Goal: Information Seeking & Learning: Learn about a topic

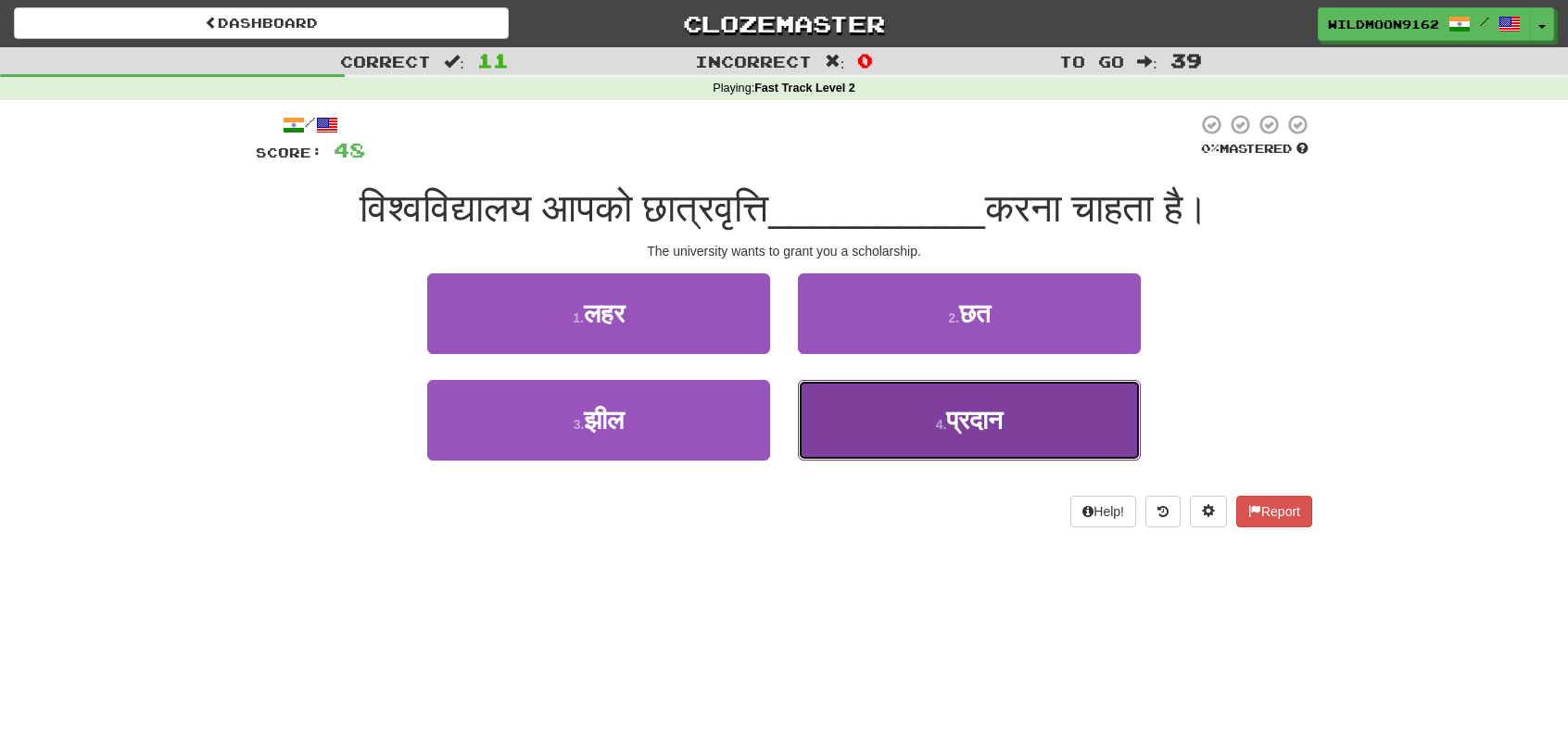
click at [943, 428] on small "4 ." at bounding box center [941, 424] width 11 height 15
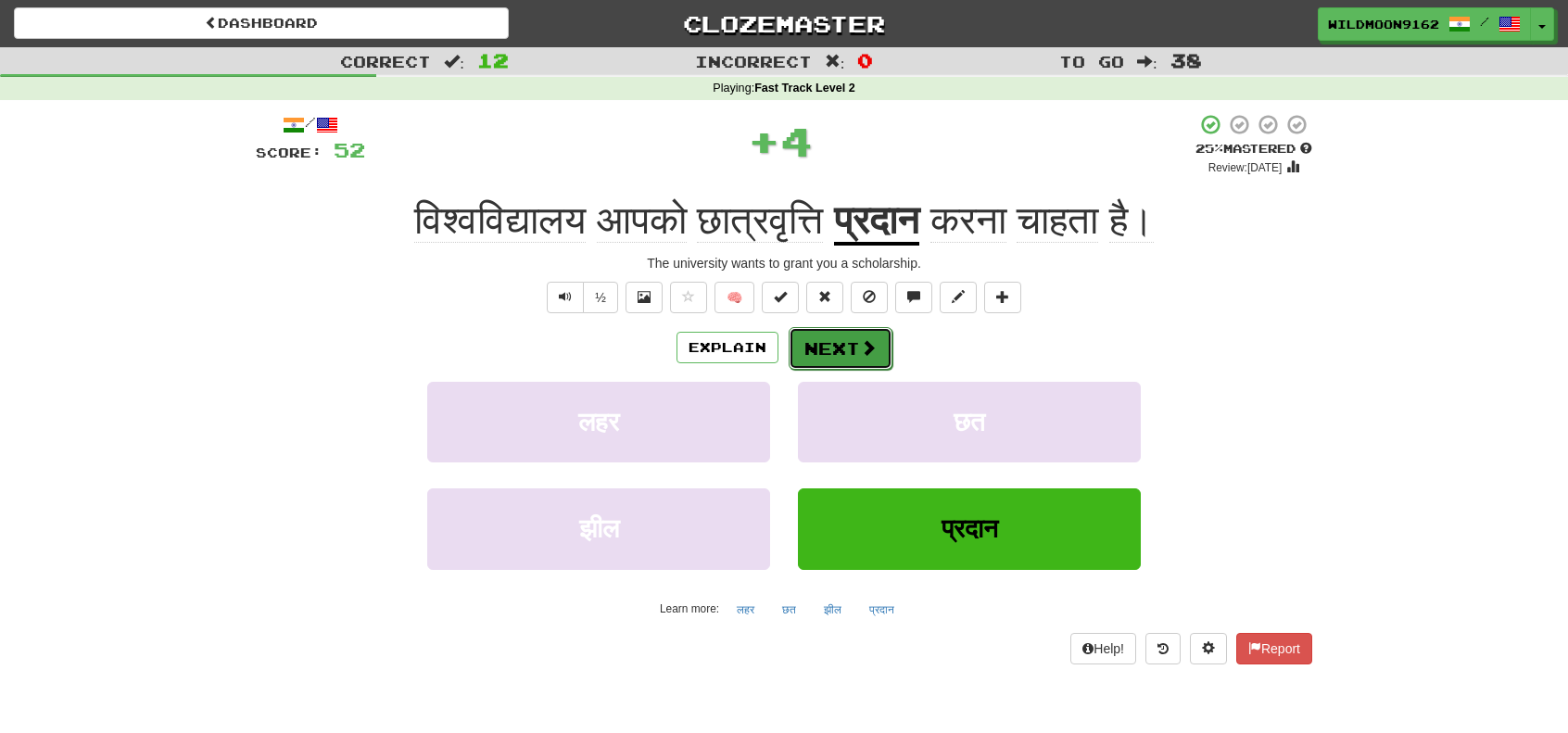
click at [847, 343] on button "Next" at bounding box center [839, 348] width 104 height 42
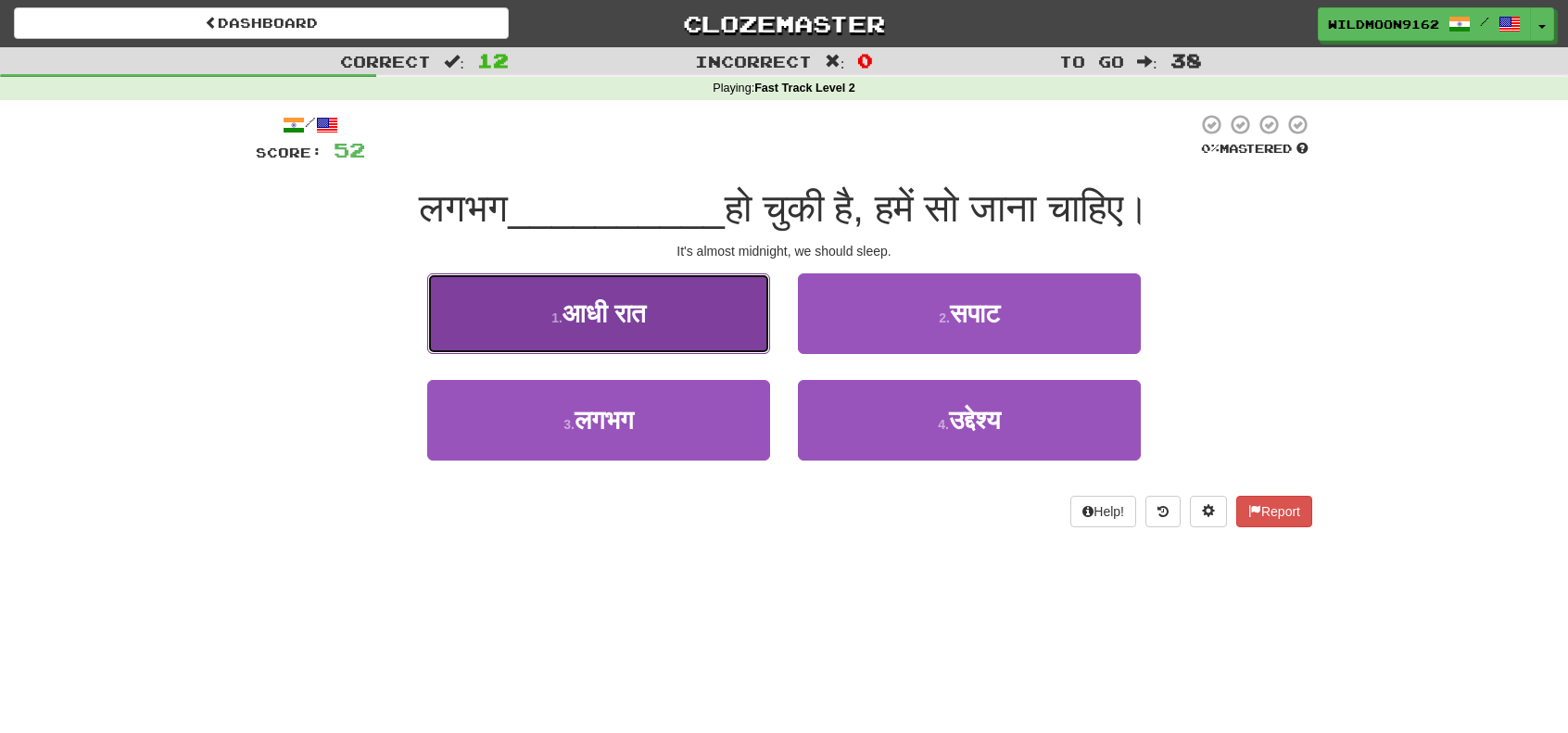
click at [644, 311] on span "आधी रात" at bounding box center [604, 313] width 84 height 29
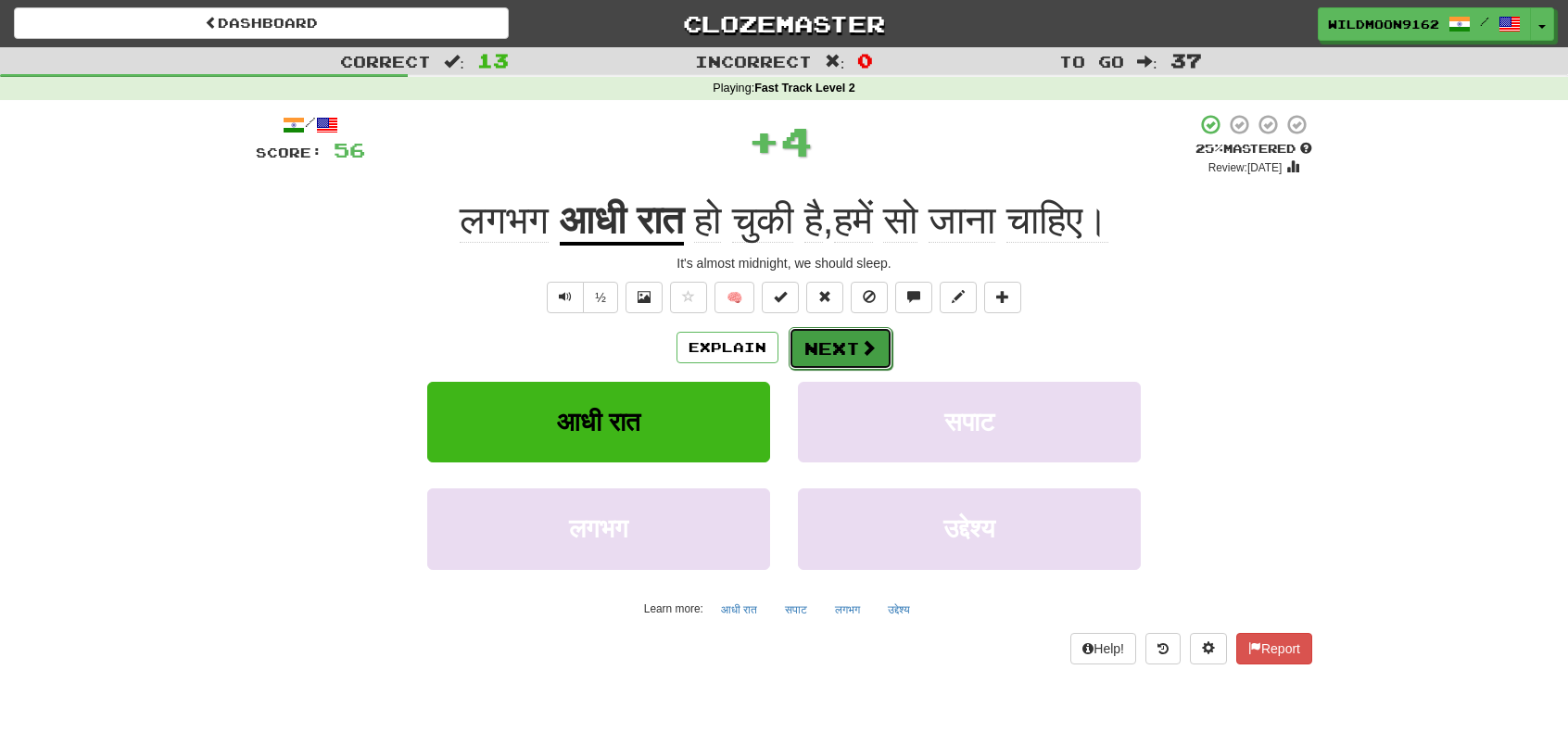
click at [839, 336] on button "Next" at bounding box center [839, 348] width 104 height 42
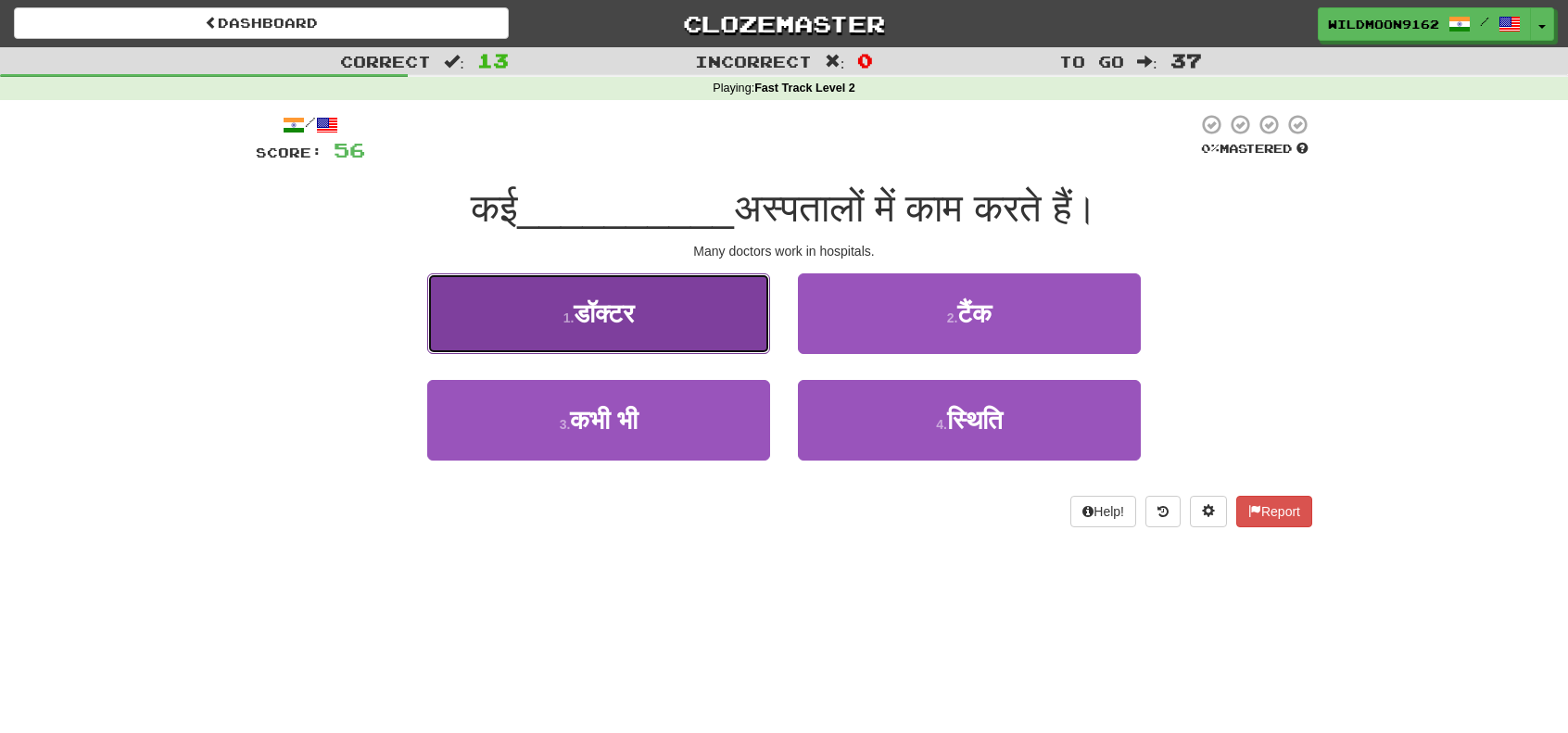
click at [582, 307] on span "डॉक्टर" at bounding box center [604, 313] width 60 height 29
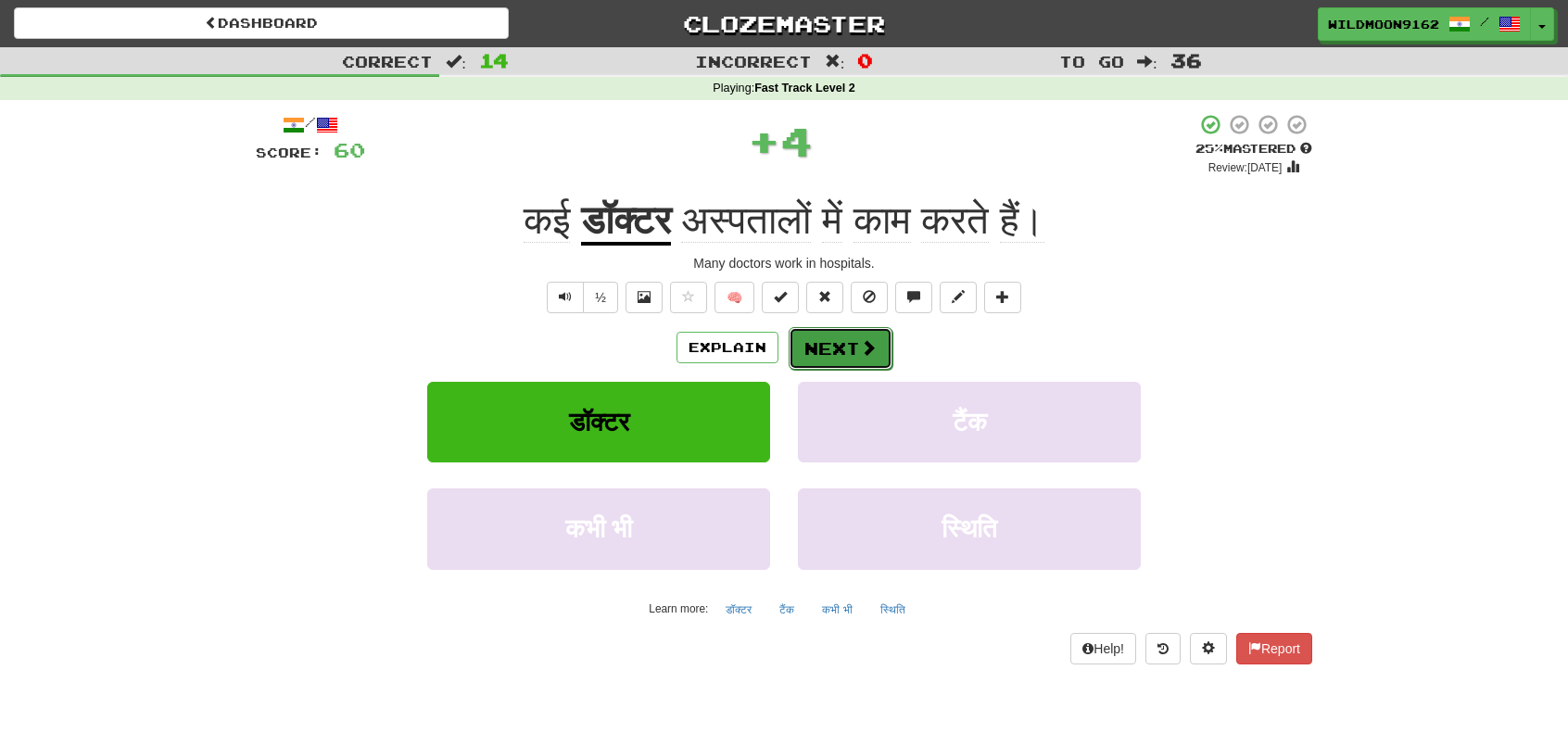
click at [860, 345] on span at bounding box center [868, 347] width 17 height 17
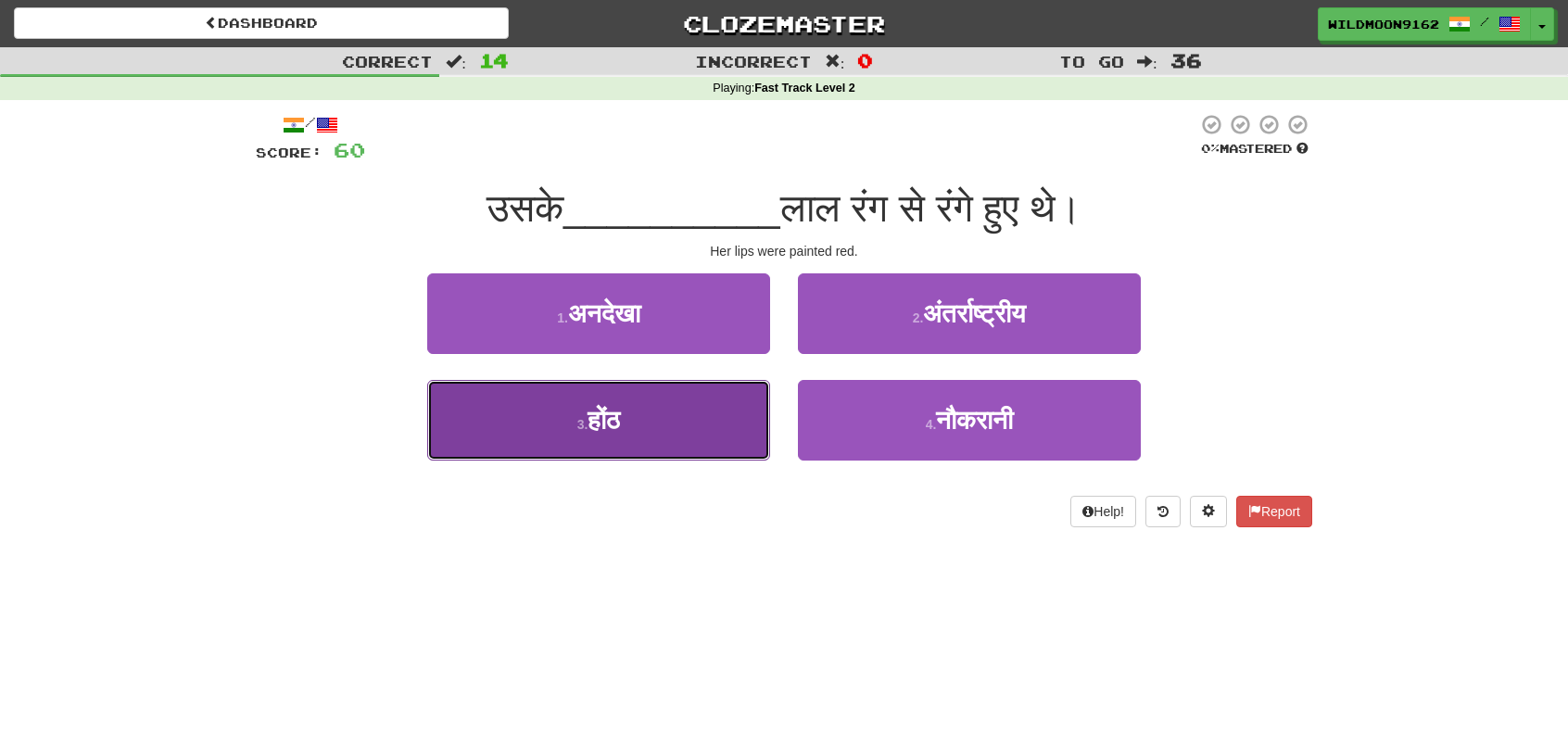
click at [677, 438] on button "3 . होंठ" at bounding box center [599, 420] width 343 height 81
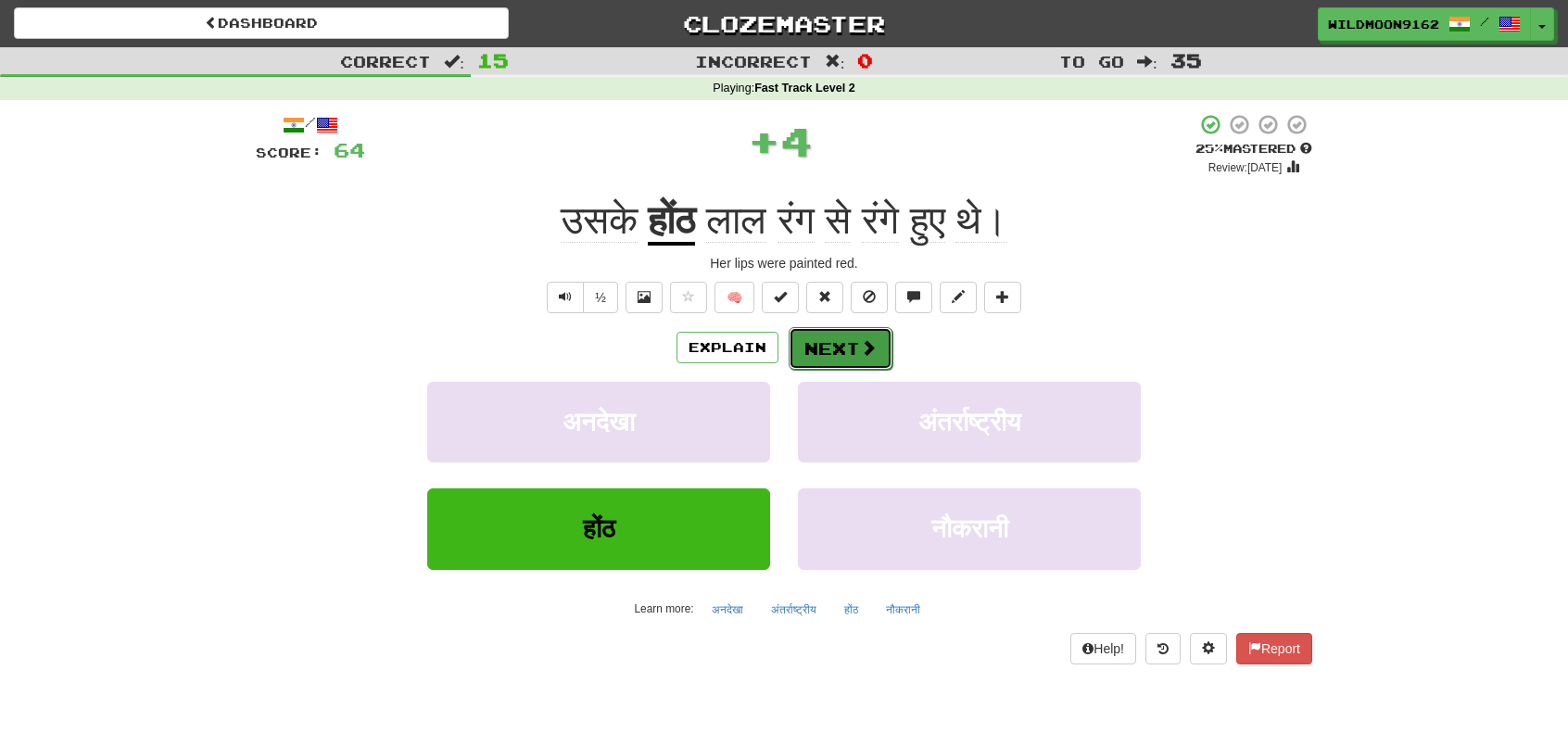
click at [834, 345] on button "Next" at bounding box center [839, 348] width 104 height 42
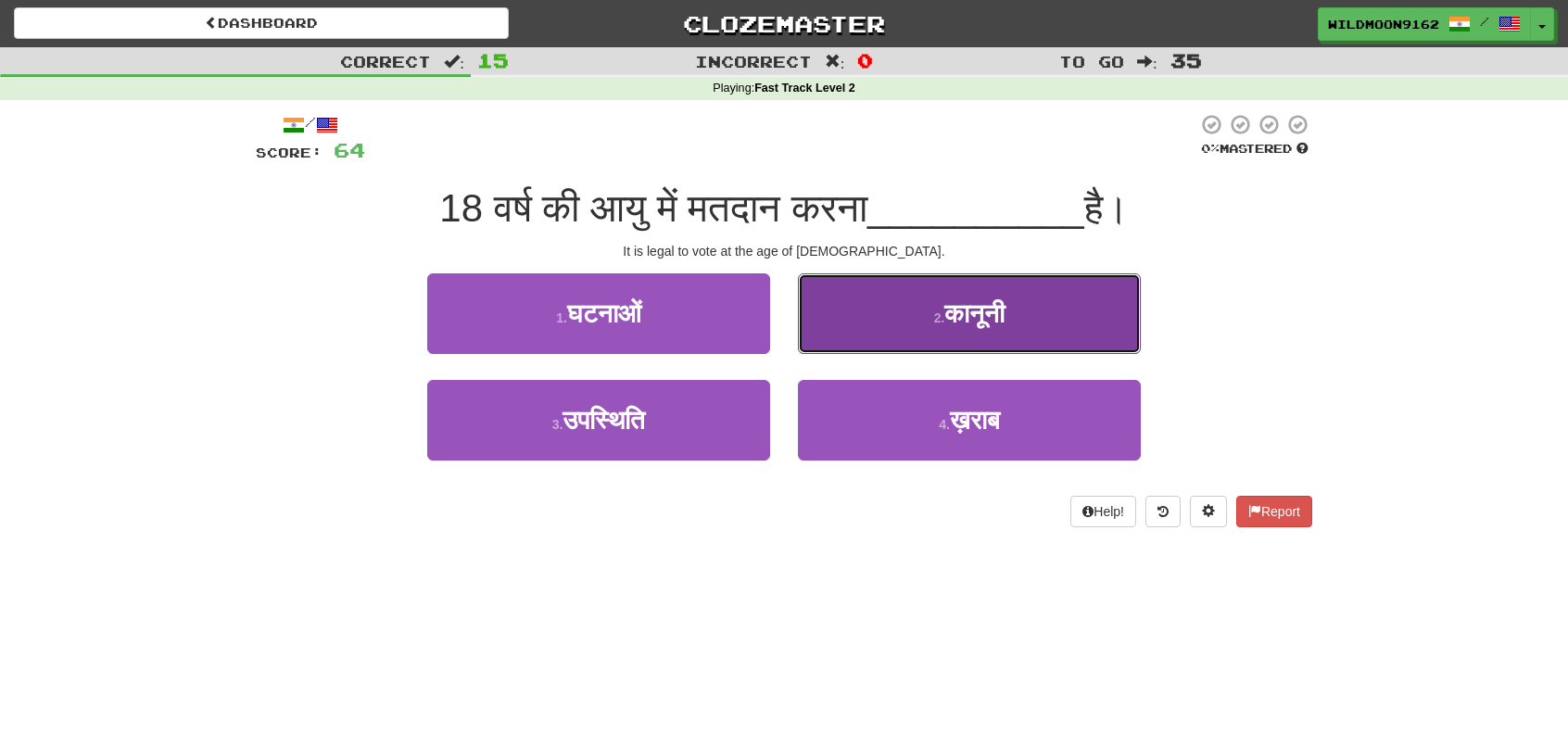
click at [1021, 323] on button "2 . कानूनी" at bounding box center [969, 314] width 343 height 81
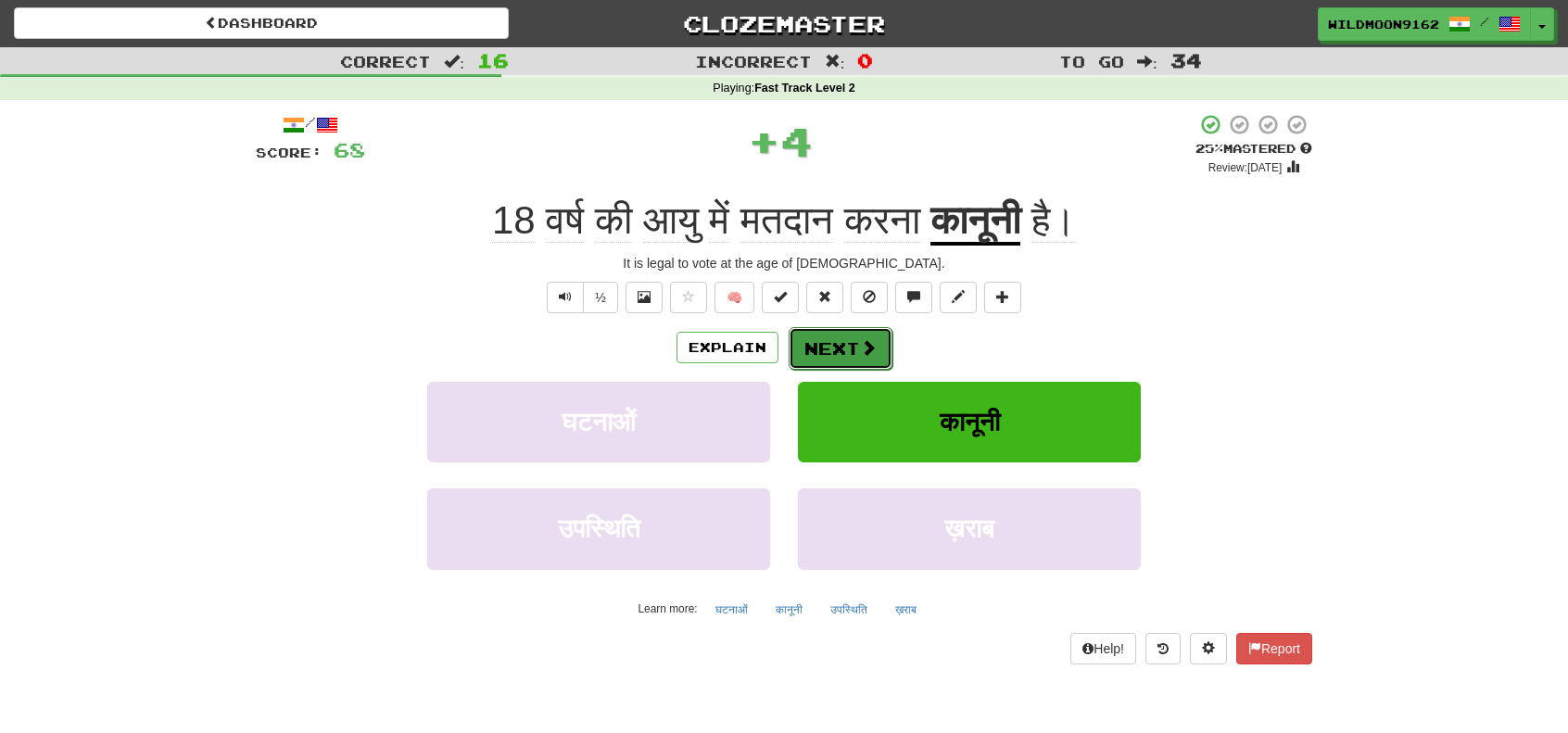
click at [855, 348] on button "Next" at bounding box center [839, 348] width 104 height 42
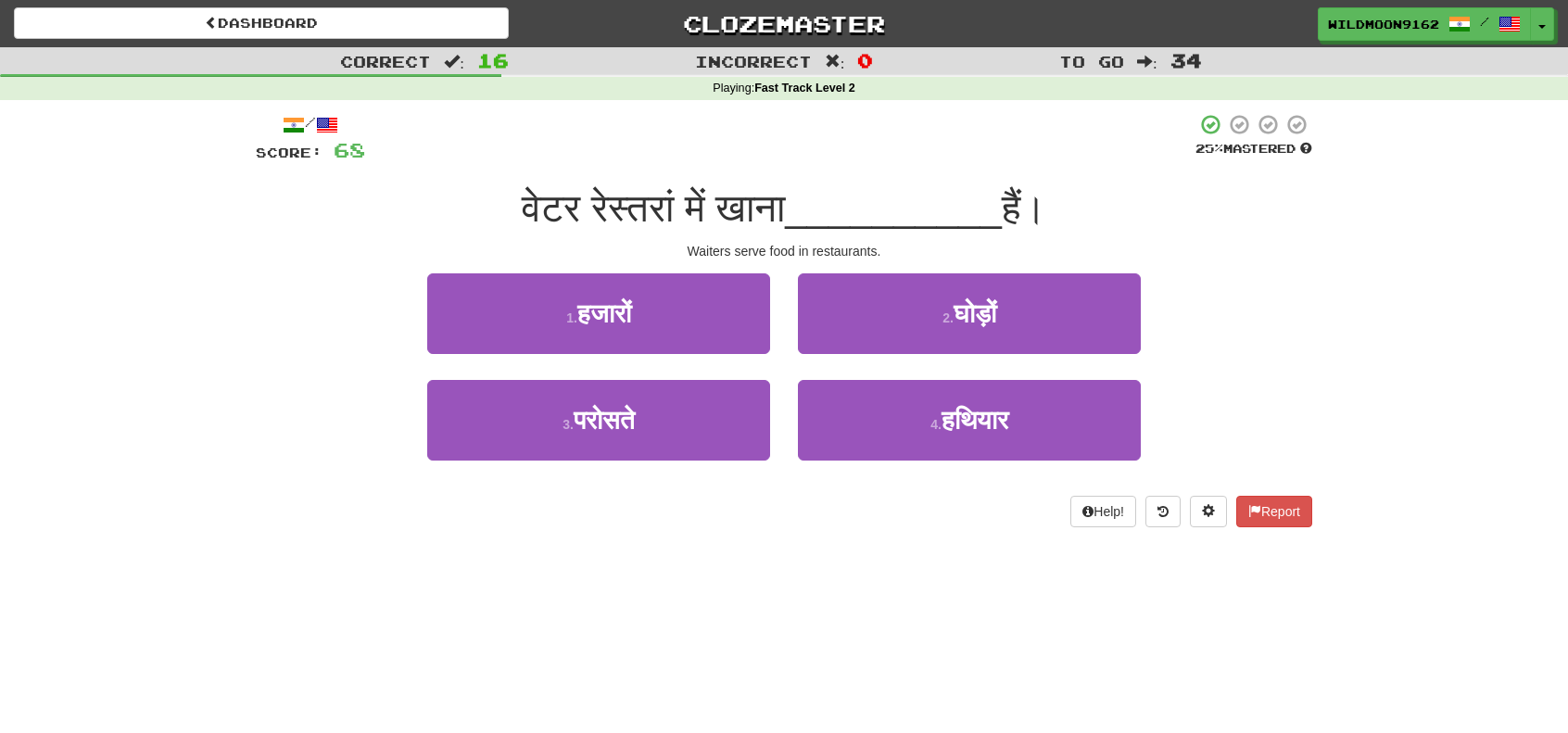
click at [178, 370] on div "Correct : 16 Incorrect : 0 To go : 34 Playing : Fast Track Level 2 / Score: 68 …" at bounding box center [784, 300] width 1568 height 506
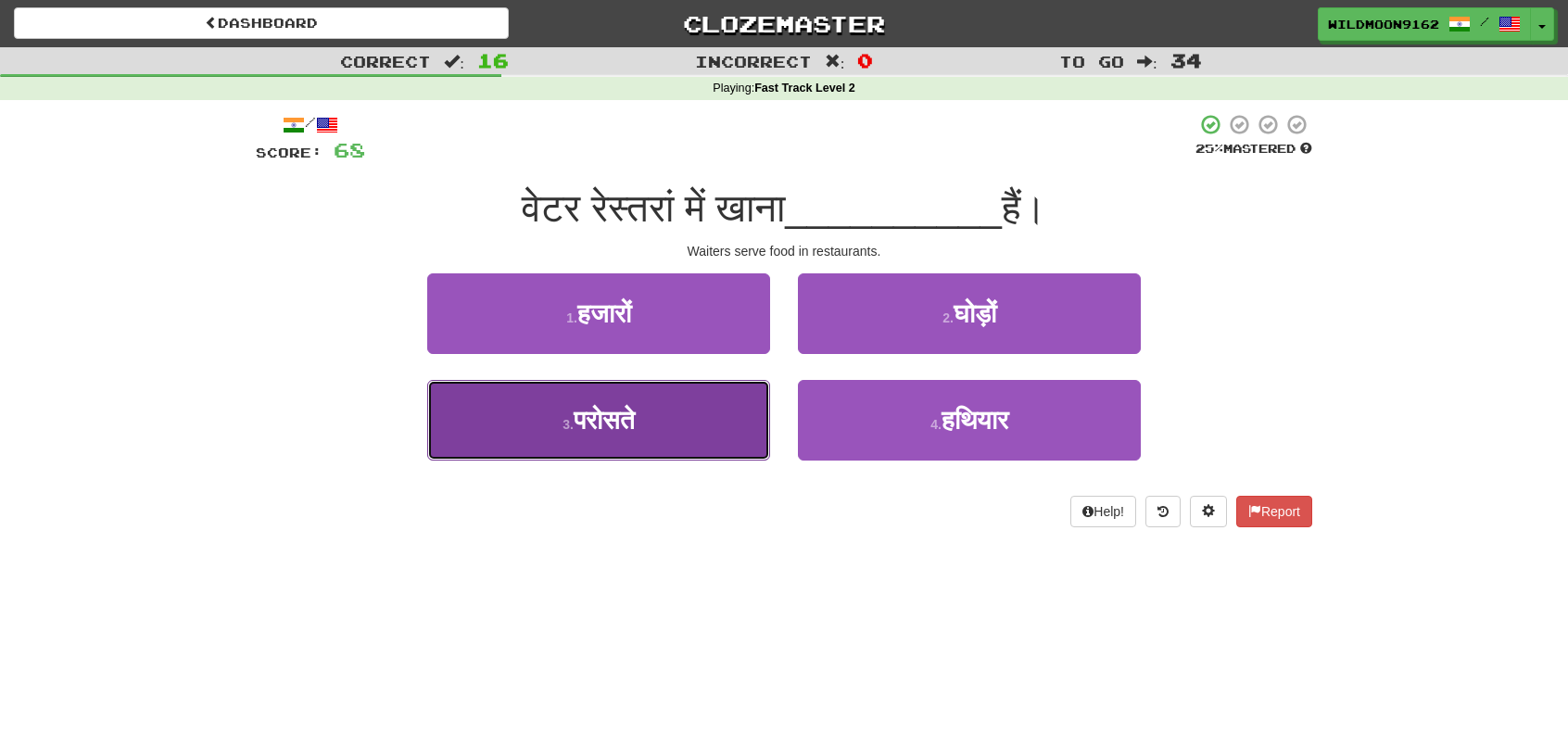
click at [638, 438] on button "3 . परोसते" at bounding box center [599, 420] width 343 height 81
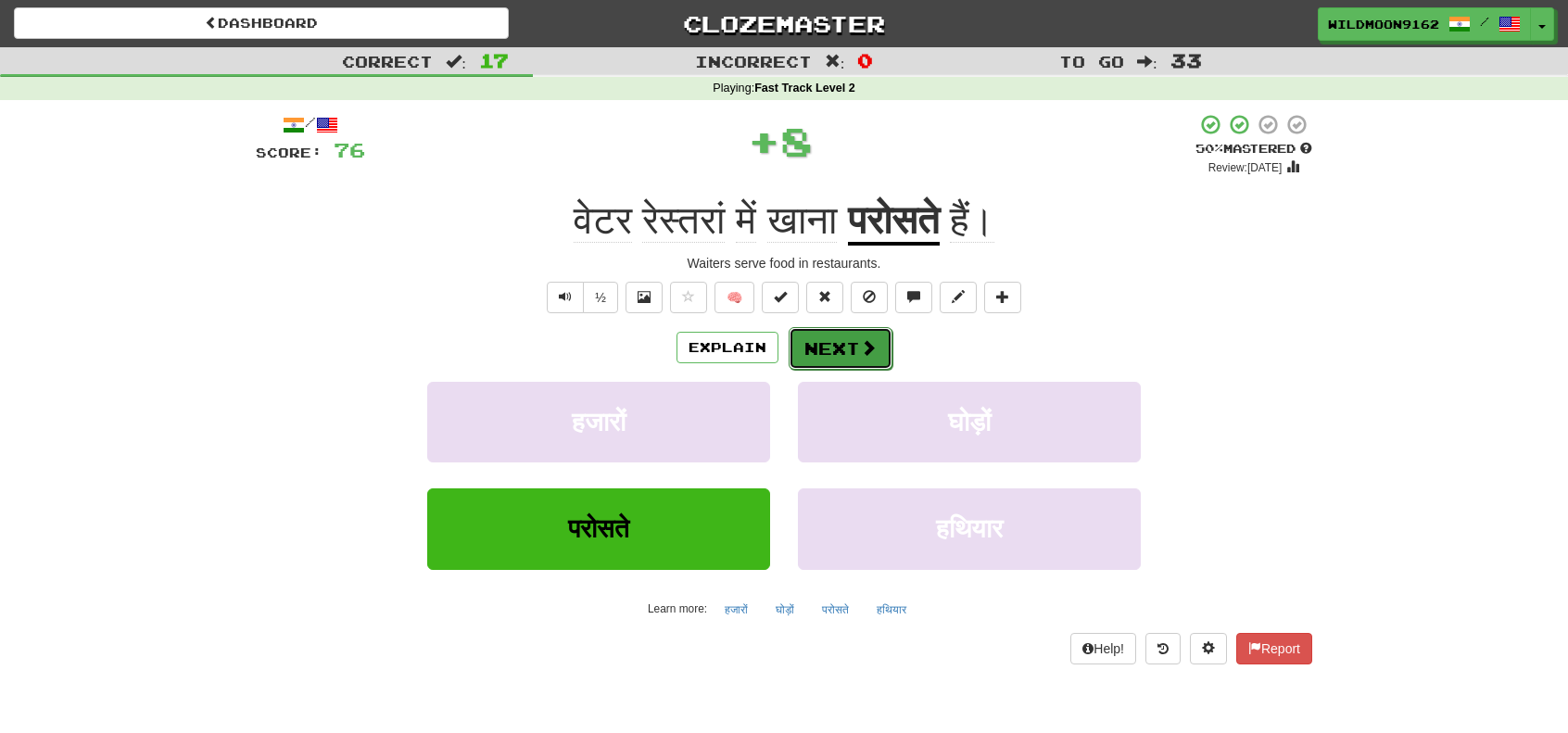
click at [834, 332] on button "Next" at bounding box center [839, 348] width 104 height 42
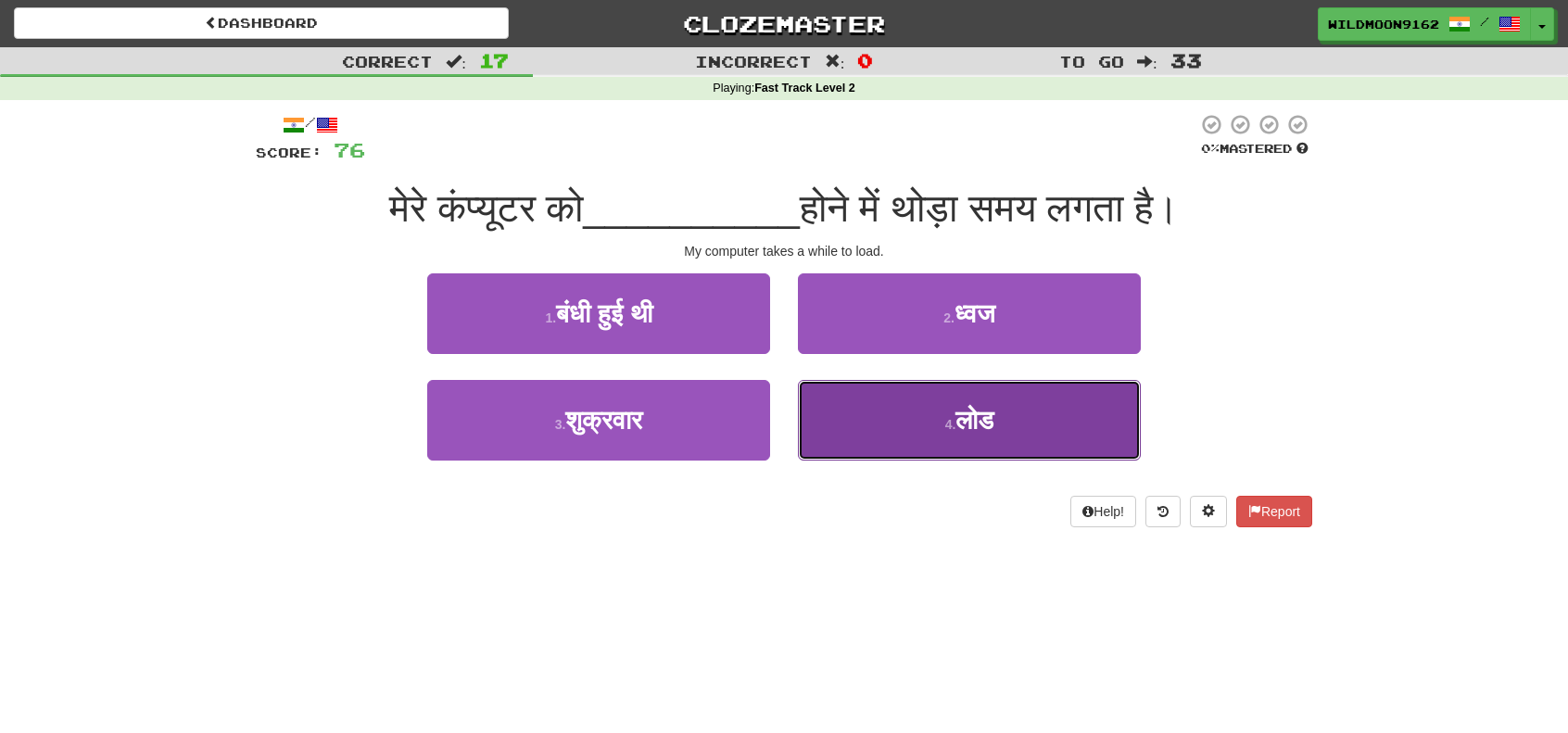
click at [929, 424] on button "4 . लोड" at bounding box center [969, 420] width 343 height 81
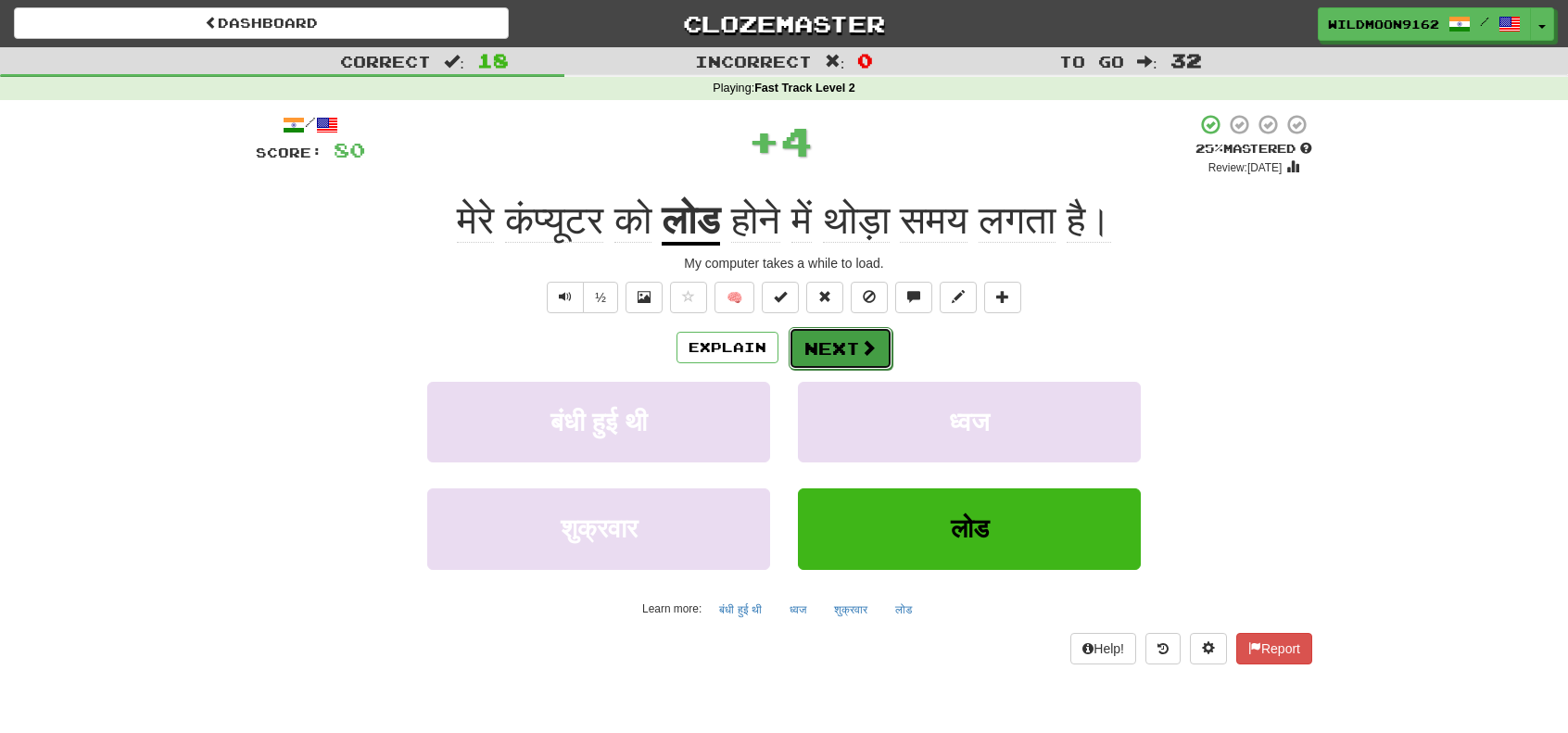
click at [823, 349] on button "Next" at bounding box center [839, 348] width 104 height 42
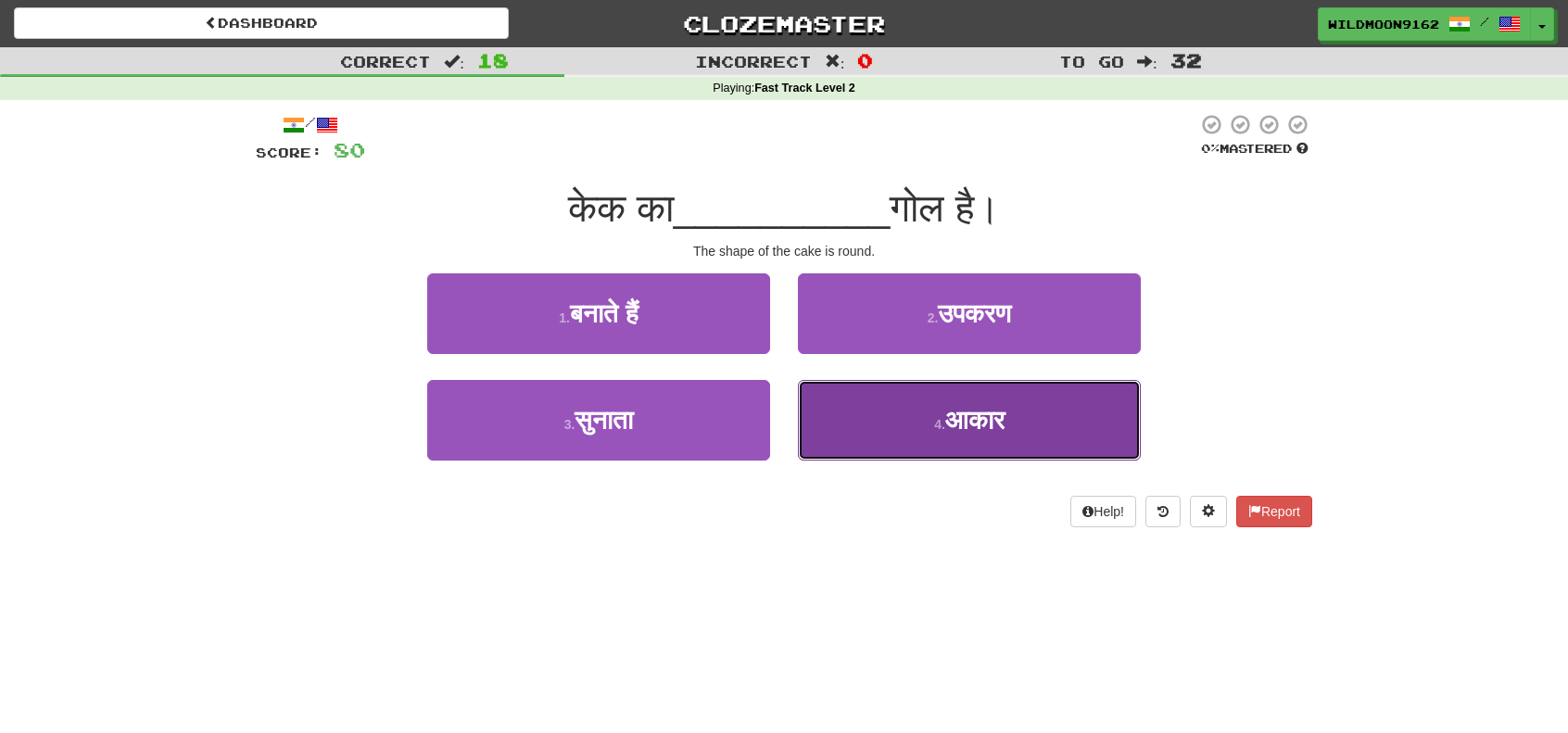
click at [893, 435] on button "4 . आकार" at bounding box center [969, 420] width 343 height 81
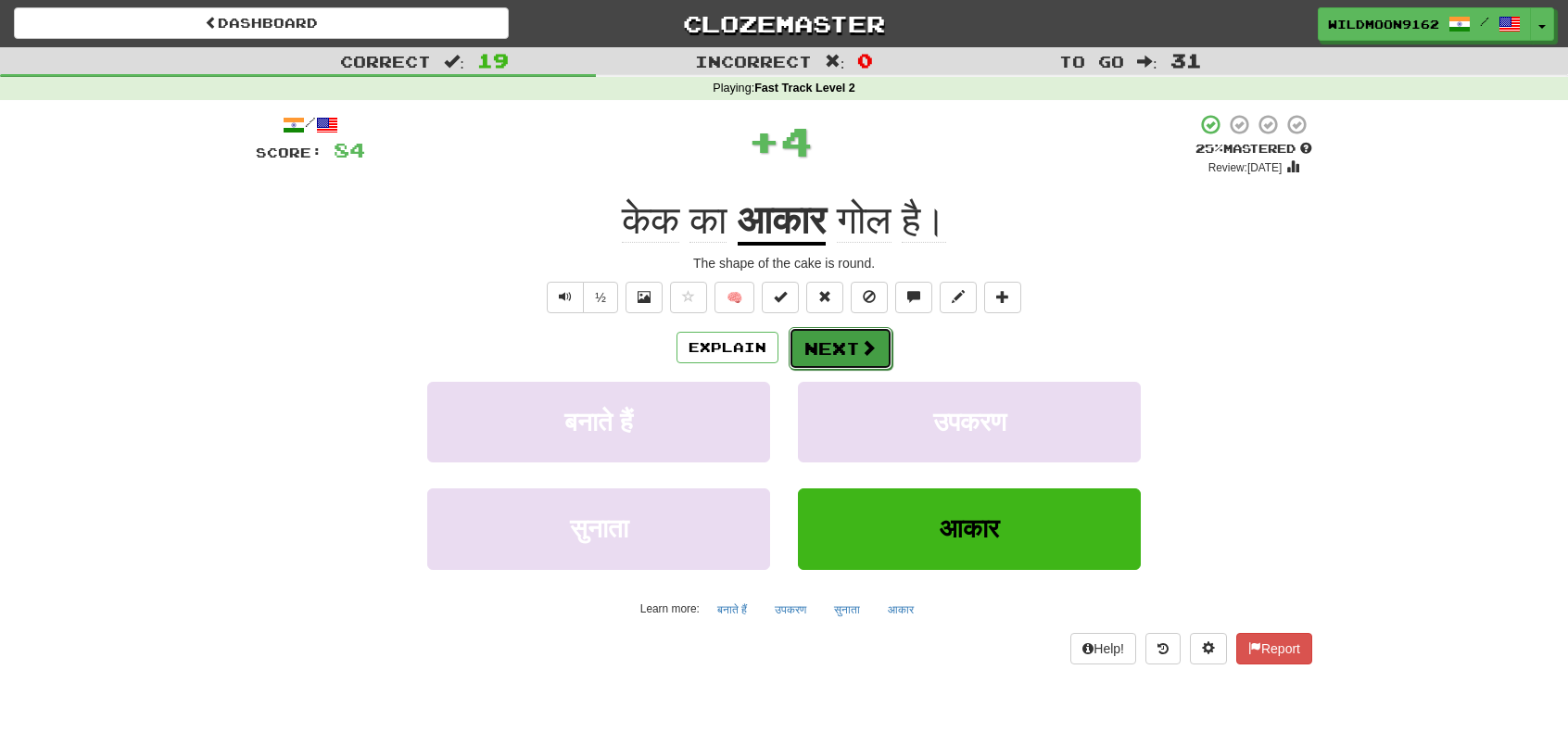
click at [816, 333] on button "Next" at bounding box center [839, 348] width 104 height 42
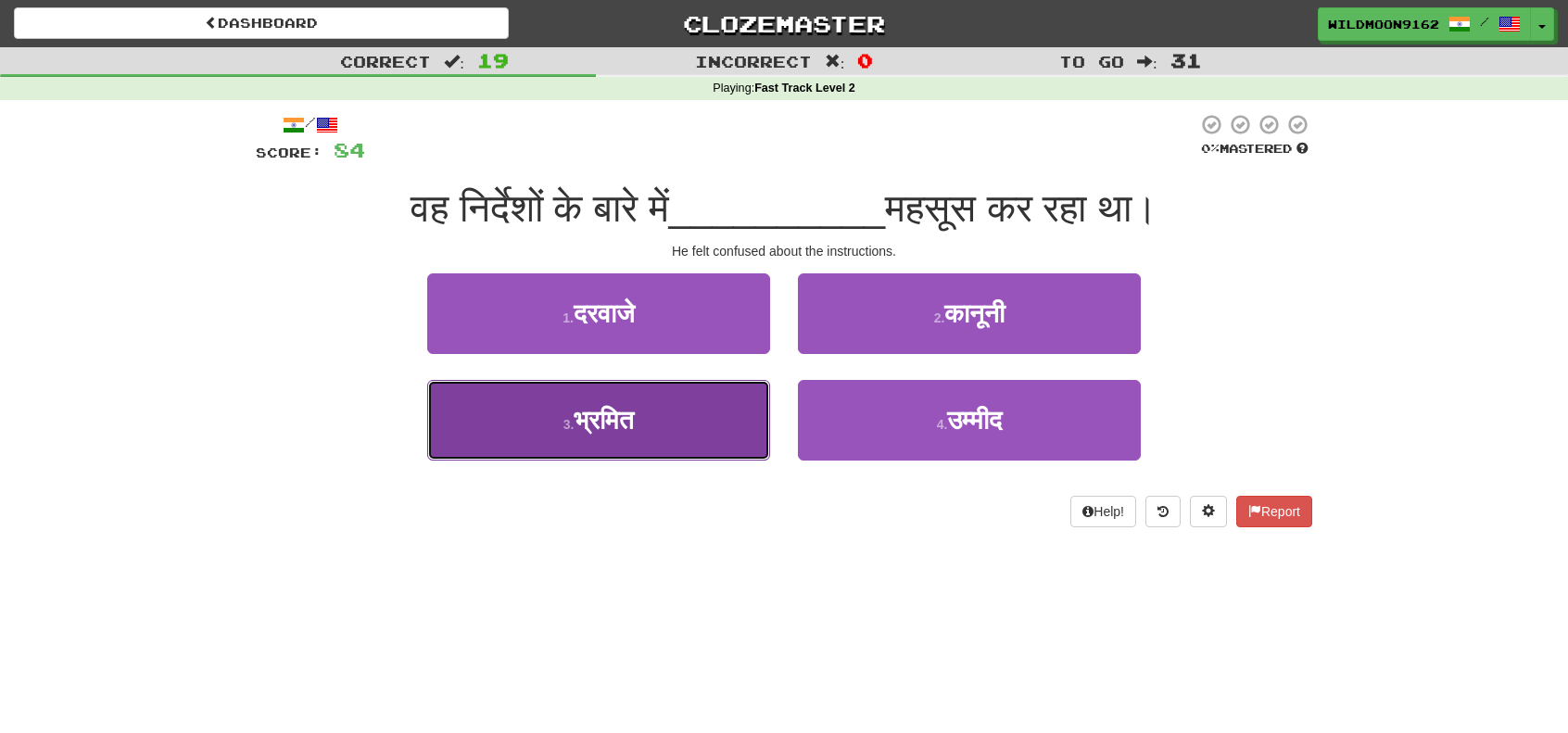
click at [682, 443] on button "3 . भ्रमित" at bounding box center [599, 420] width 343 height 81
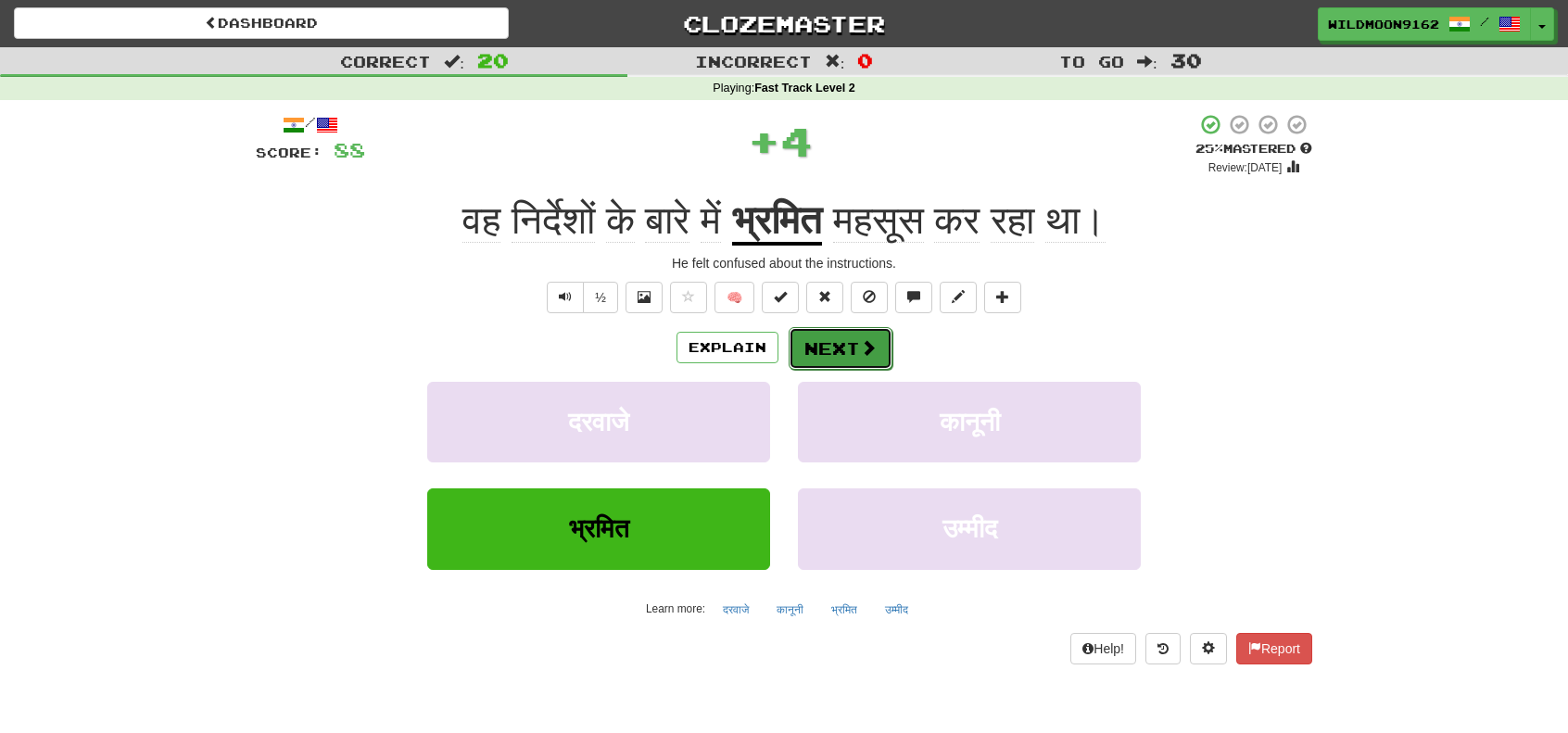
click at [850, 351] on button "Next" at bounding box center [839, 348] width 104 height 42
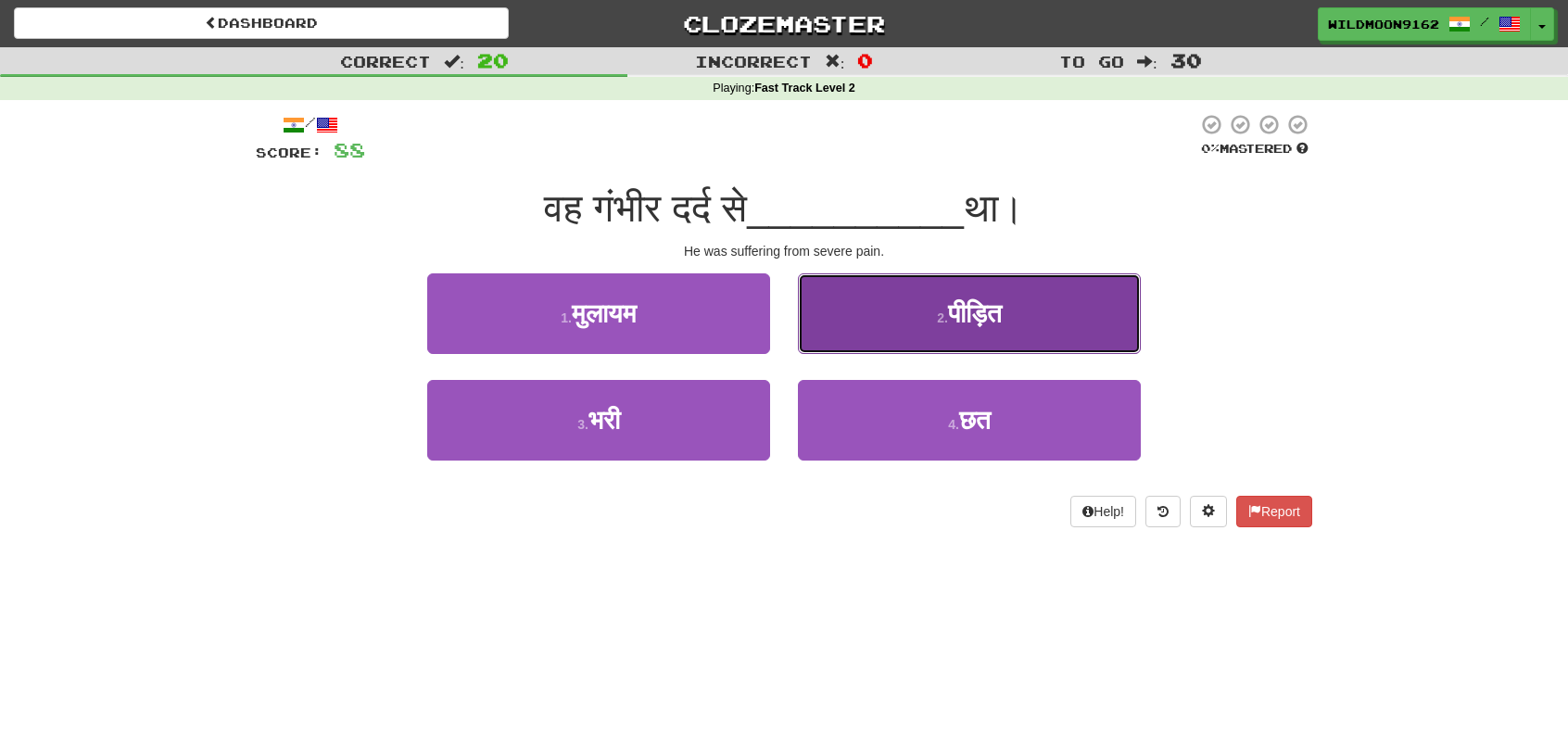
click at [993, 328] on span "पीड़ित" at bounding box center [974, 313] width 53 height 29
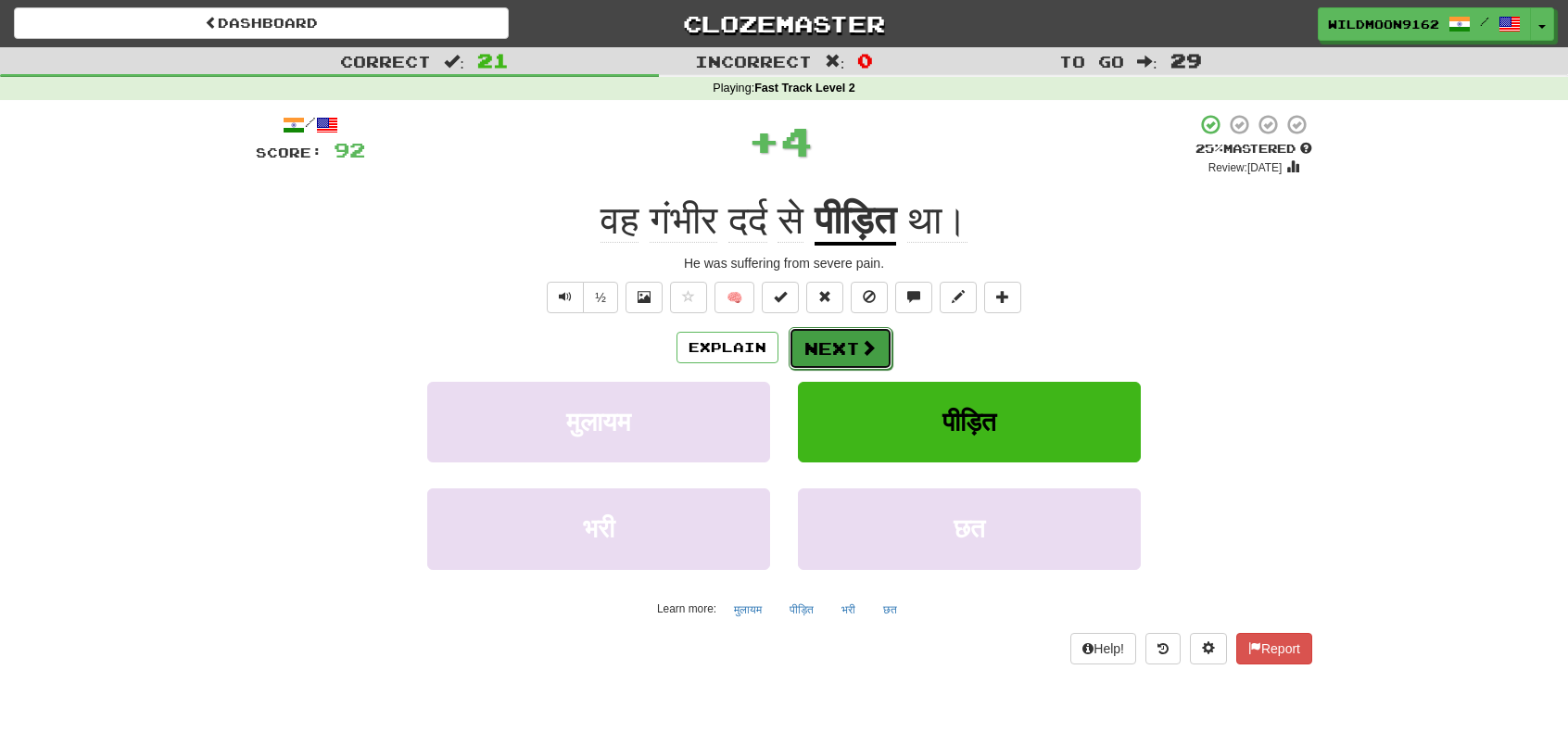
click at [845, 348] on button "Next" at bounding box center [839, 348] width 104 height 42
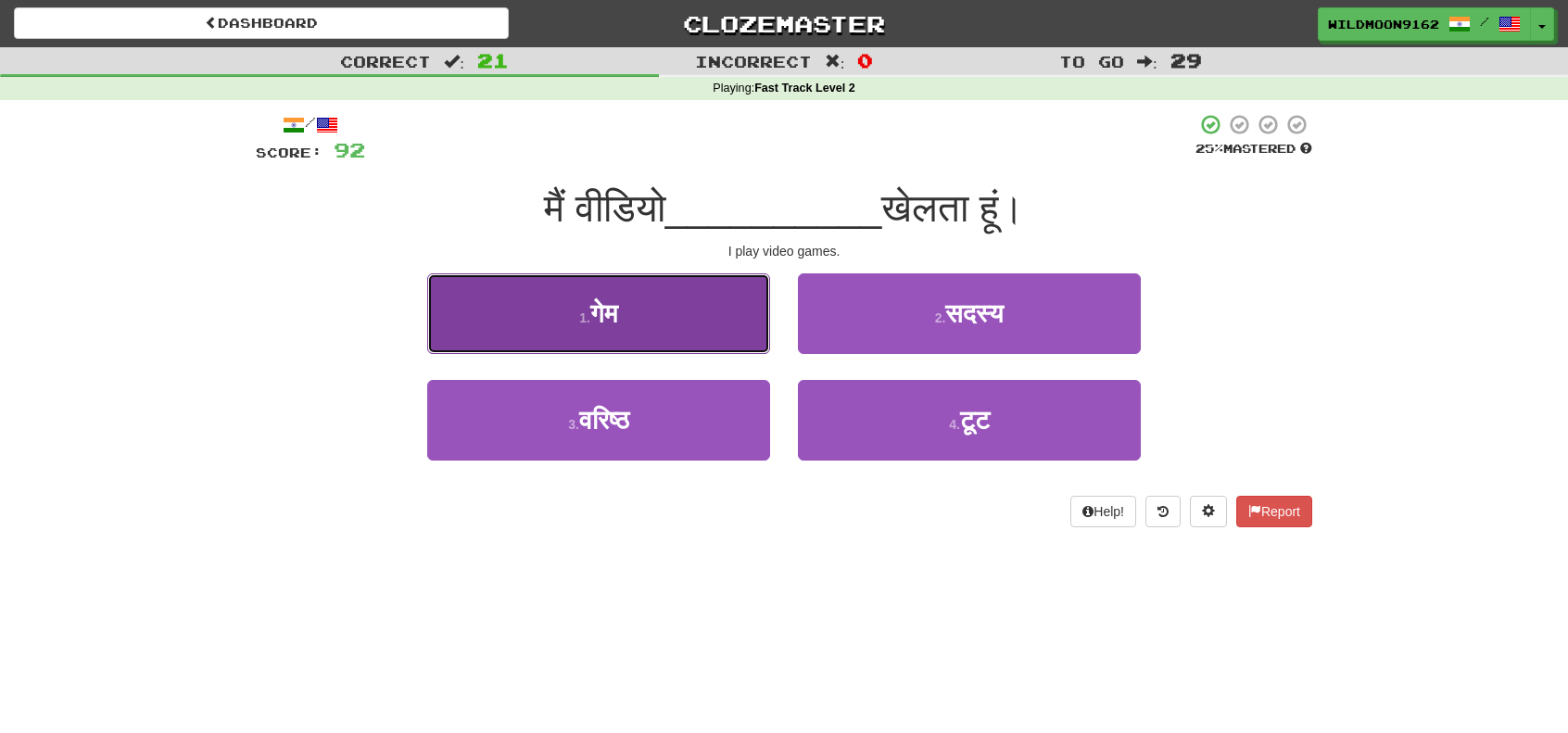
click at [616, 324] on span "गेम" at bounding box center [604, 313] width 28 height 29
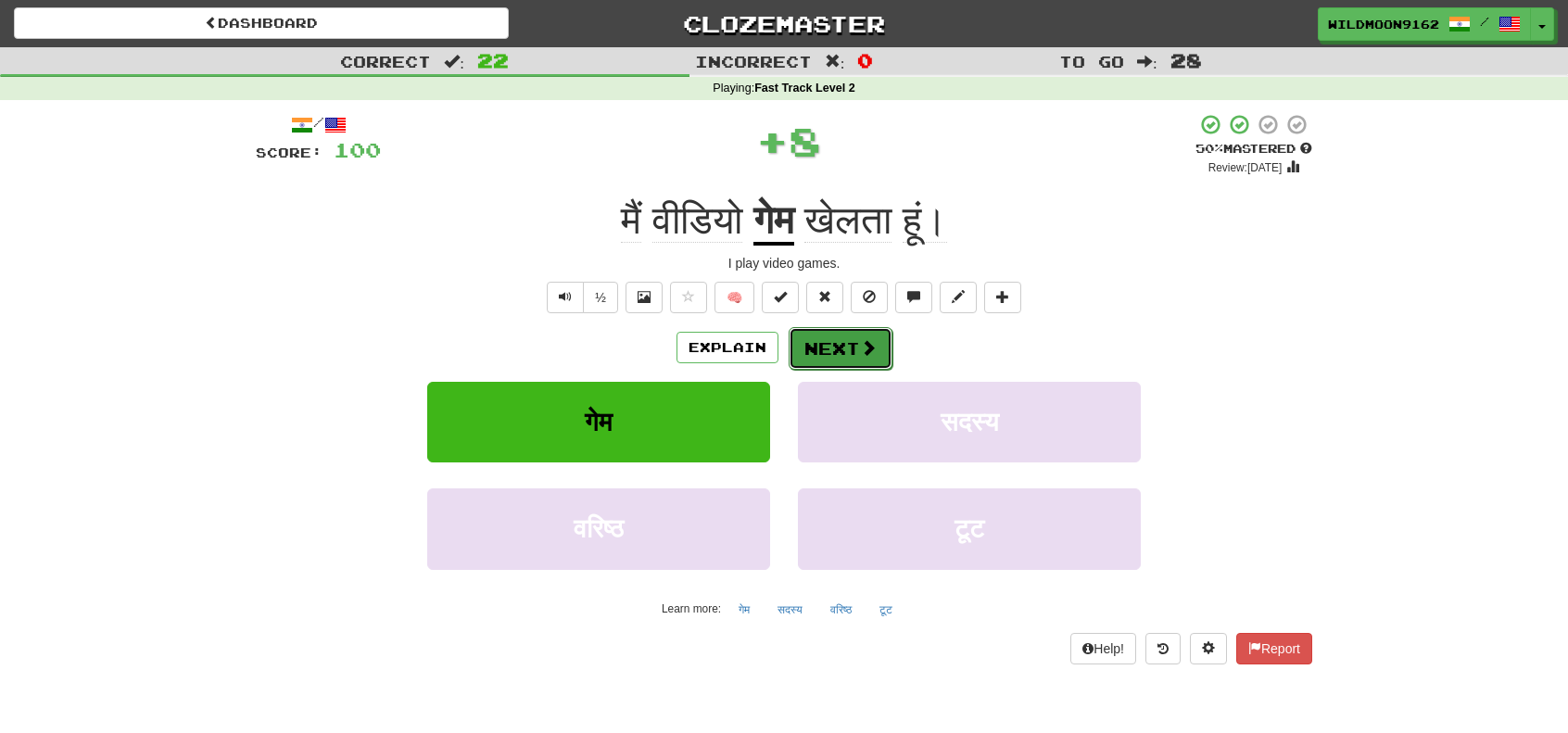
click at [880, 340] on button "Next" at bounding box center [839, 348] width 104 height 42
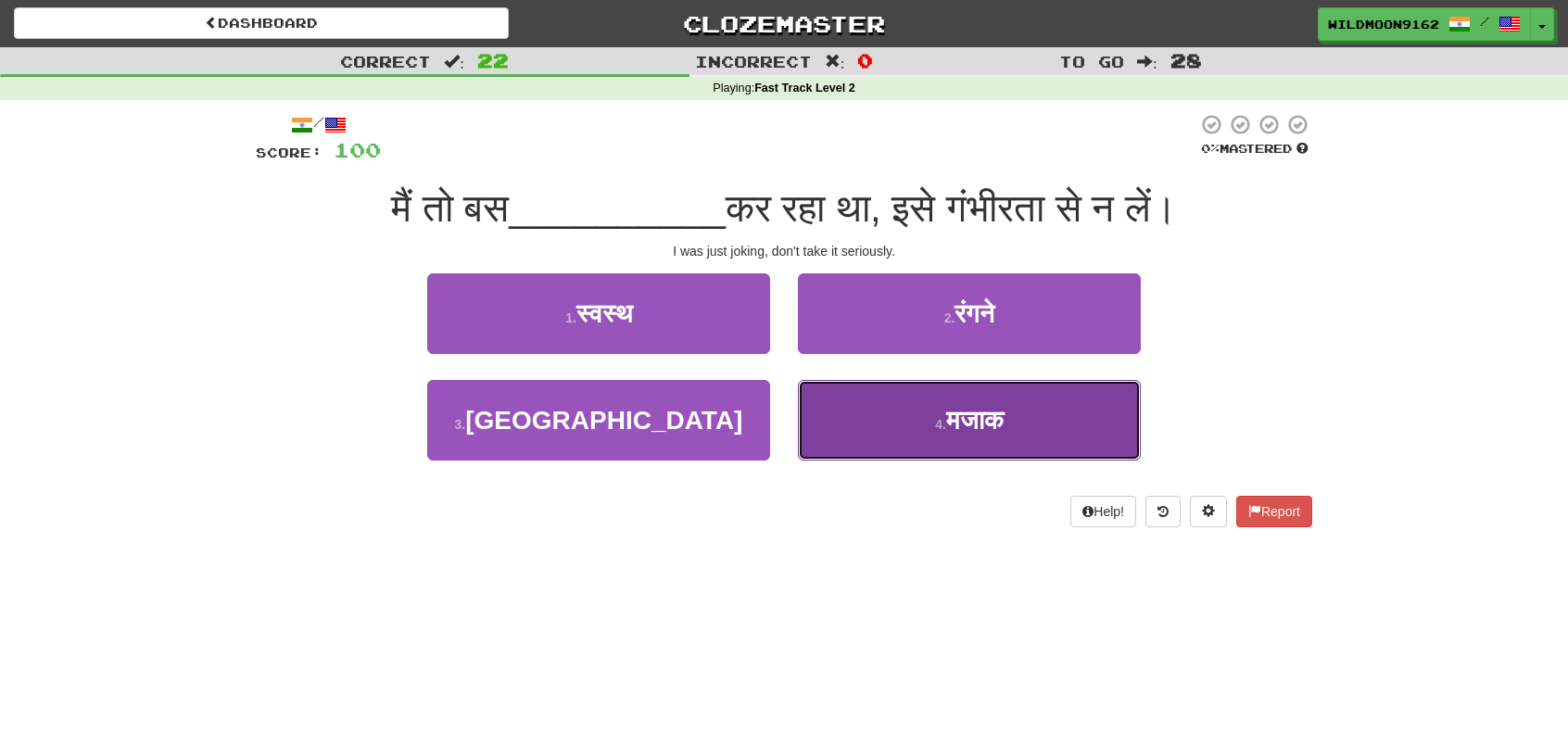
click at [928, 436] on button "4 . मजाक" at bounding box center [969, 420] width 343 height 81
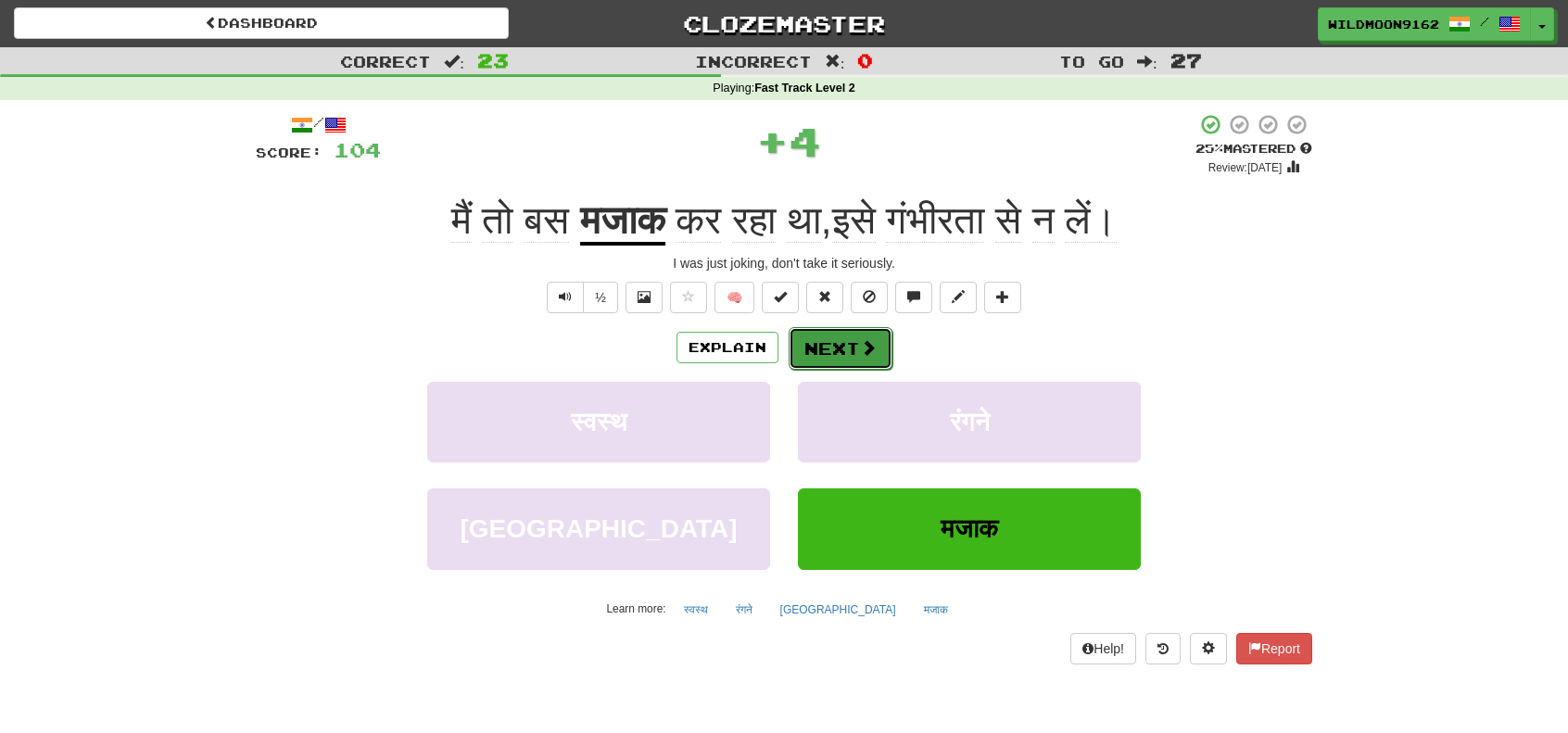
click at [847, 351] on button "Next" at bounding box center [839, 348] width 104 height 42
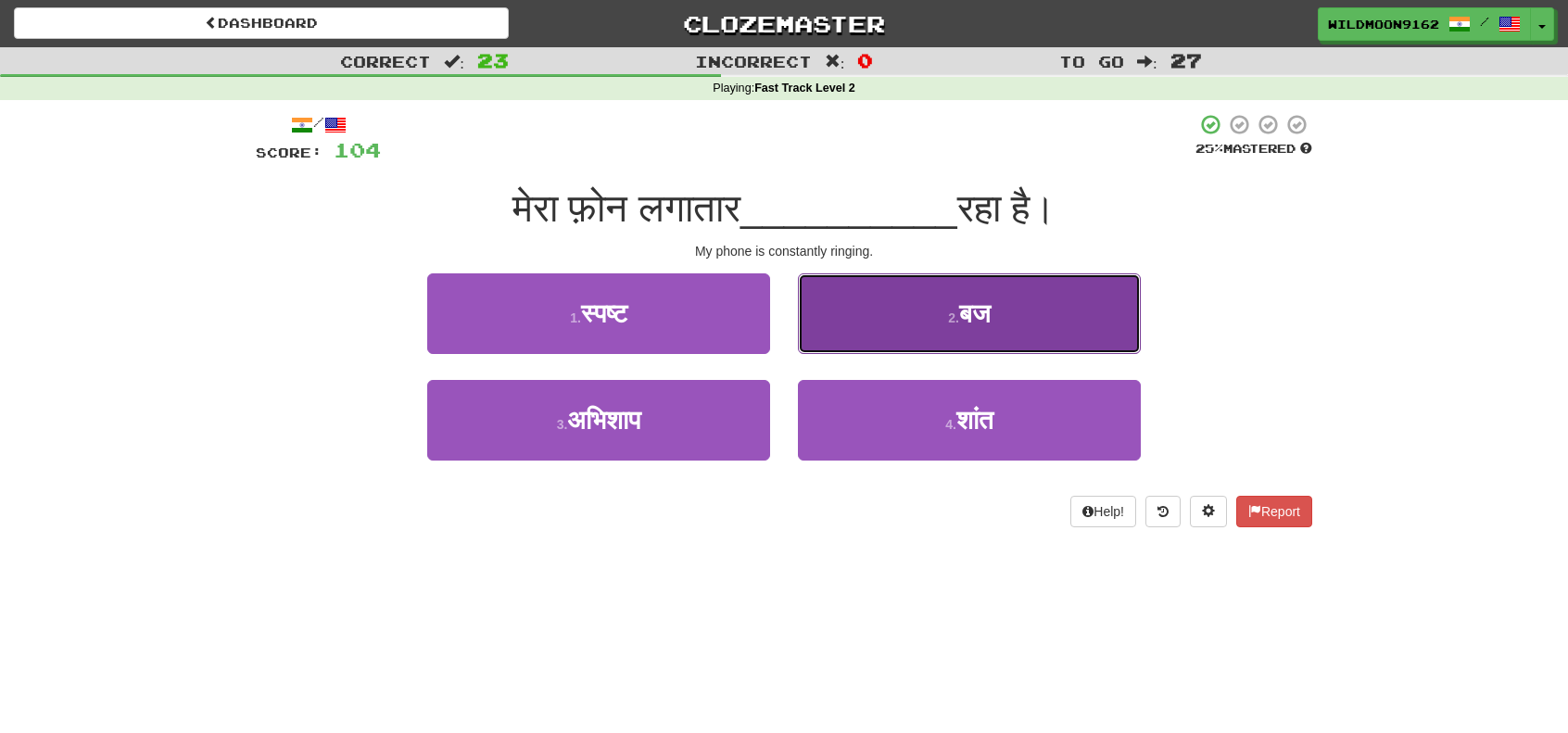
click at [934, 326] on button "2 . बज" at bounding box center [969, 314] width 343 height 81
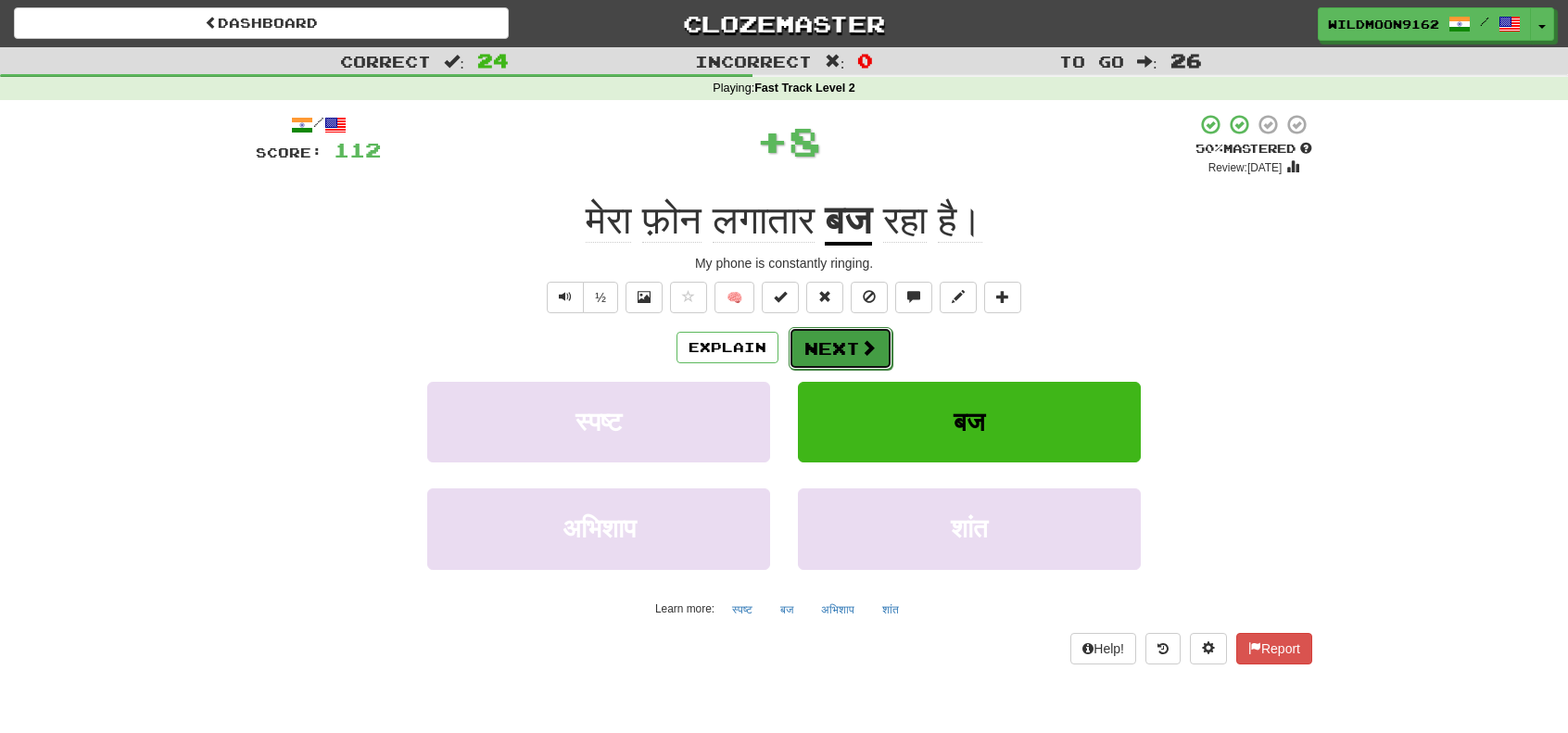
click at [847, 332] on button "Next" at bounding box center [839, 348] width 104 height 42
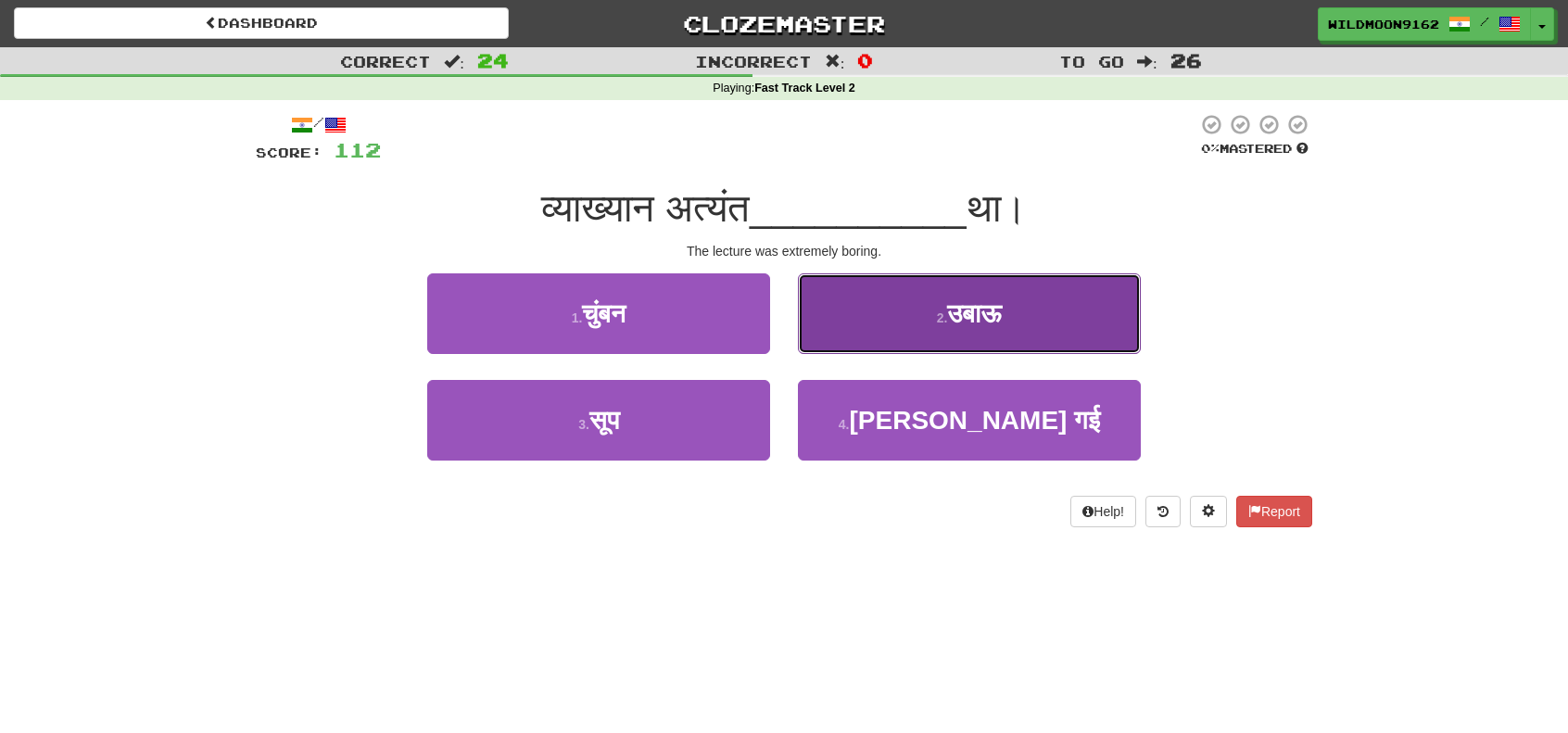
click at [930, 330] on button "2 . [GEOGRAPHIC_DATA]" at bounding box center [969, 314] width 343 height 81
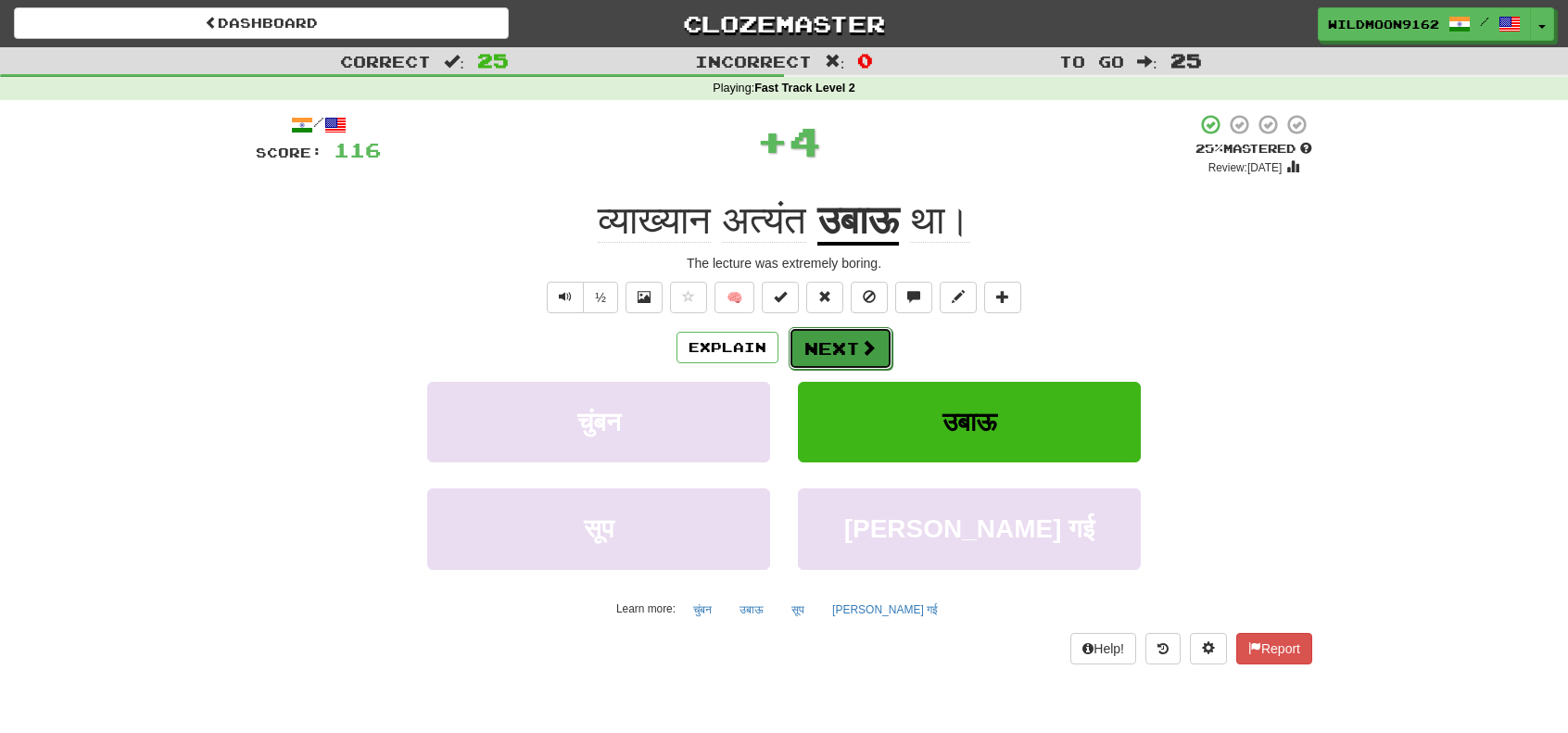
click at [843, 343] on button "Next" at bounding box center [839, 348] width 104 height 42
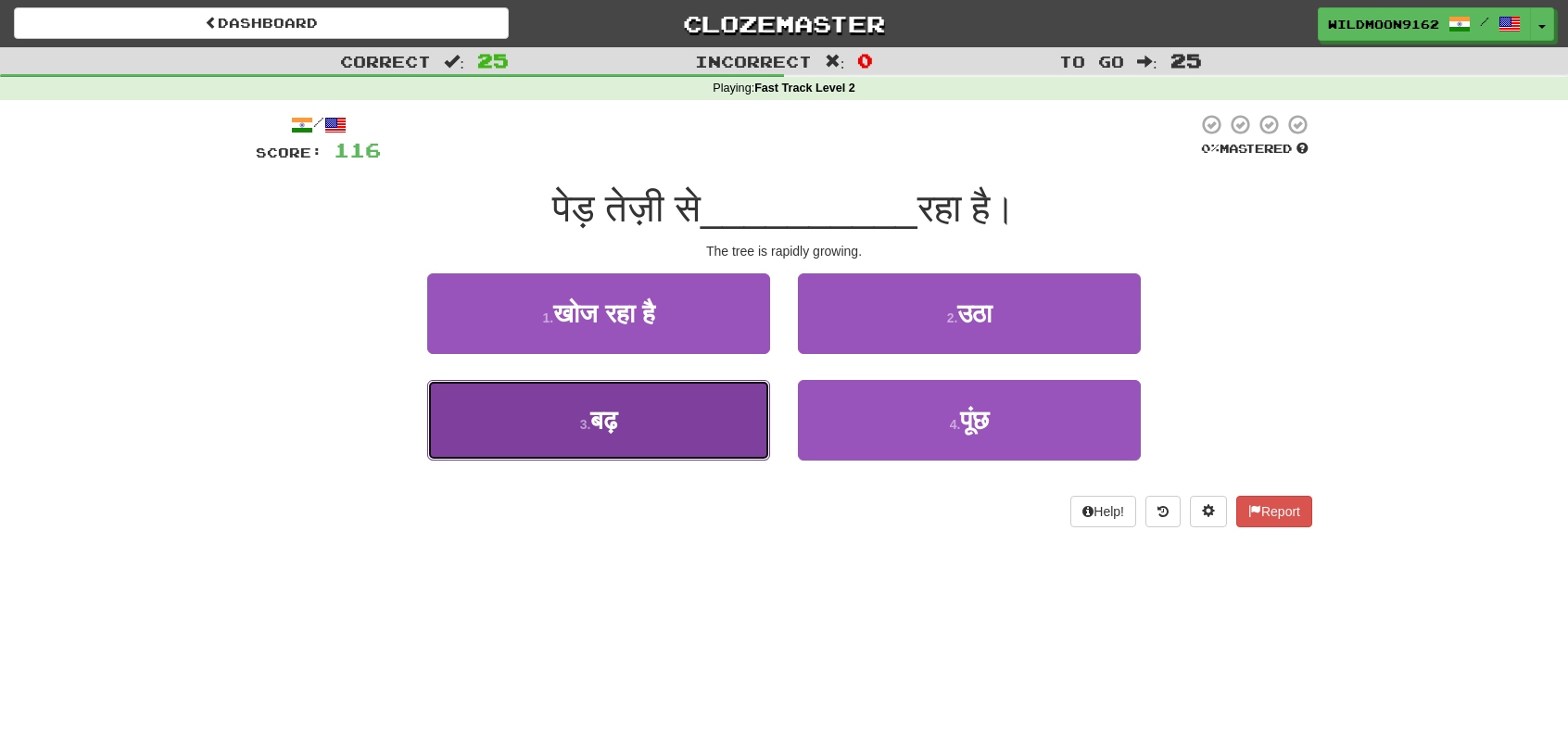
click at [675, 431] on button "3 . बढ़" at bounding box center [599, 420] width 343 height 81
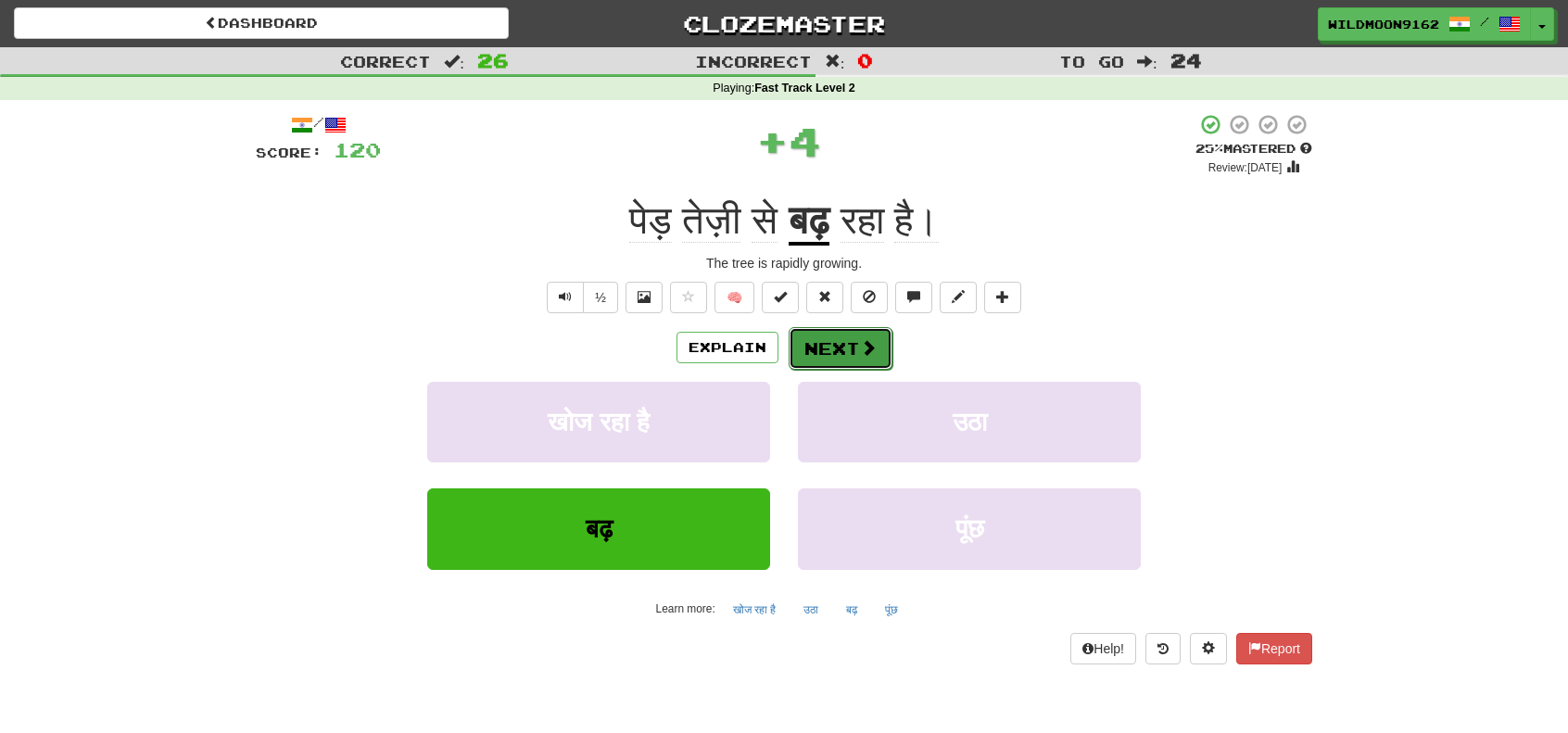
click at [825, 342] on button "Next" at bounding box center [839, 348] width 104 height 42
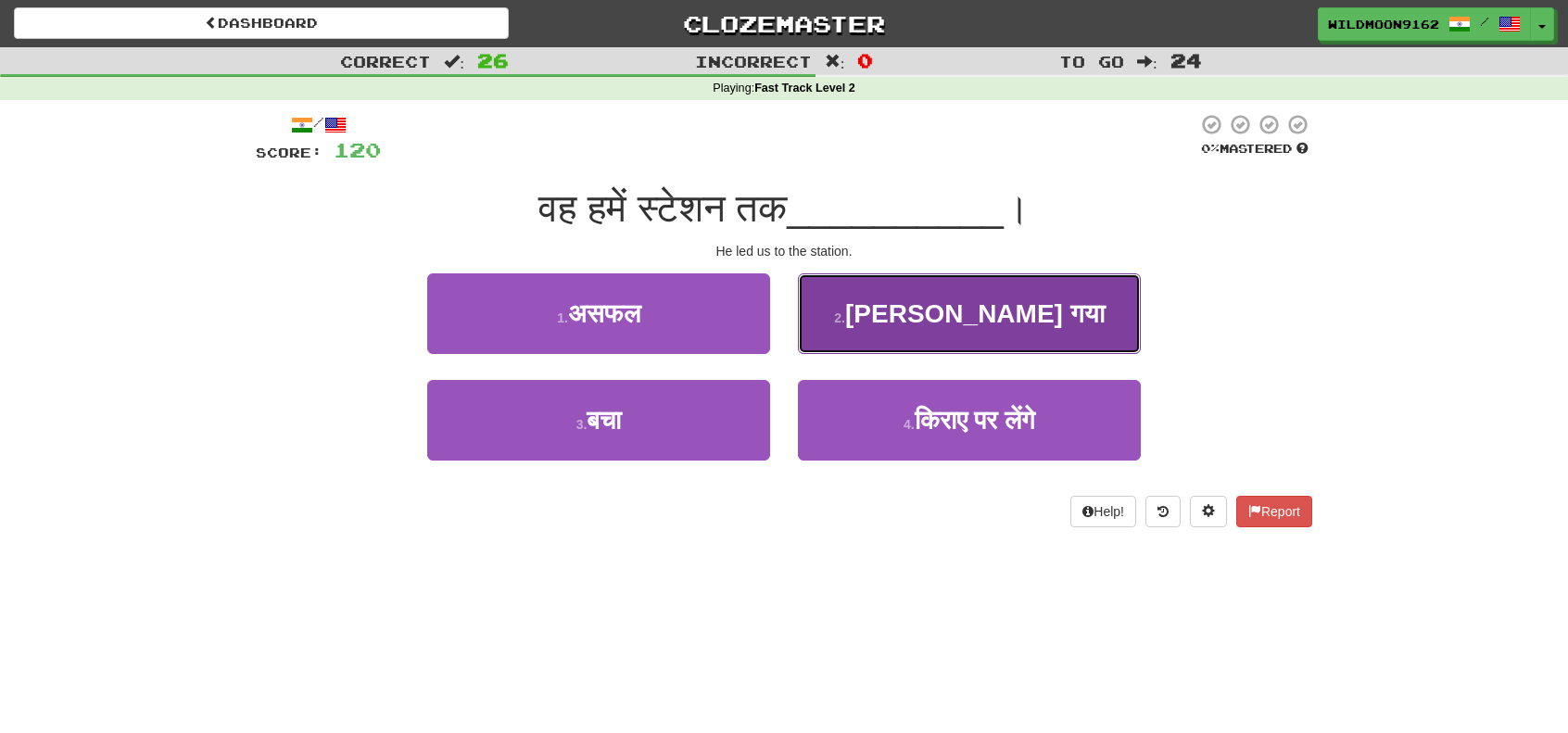
click at [984, 334] on button "2 . [PERSON_NAME] गया" at bounding box center [969, 314] width 343 height 81
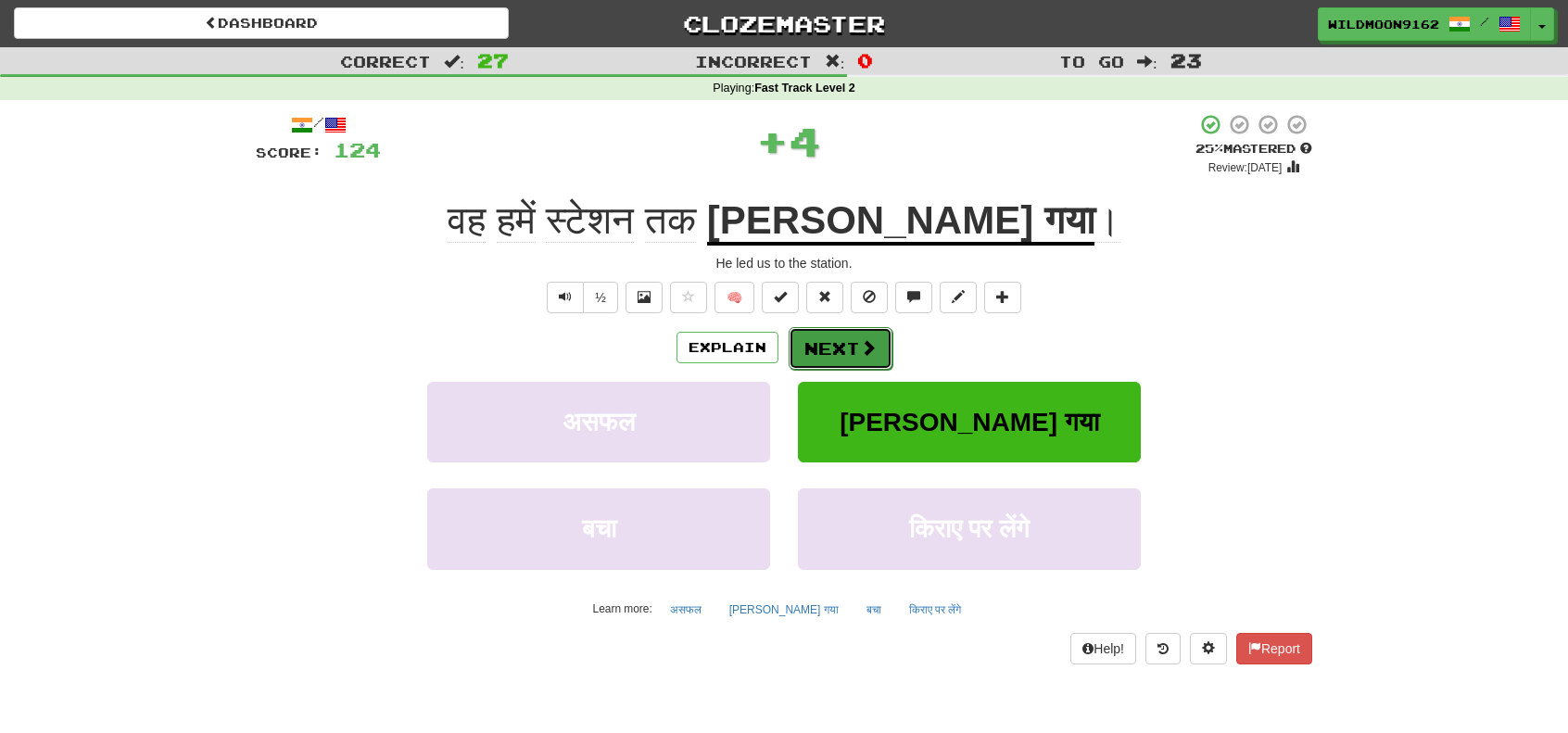
click at [834, 353] on button "Next" at bounding box center [839, 348] width 104 height 42
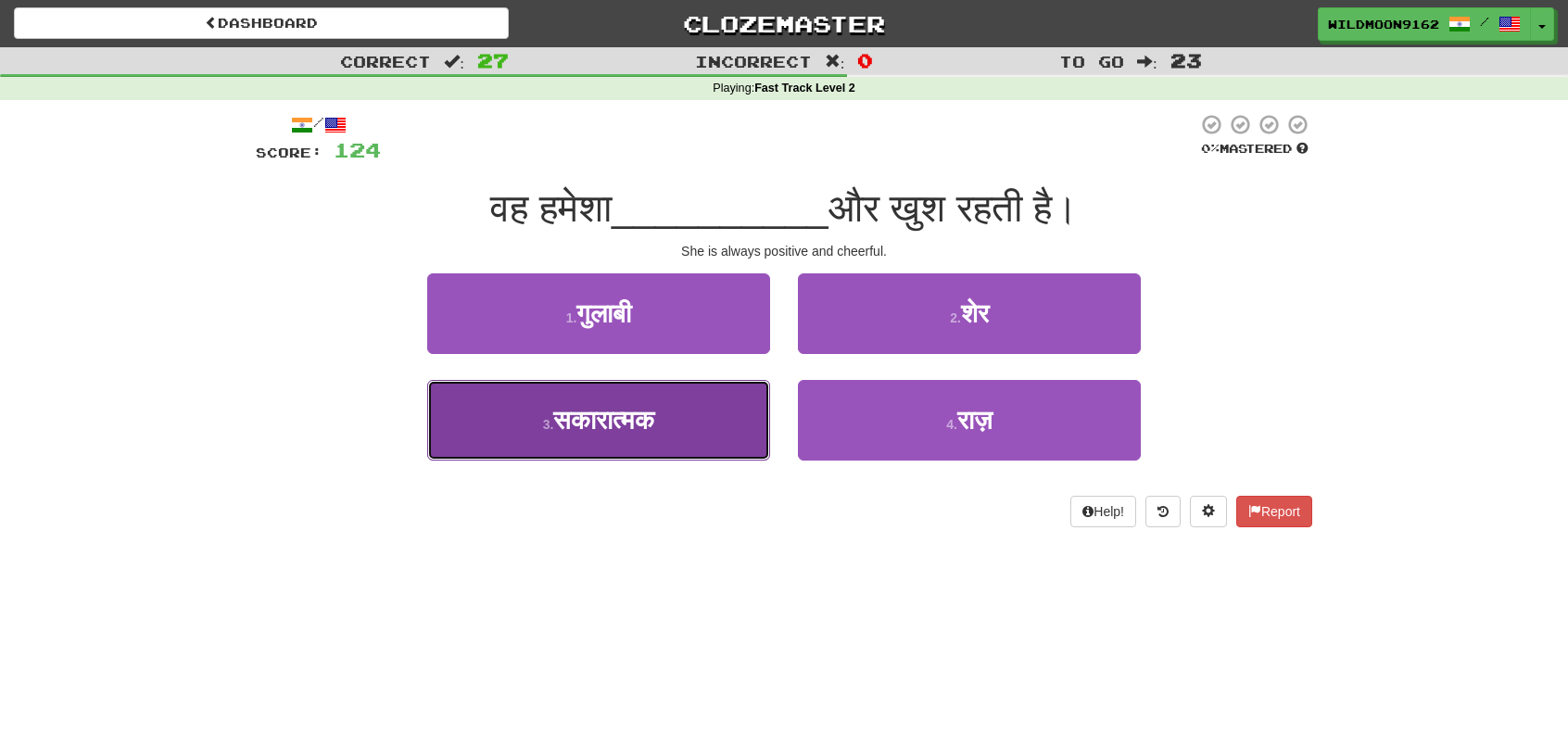
click at [633, 442] on button "3 . सकारात्मक" at bounding box center [599, 420] width 343 height 81
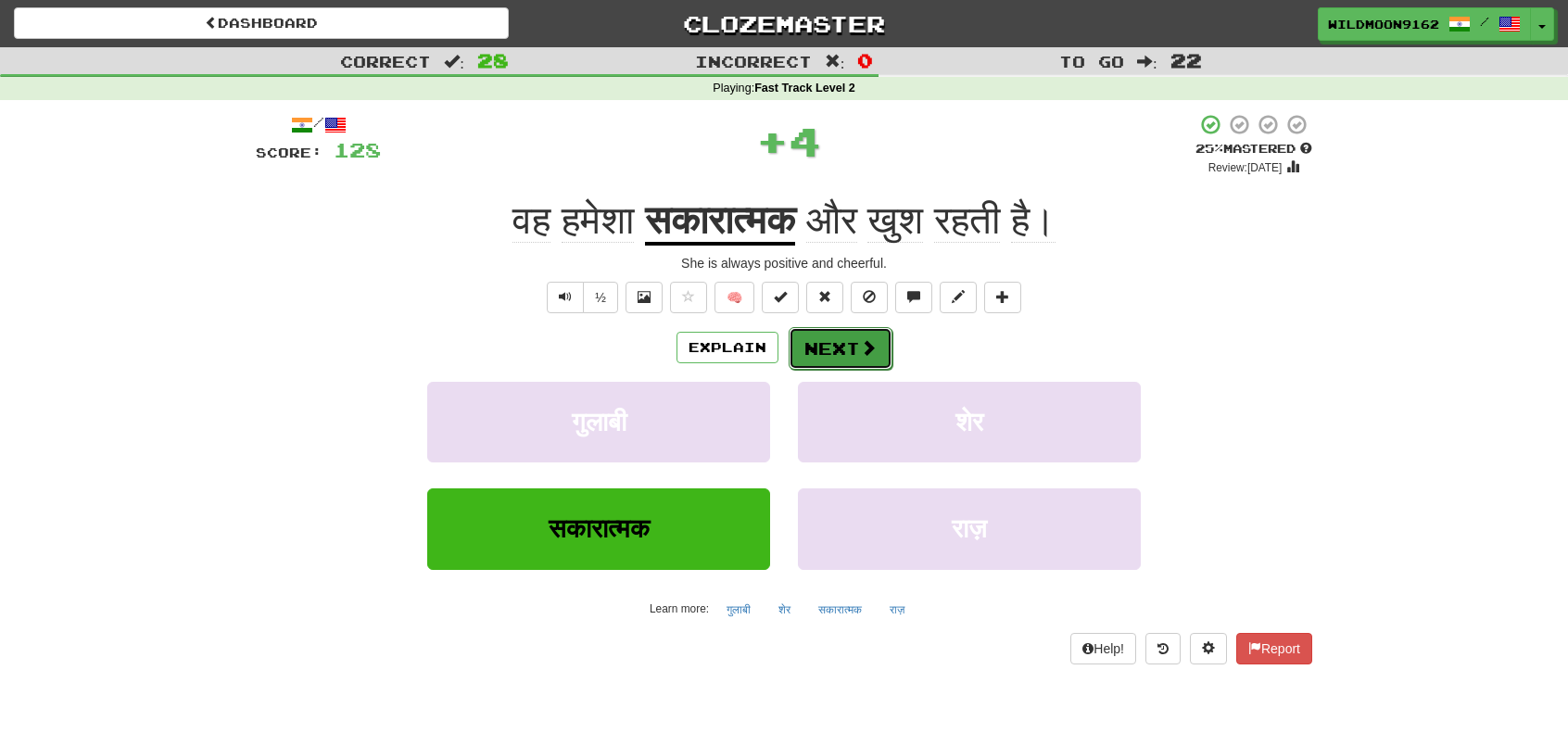
click at [821, 338] on button "Next" at bounding box center [839, 348] width 104 height 42
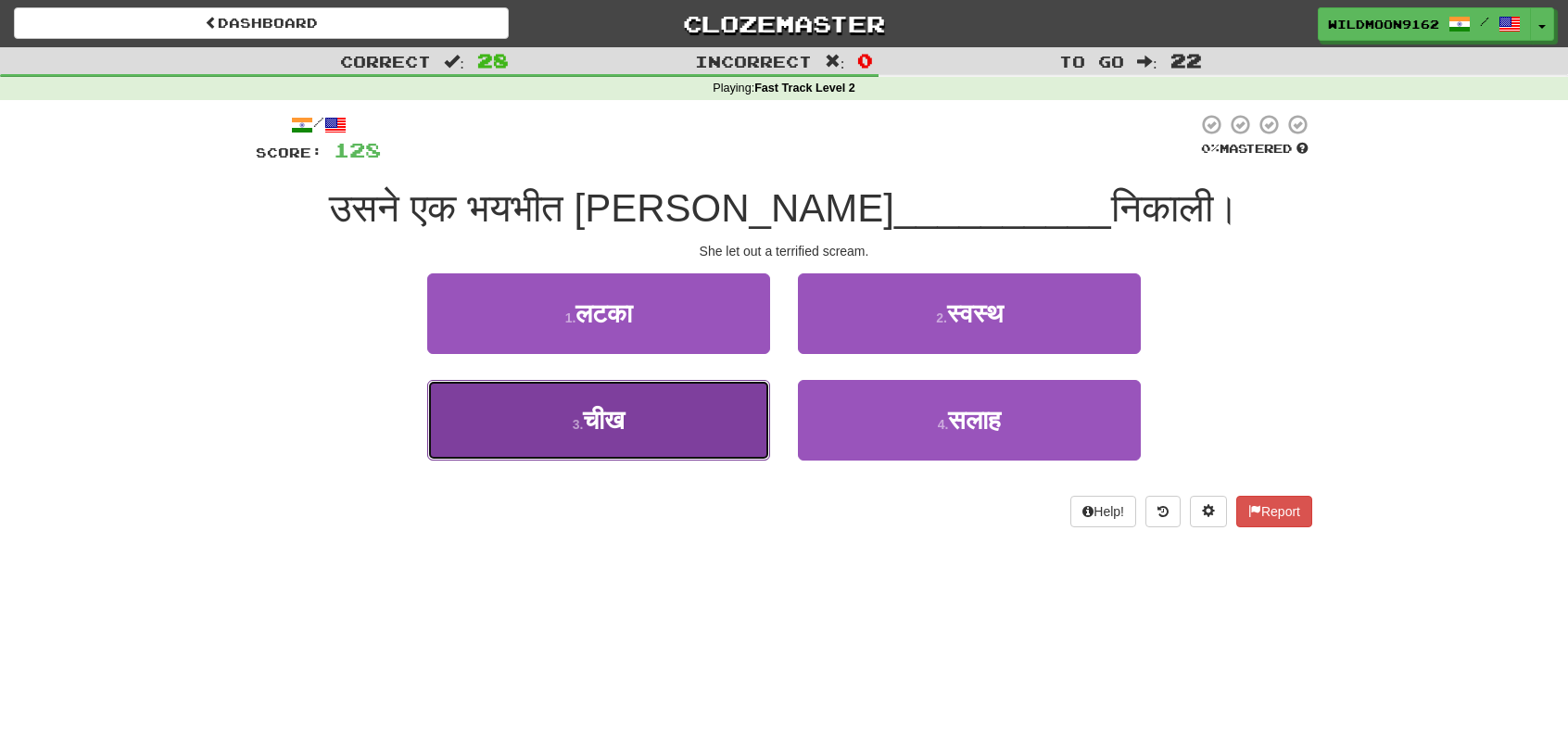
click at [671, 418] on button "3 . चीख" at bounding box center [599, 420] width 343 height 81
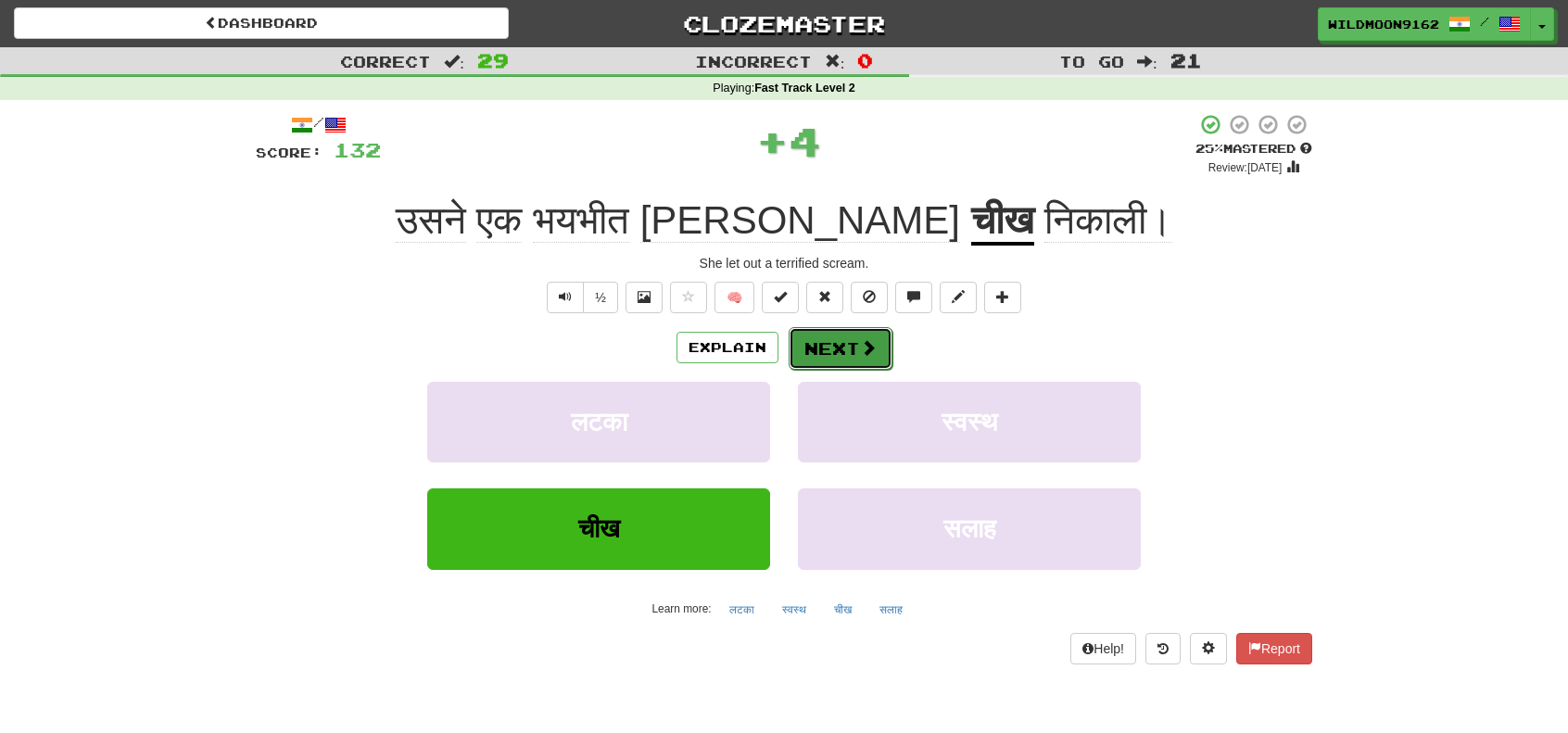
click at [830, 350] on button "Next" at bounding box center [839, 348] width 104 height 42
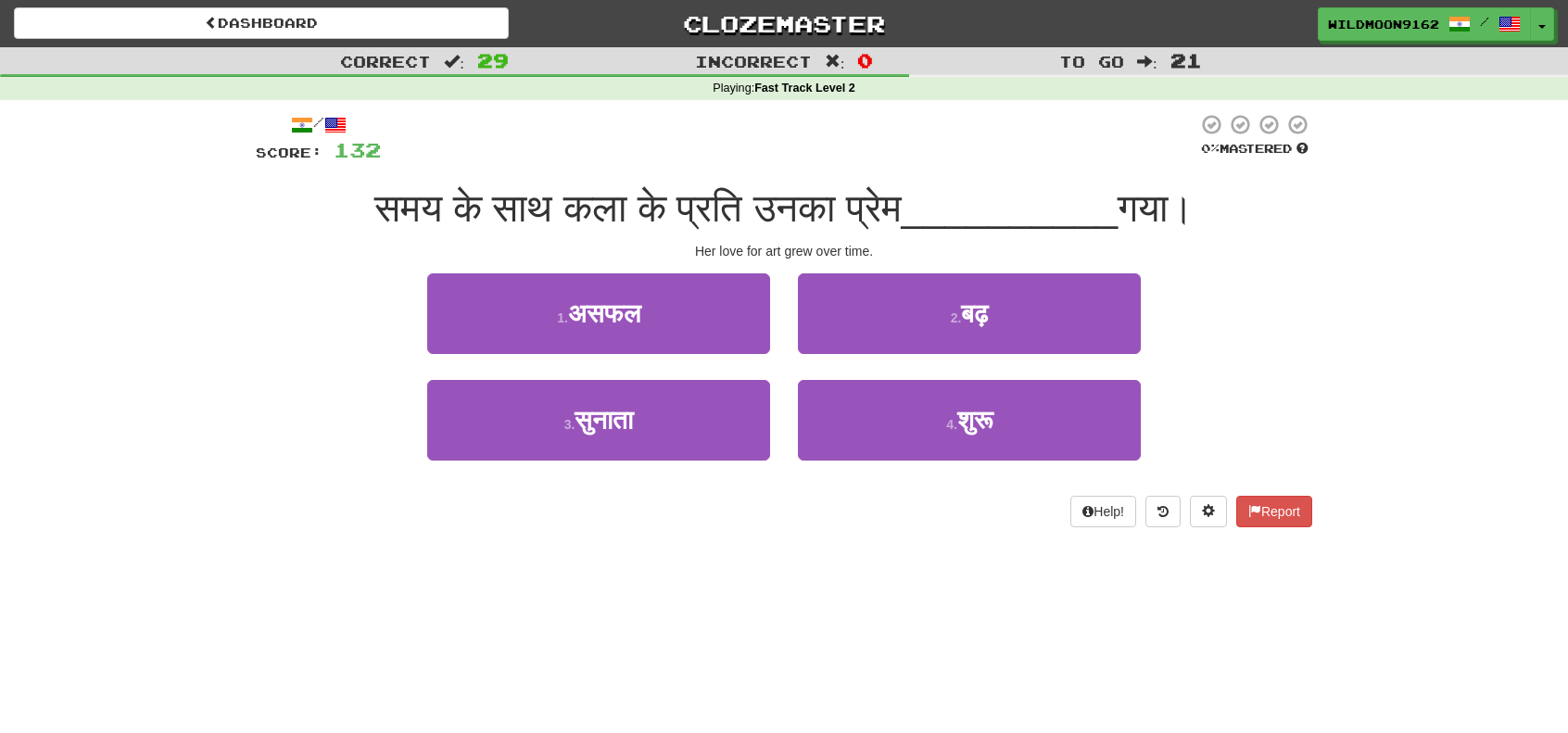
click at [375, 569] on div "Dashboard Clozemaster WildMoon9162 / Toggle Dropdown Dashboard Leaderboard Acti…" at bounding box center [784, 366] width 1568 height 733
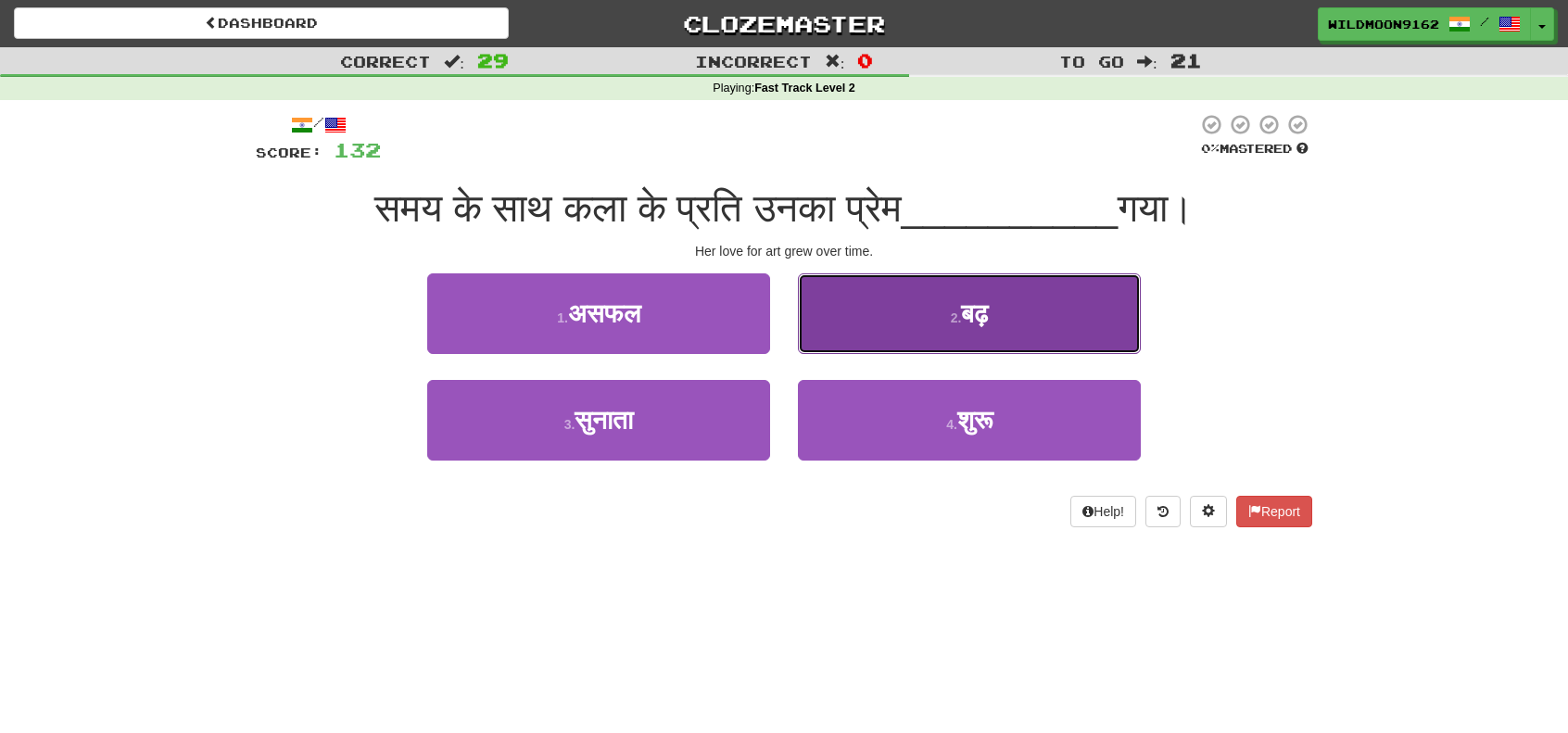
click at [987, 322] on span "बढ़" at bounding box center [973, 313] width 27 height 29
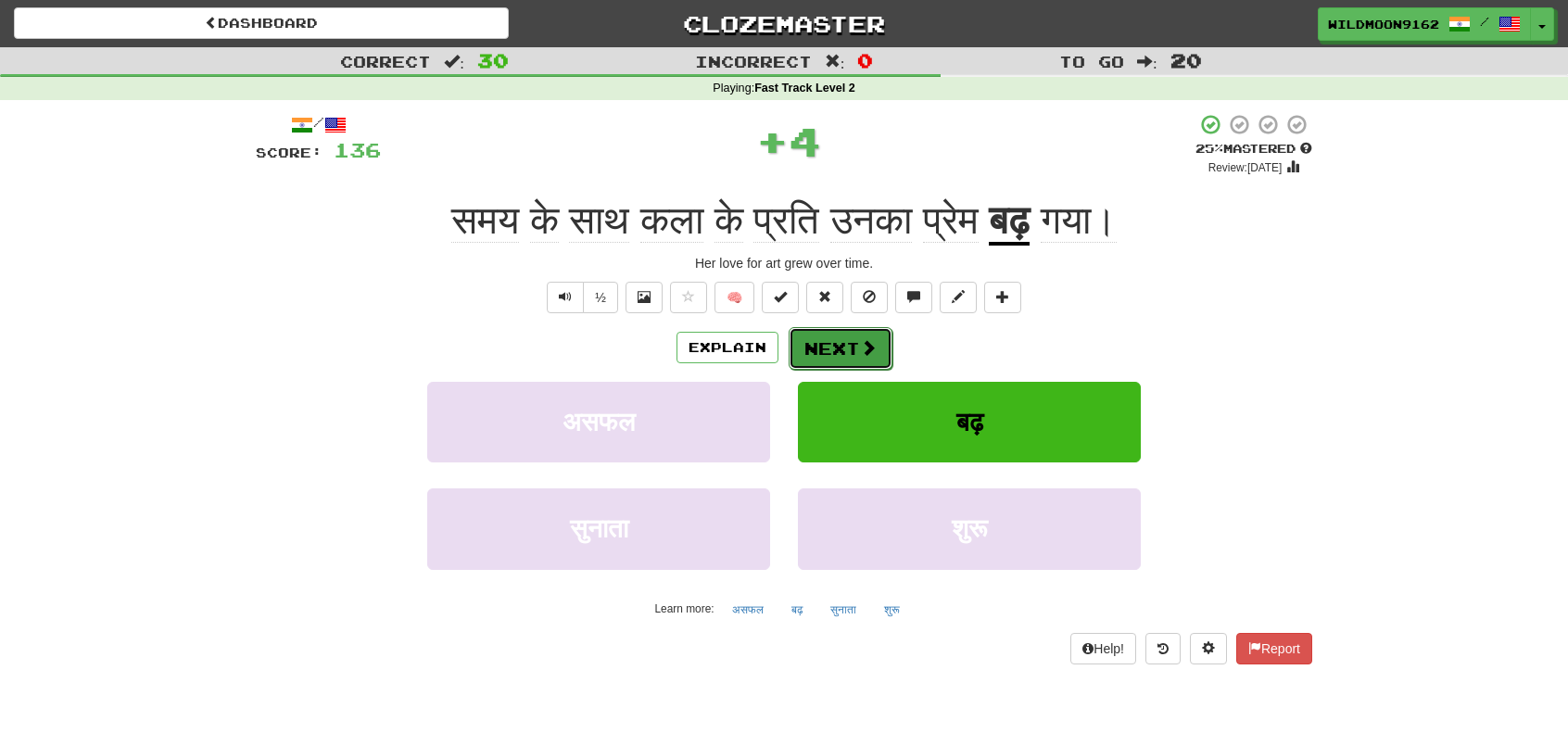
click at [839, 350] on button "Next" at bounding box center [839, 348] width 104 height 42
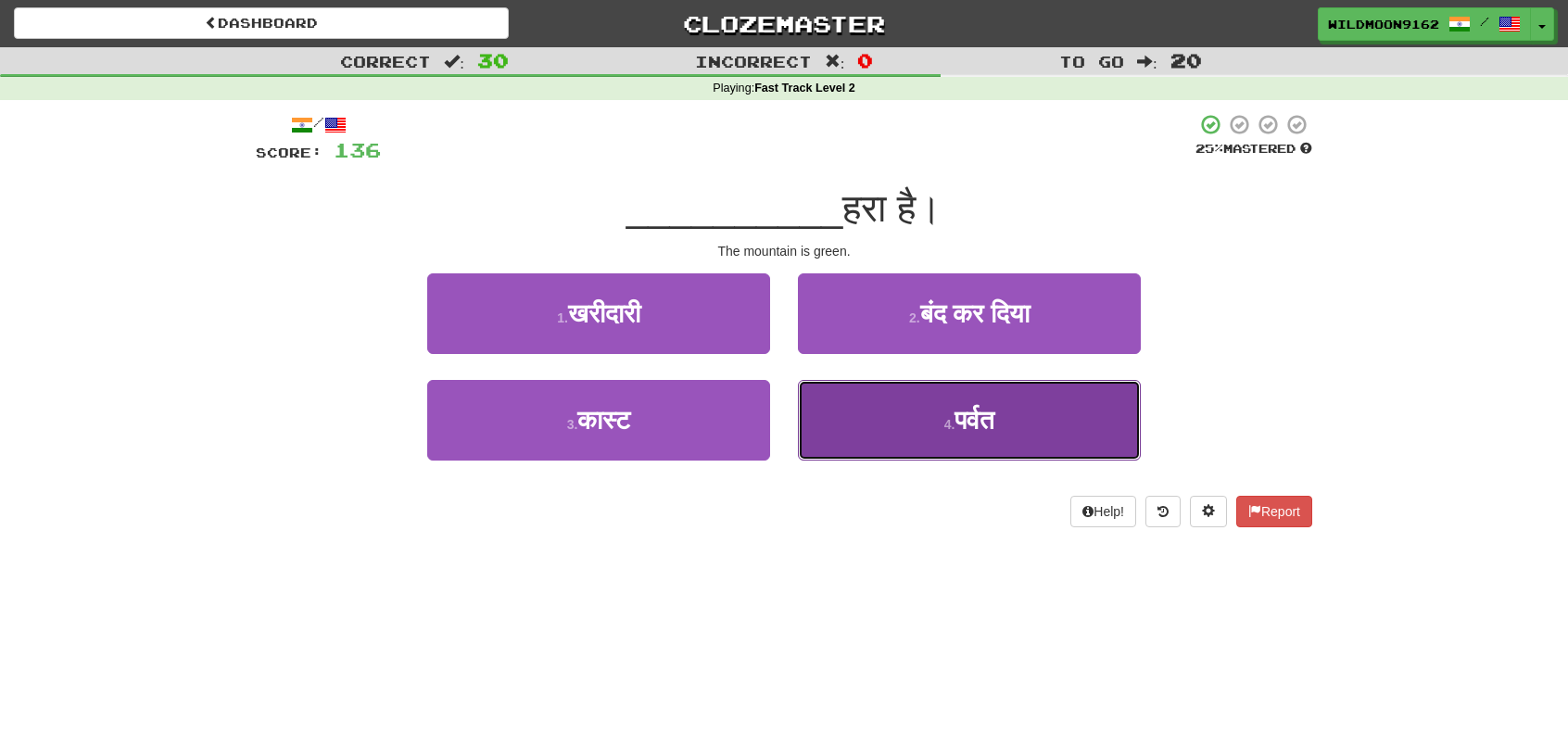
click at [972, 420] on span "पर्वत" at bounding box center [974, 419] width 39 height 29
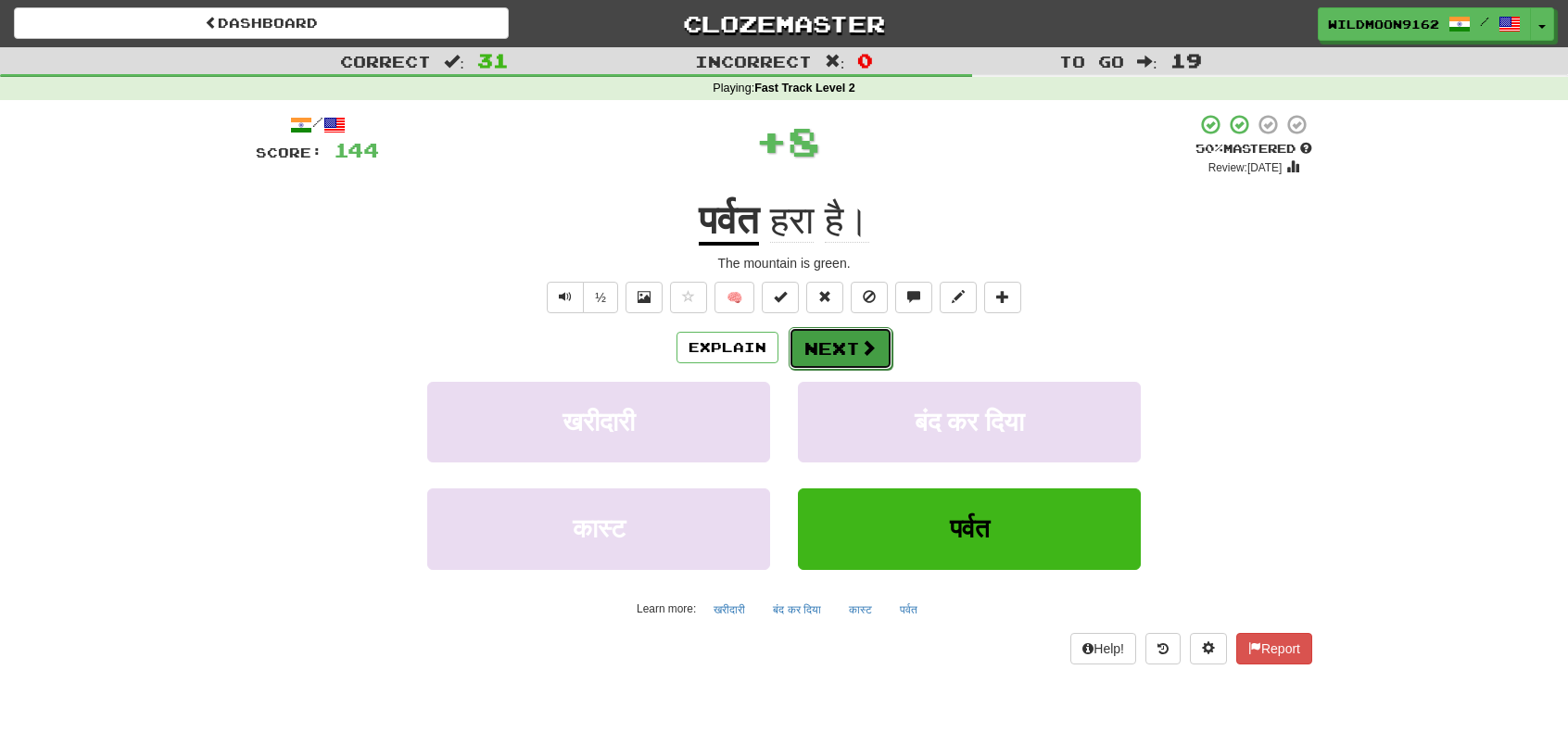
click at [816, 346] on button "Next" at bounding box center [839, 348] width 104 height 42
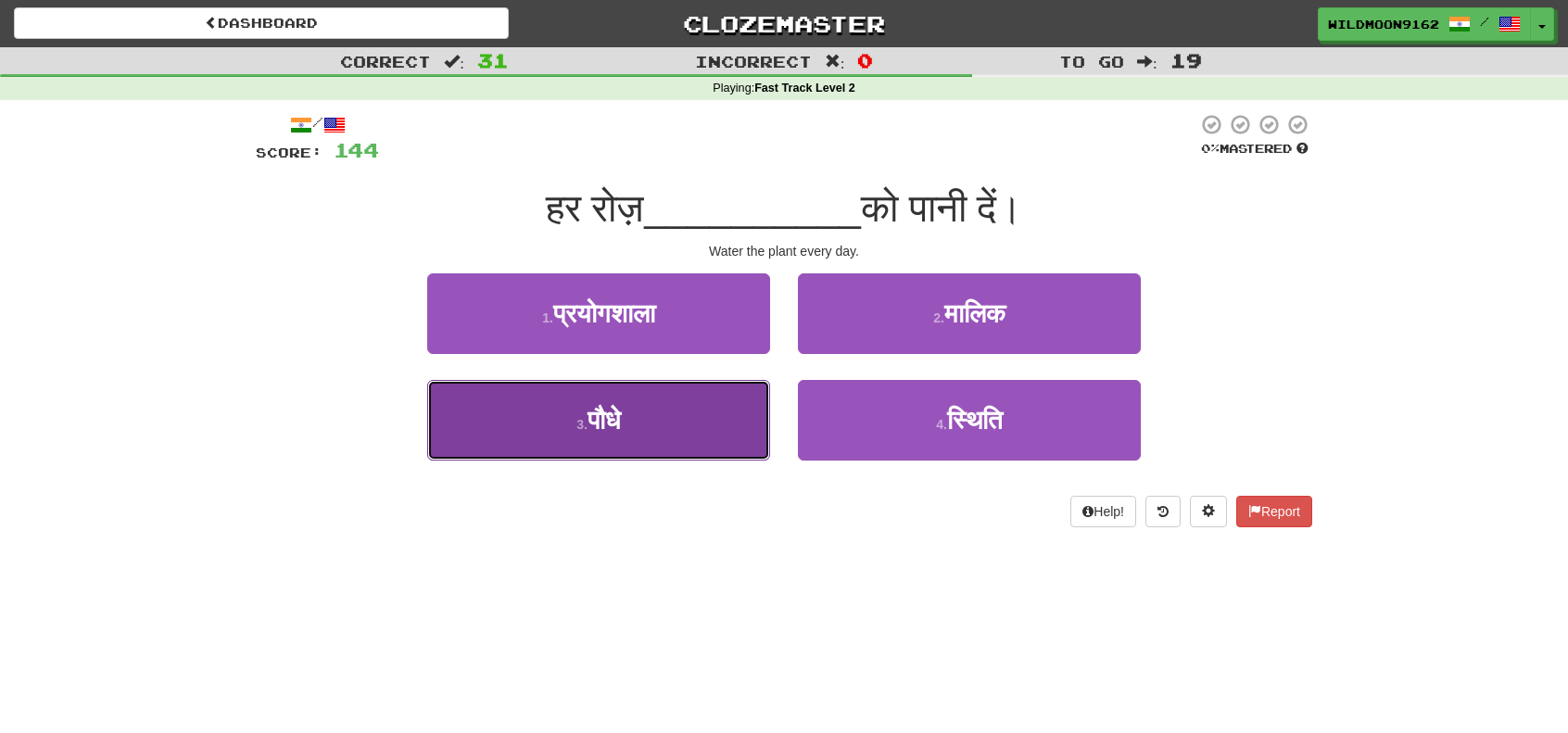
click at [656, 426] on button "3 . पौधे" at bounding box center [599, 420] width 343 height 81
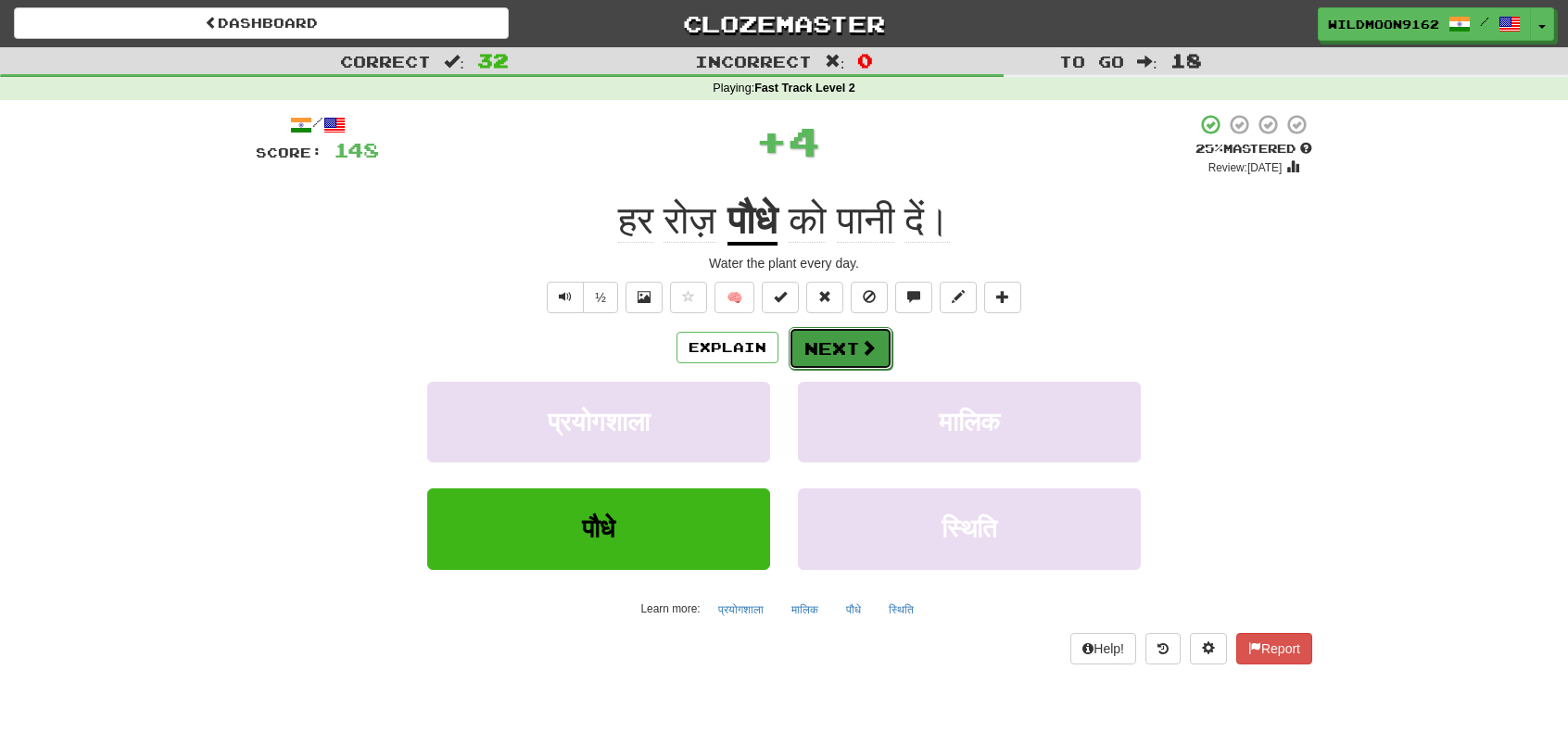
click at [841, 348] on button "Next" at bounding box center [839, 348] width 104 height 42
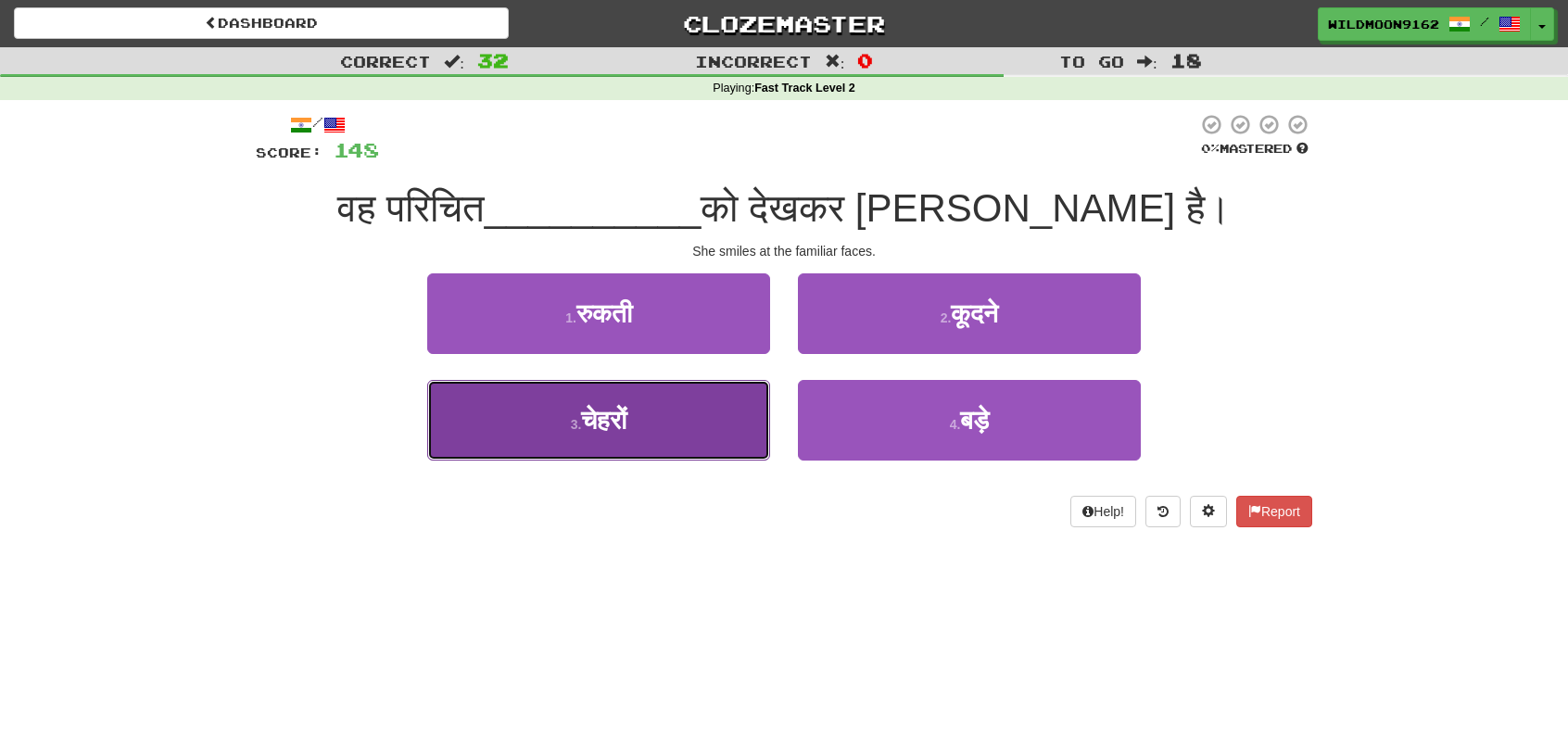
click at [619, 426] on span "चेहरों" at bounding box center [604, 419] width 45 height 29
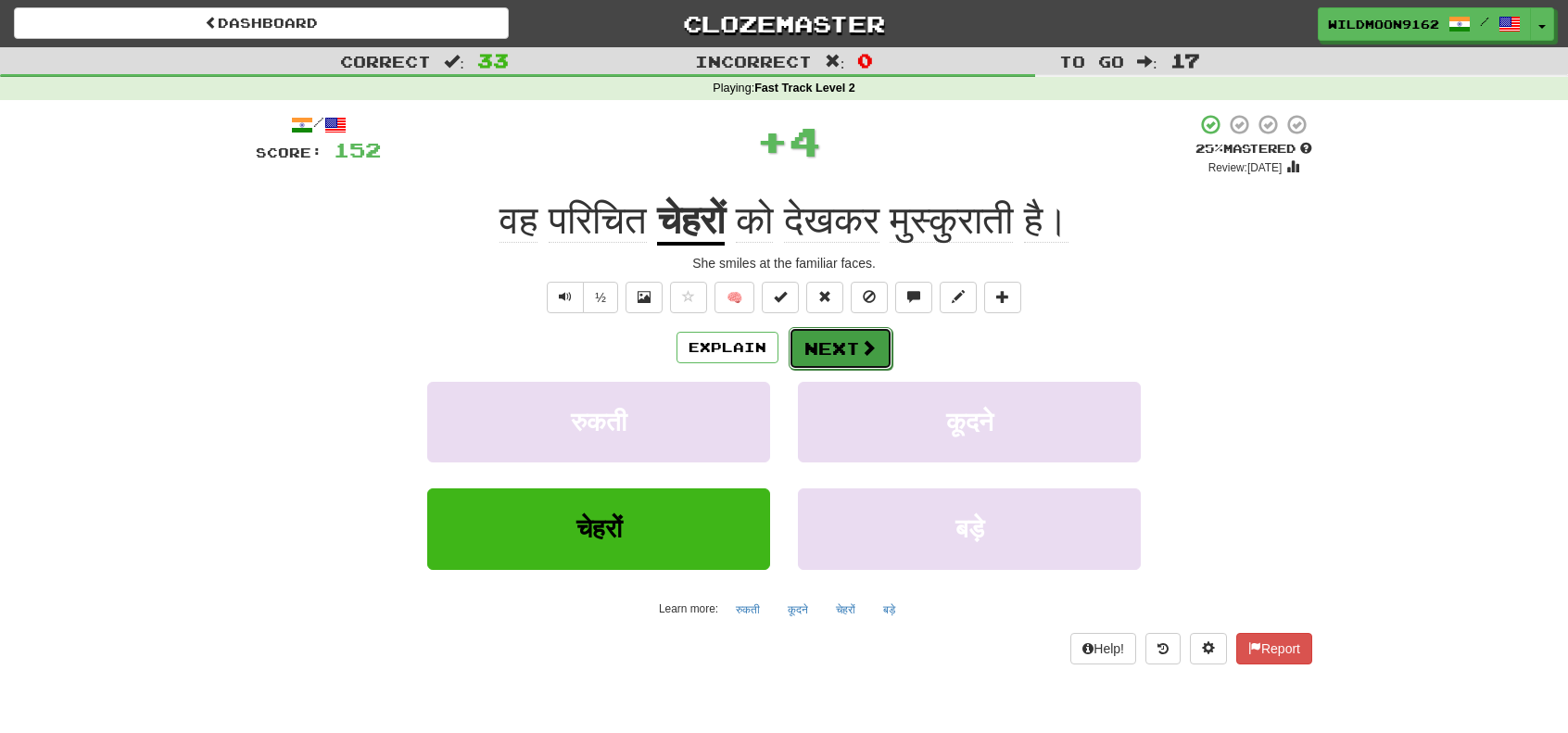
click at [850, 348] on button "Next" at bounding box center [839, 348] width 104 height 42
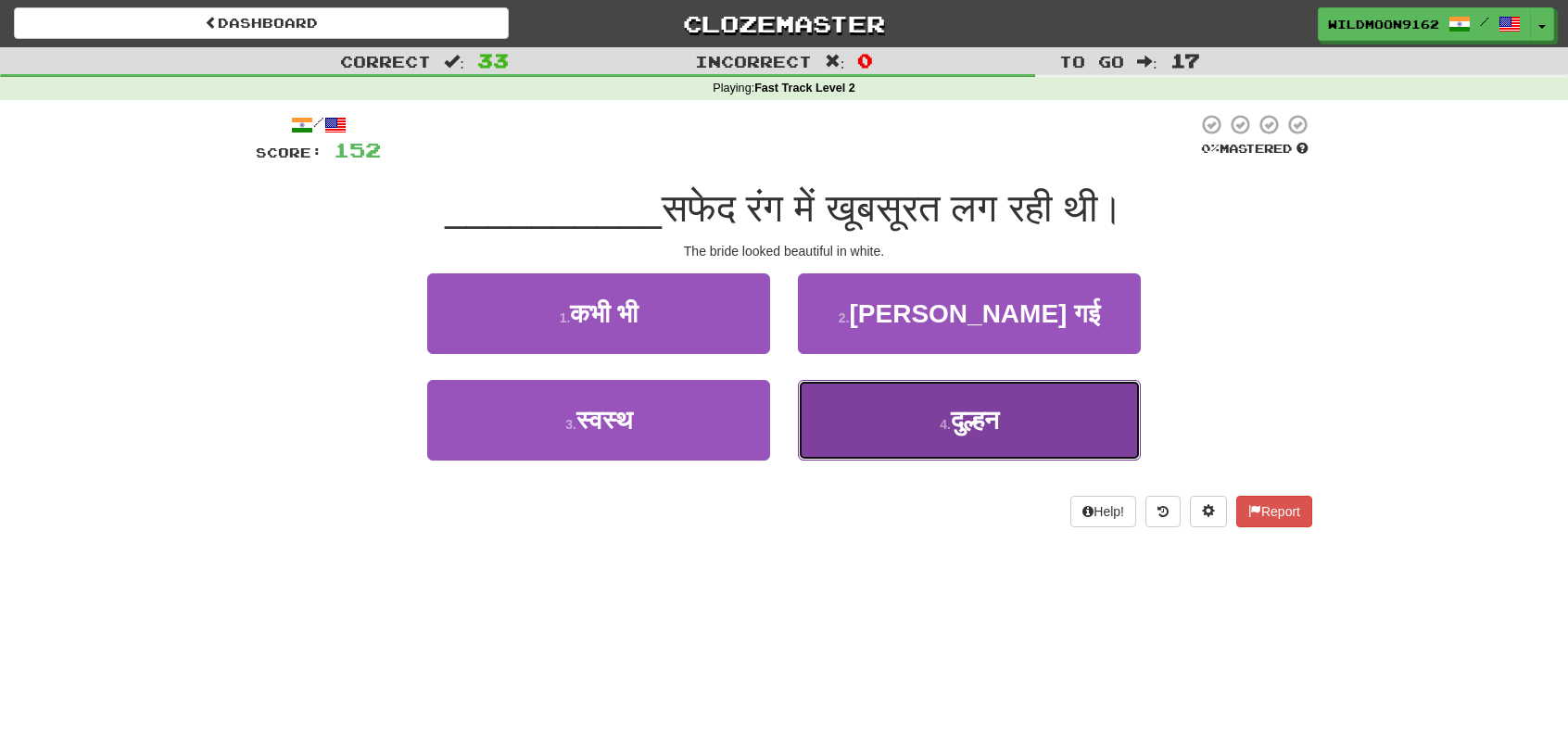
click at [940, 423] on small "4 ." at bounding box center [945, 424] width 11 height 15
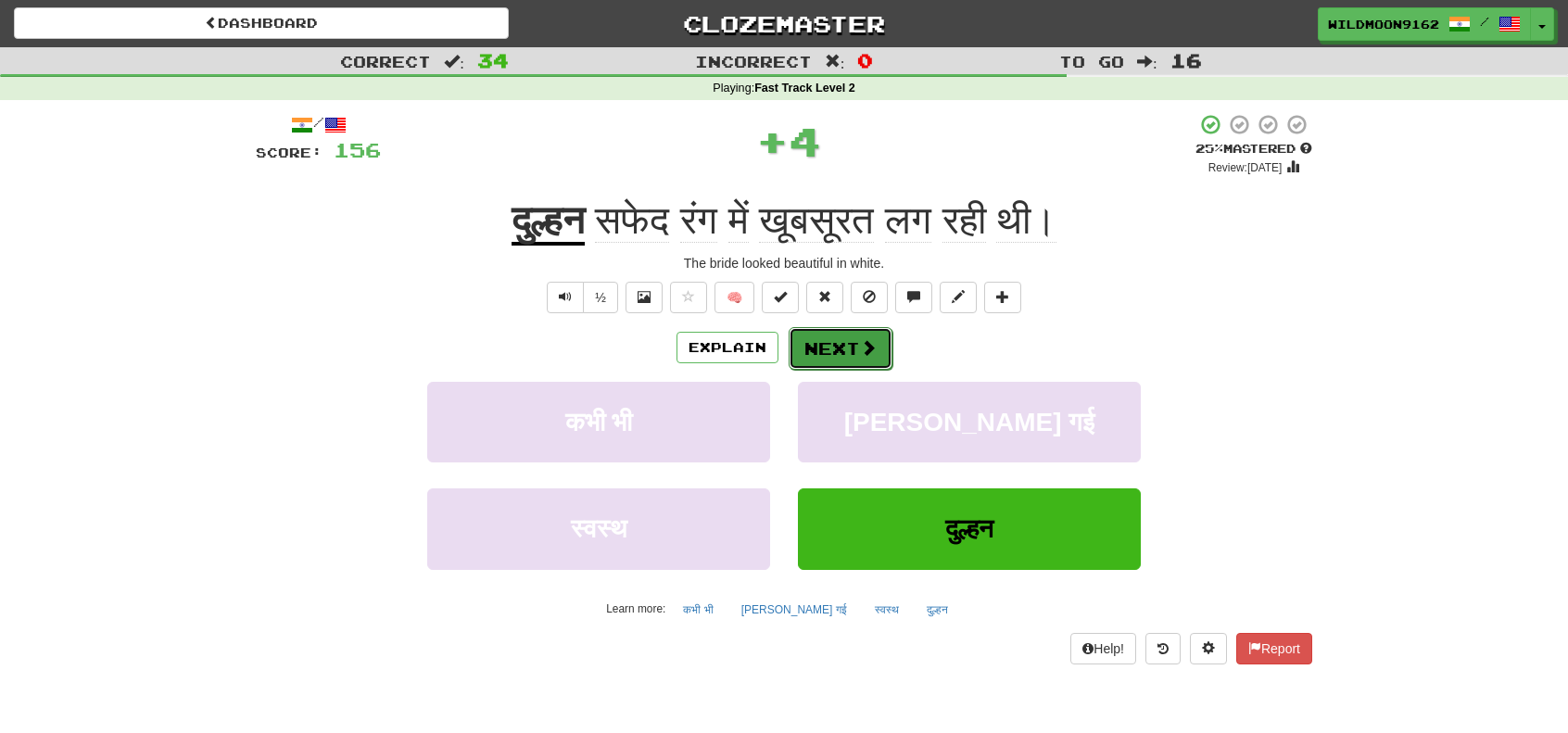
click at [816, 339] on button "Next" at bounding box center [839, 348] width 104 height 42
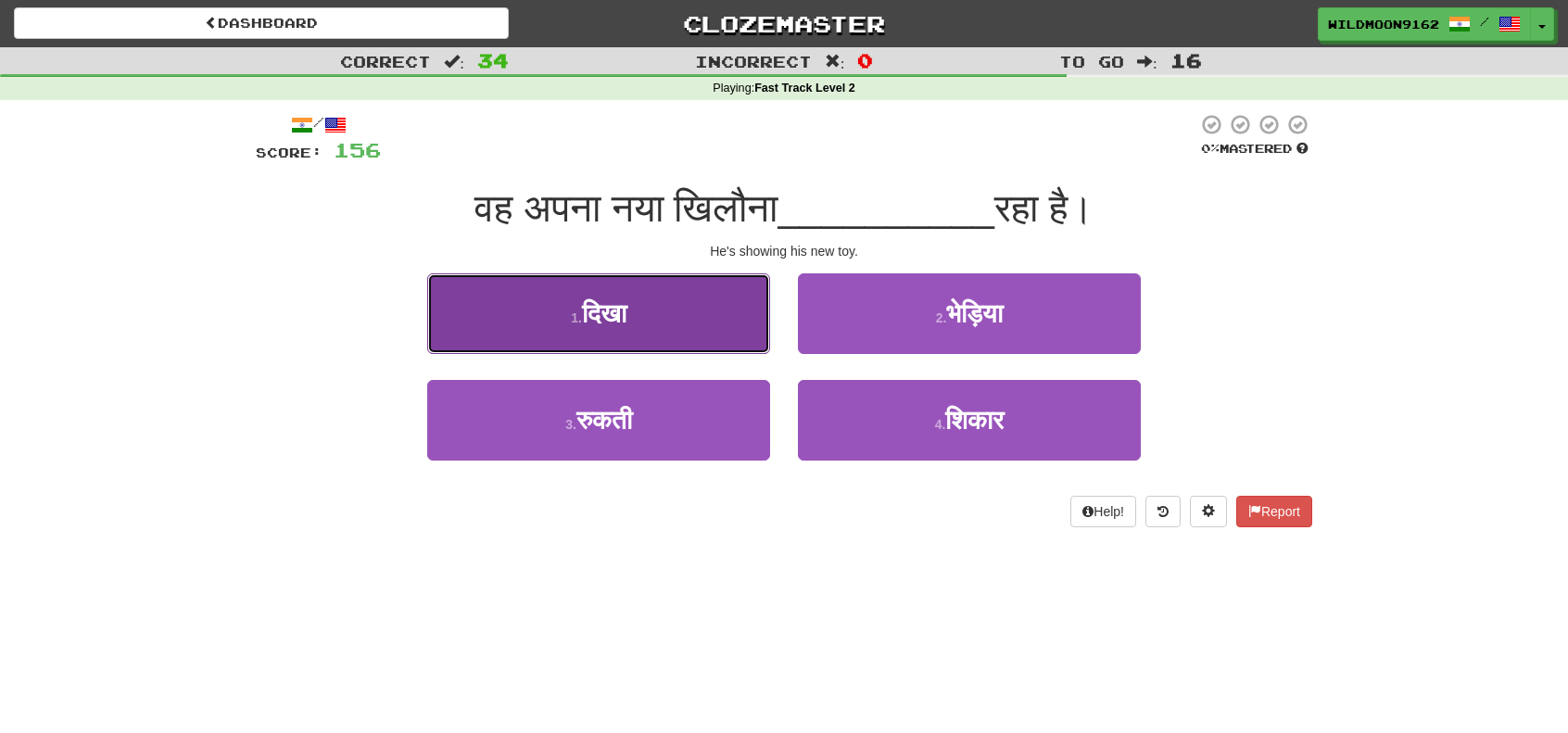
click at [669, 318] on button "1 . दिखा" at bounding box center [599, 314] width 343 height 81
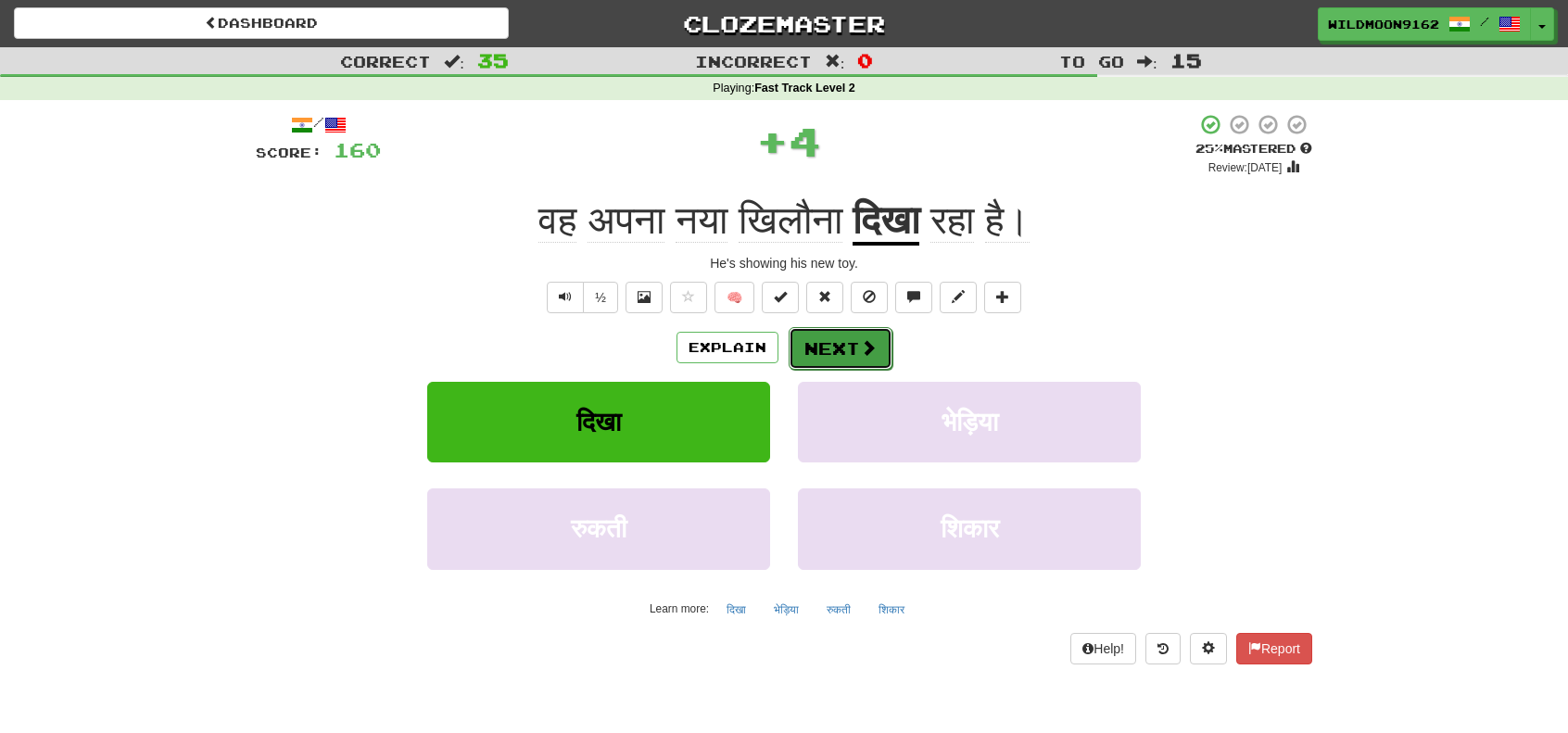
click at [840, 349] on button "Next" at bounding box center [839, 348] width 104 height 42
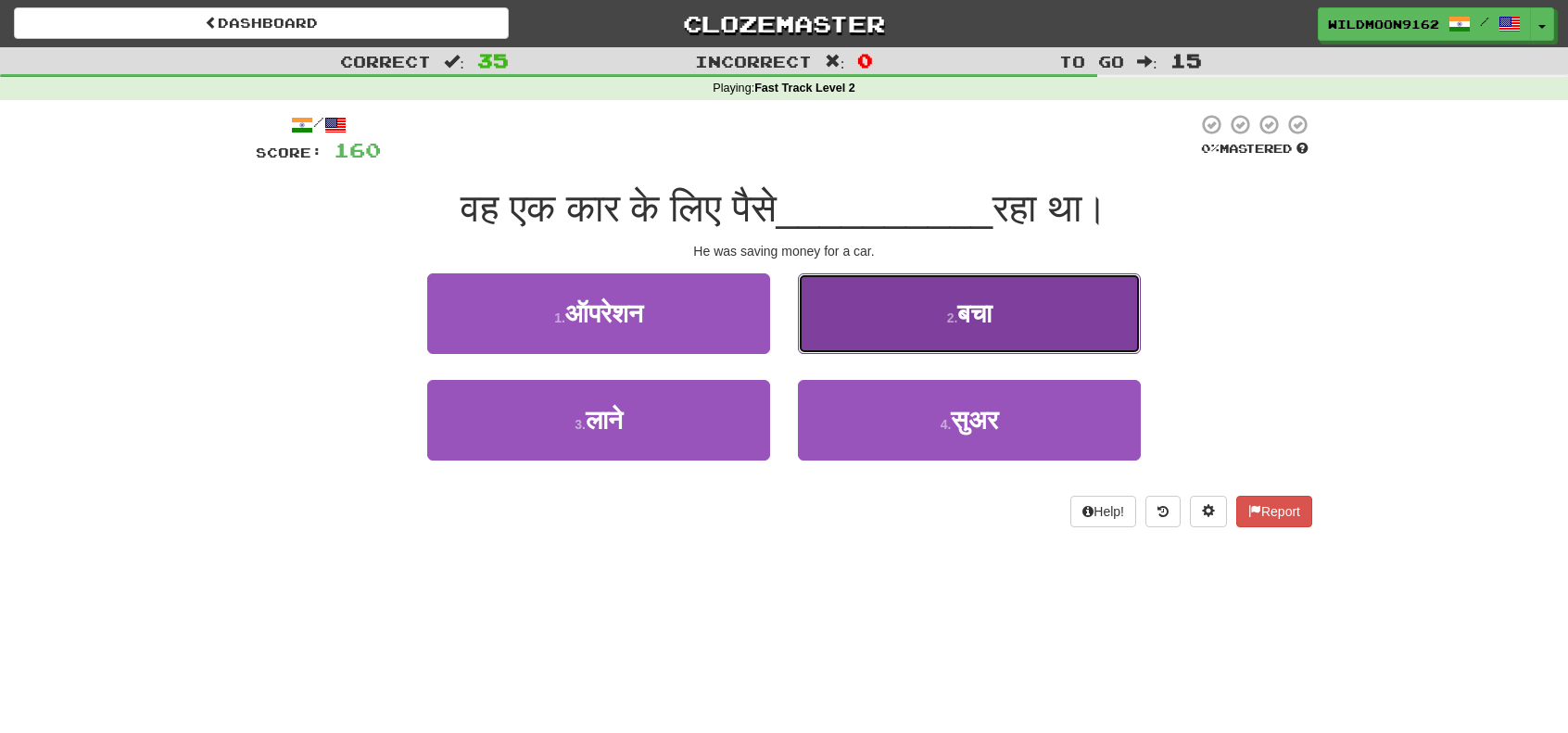
click at [934, 320] on button "2 . बचा" at bounding box center [969, 314] width 343 height 81
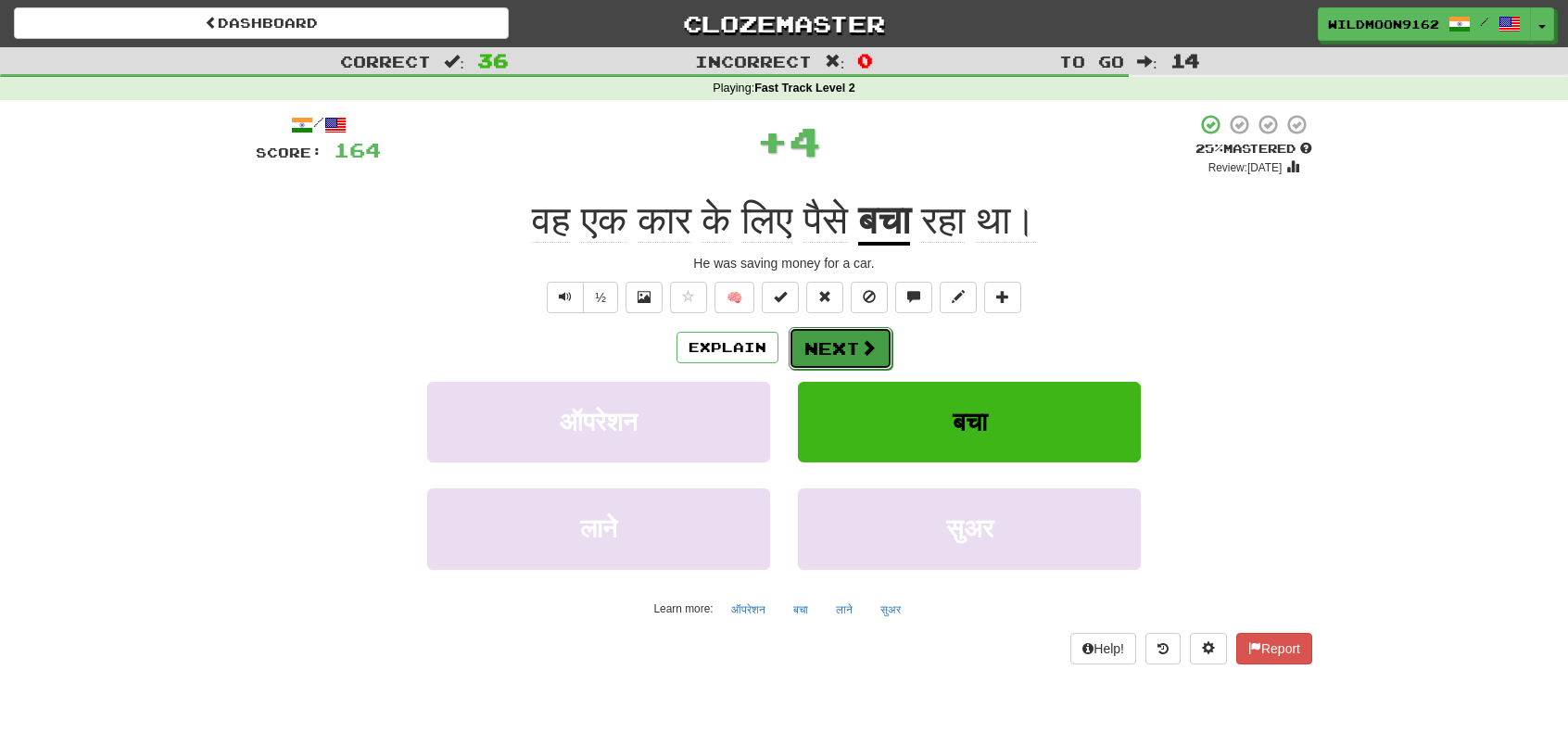
click at [843, 354] on button "Next" at bounding box center [839, 348] width 104 height 42
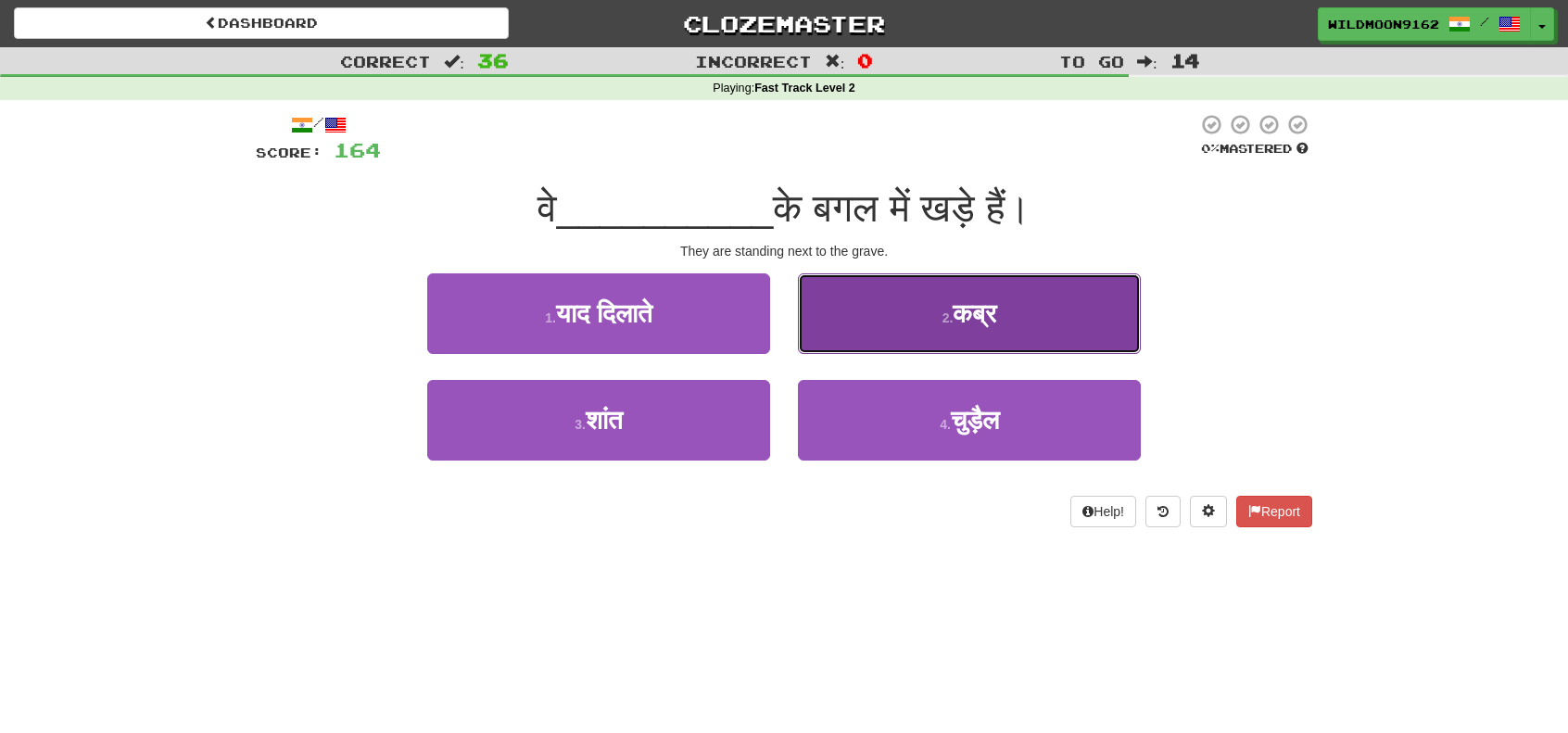
click at [951, 324] on small "2 ." at bounding box center [947, 318] width 11 height 15
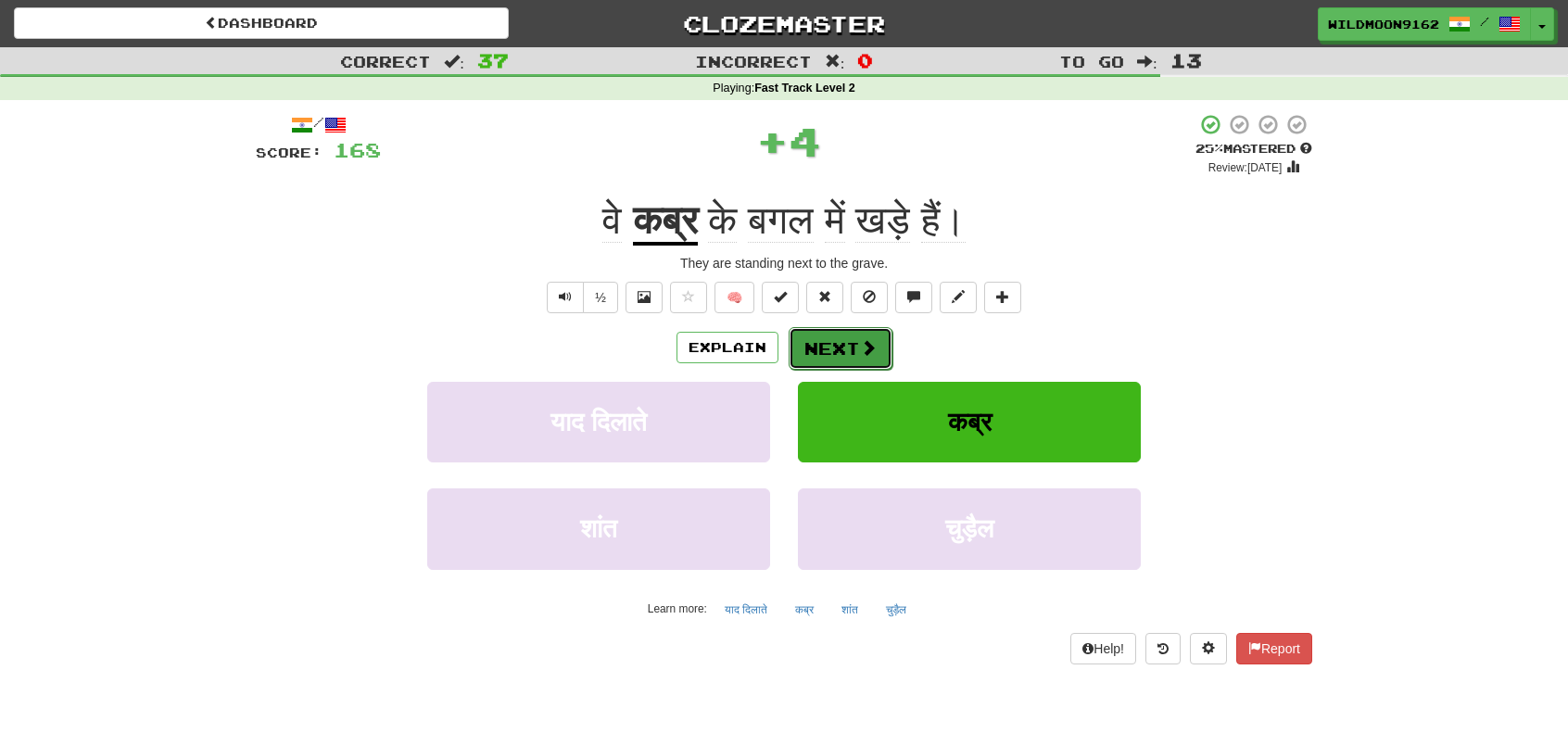
click at [830, 344] on button "Next" at bounding box center [839, 348] width 104 height 42
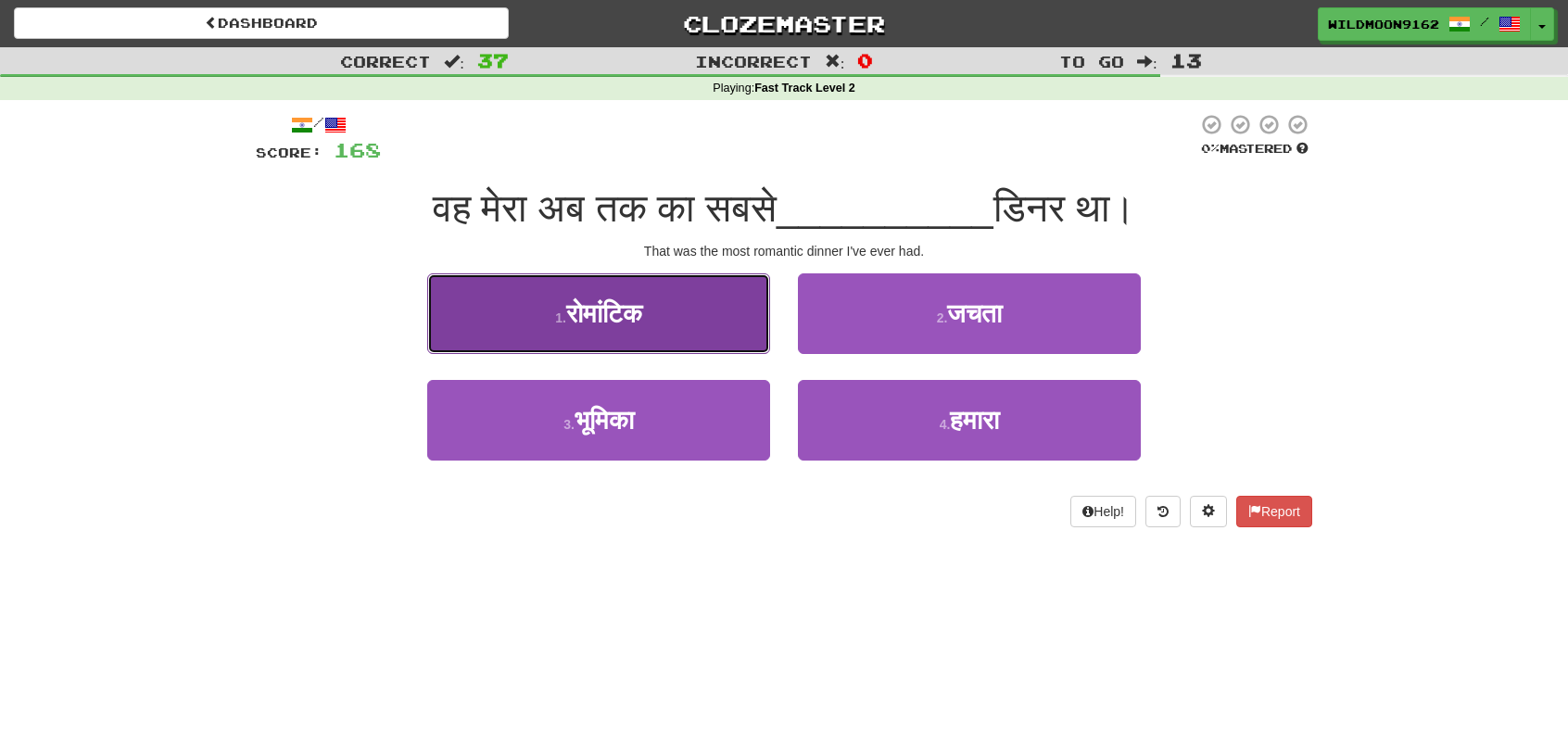
click at [664, 310] on button "1 . रोमांटिक" at bounding box center [599, 314] width 343 height 81
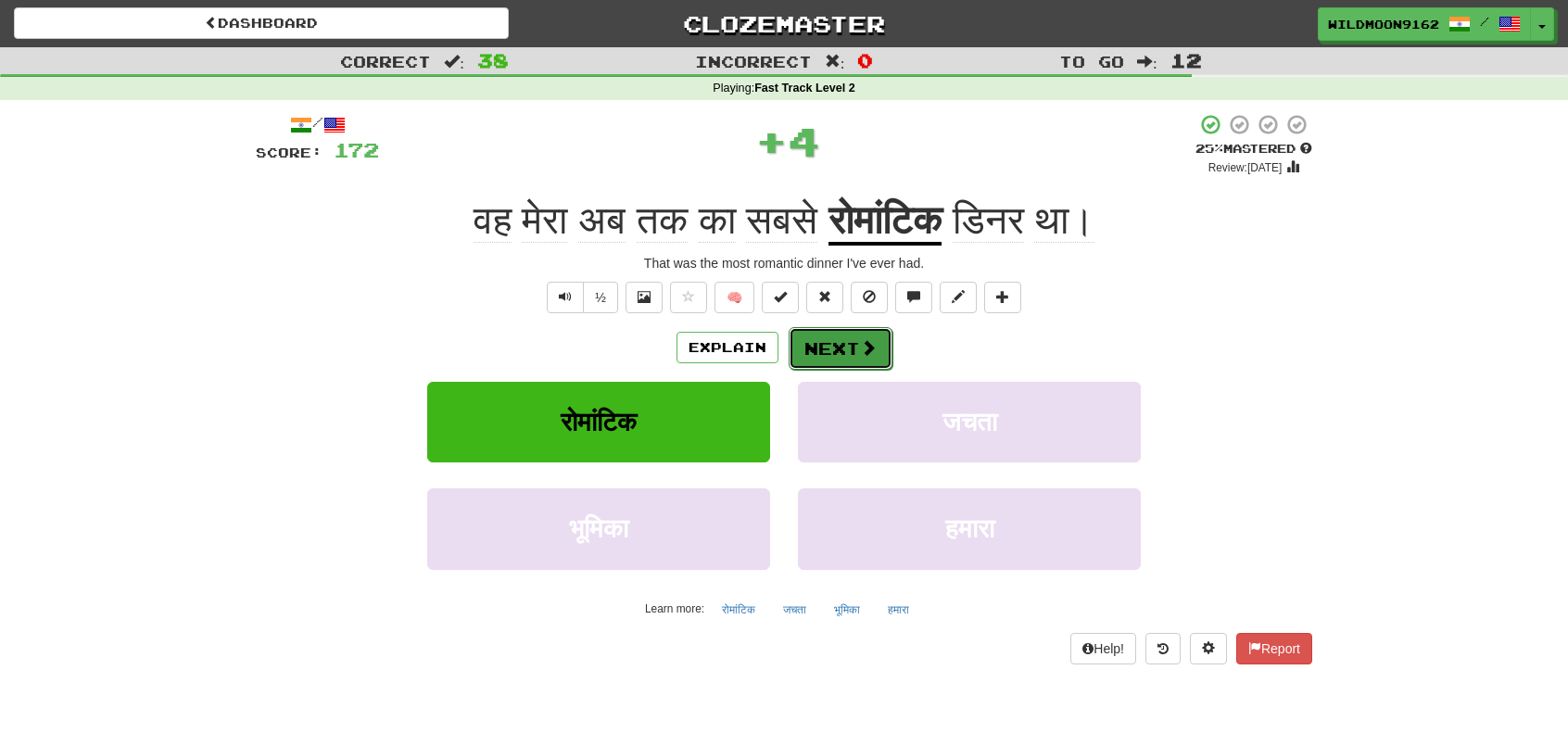
click at [856, 350] on button "Next" at bounding box center [839, 348] width 104 height 42
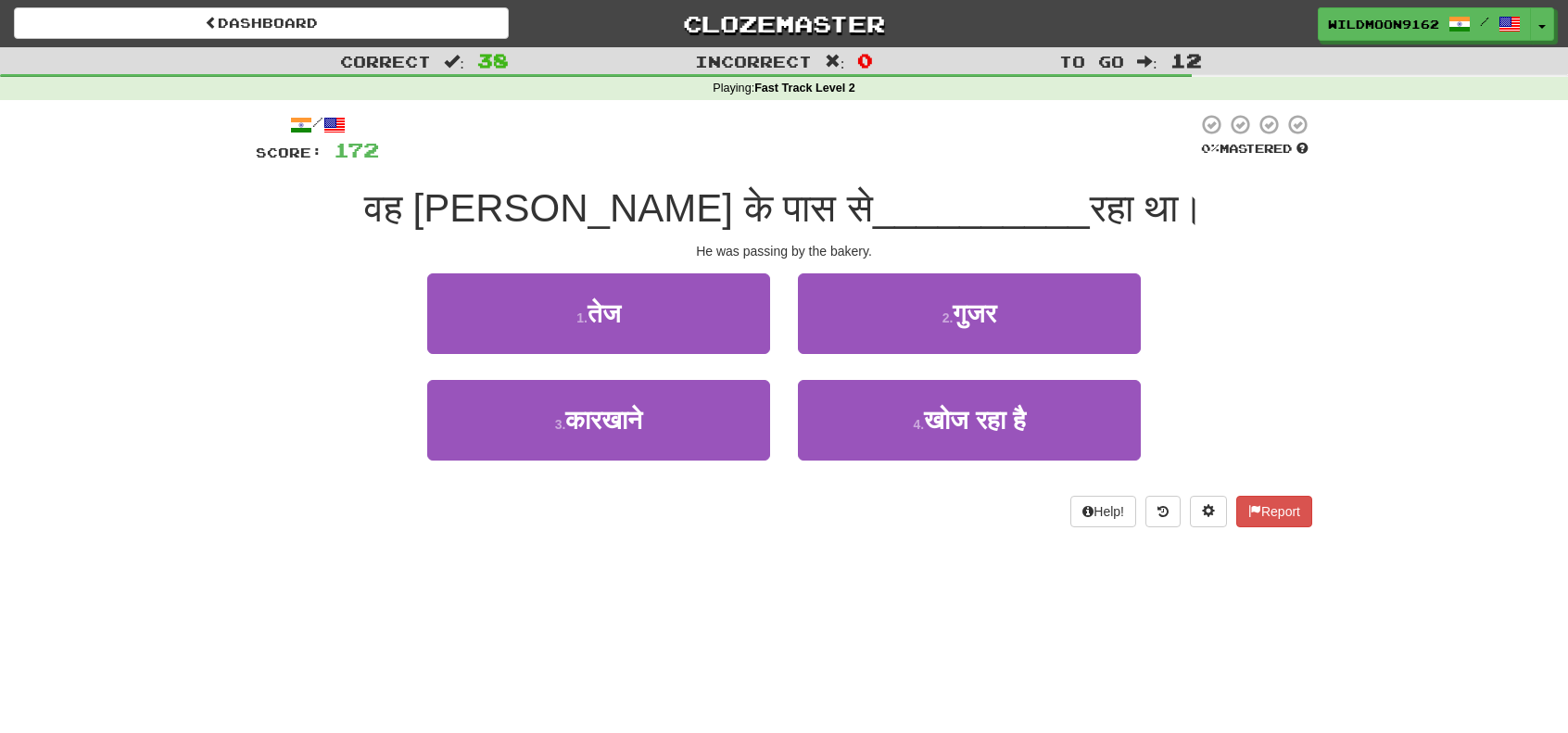
click at [700, 574] on div "Dashboard Clozemaster WildMoon9162 / Toggle Dropdown Dashboard Leaderboard Acti…" at bounding box center [784, 366] width 1568 height 733
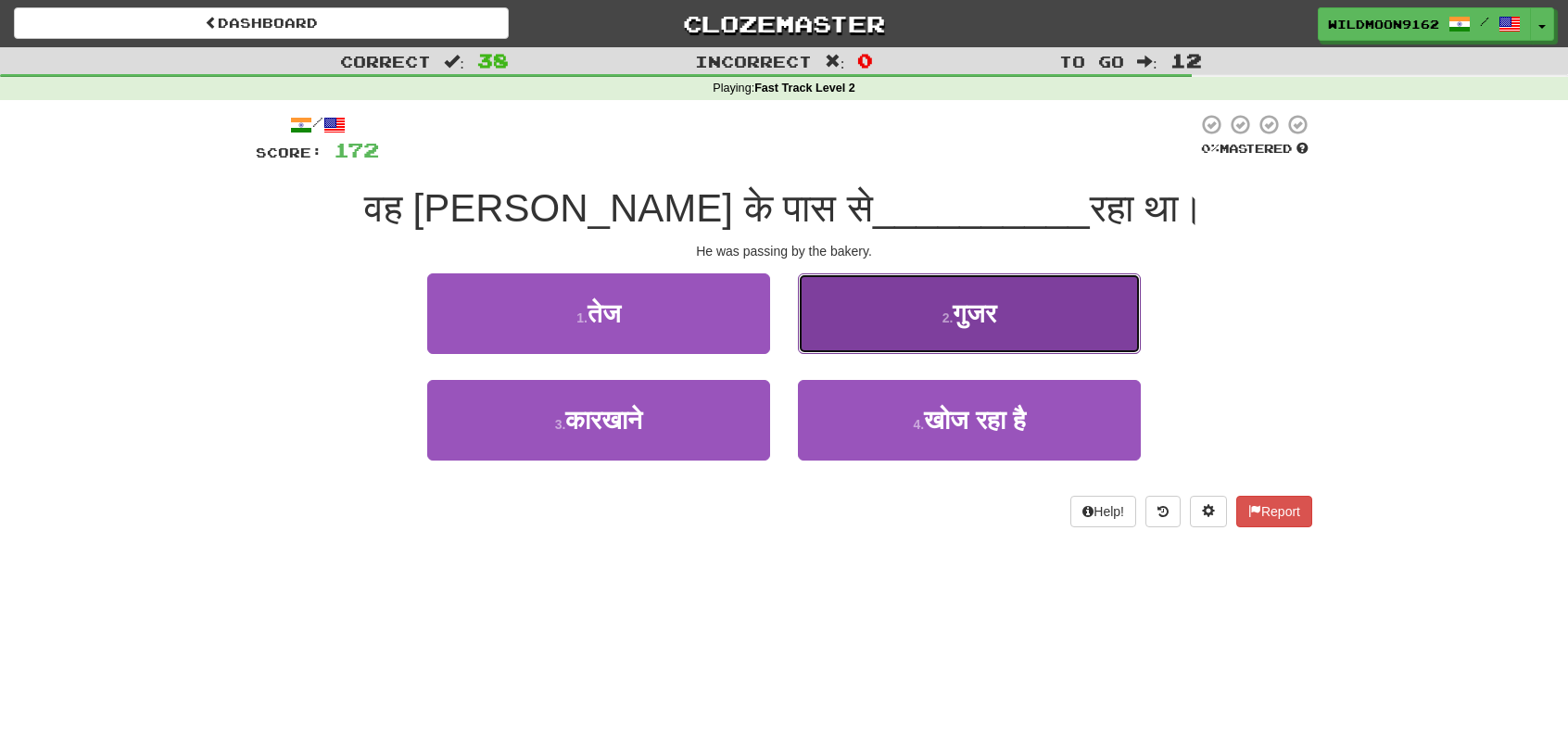
click at [989, 318] on span "गुजर" at bounding box center [974, 313] width 43 height 29
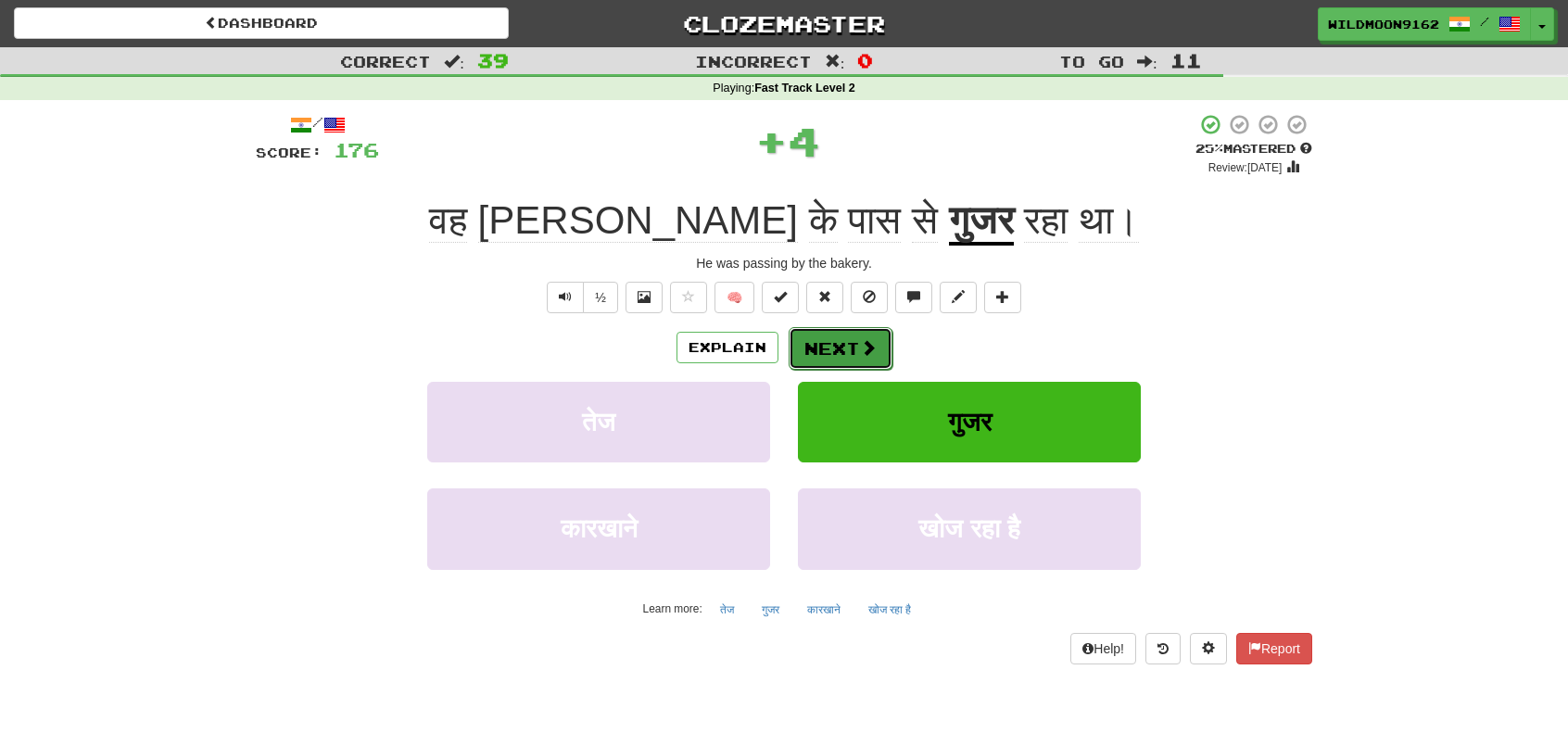
click at [875, 348] on span at bounding box center [868, 347] width 17 height 17
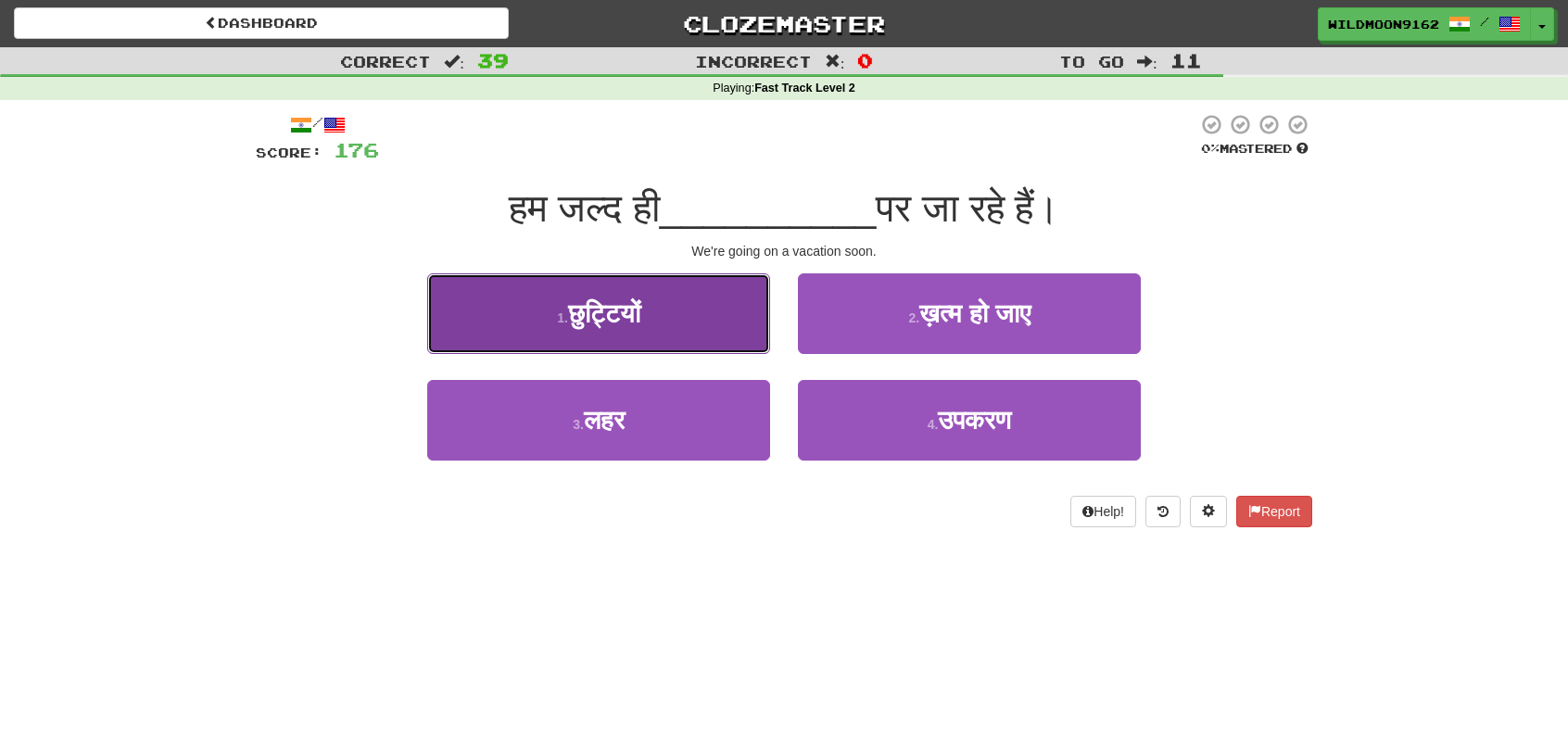
click at [605, 306] on span "छुट्टियों" at bounding box center [604, 313] width 72 height 29
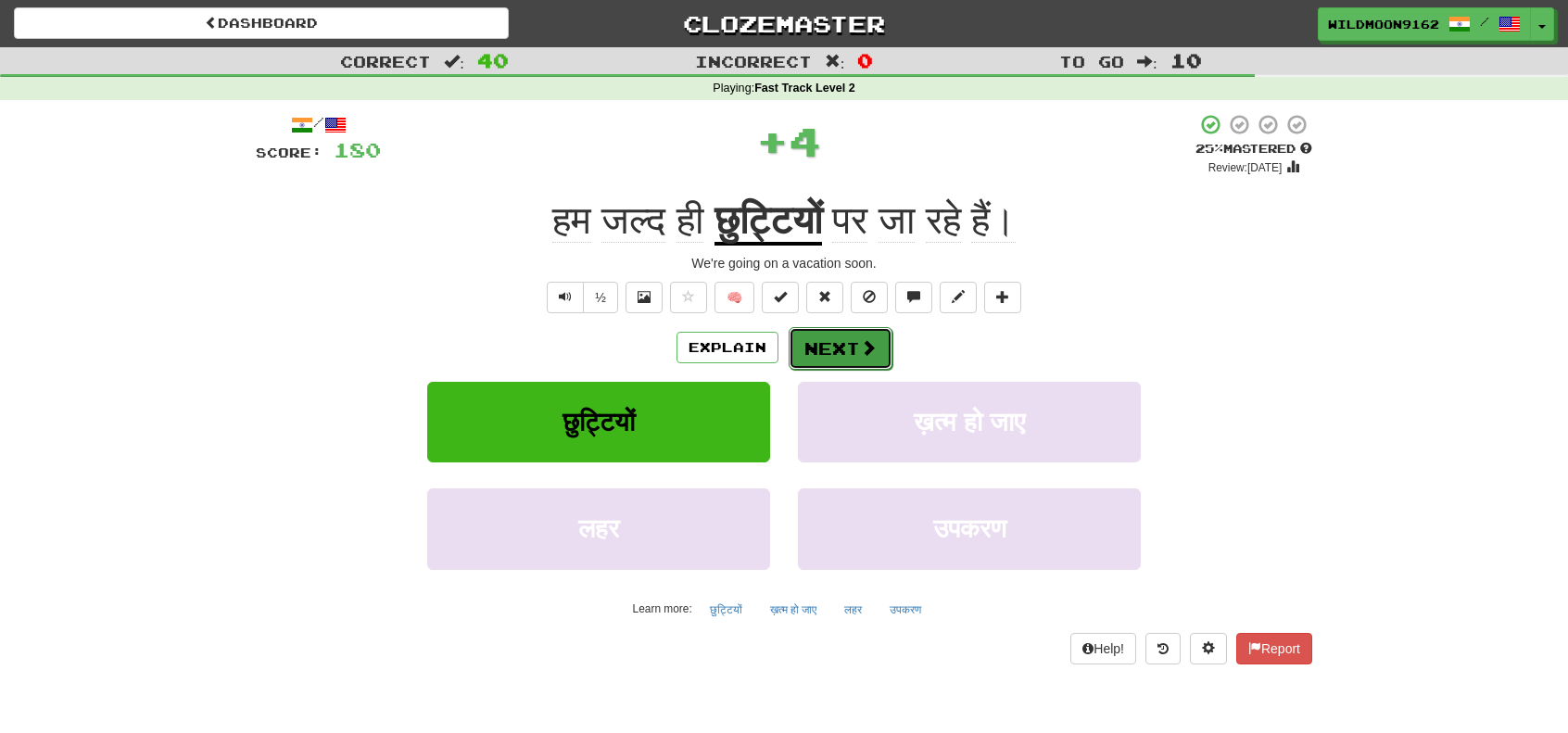
click at [816, 336] on button "Next" at bounding box center [839, 348] width 104 height 42
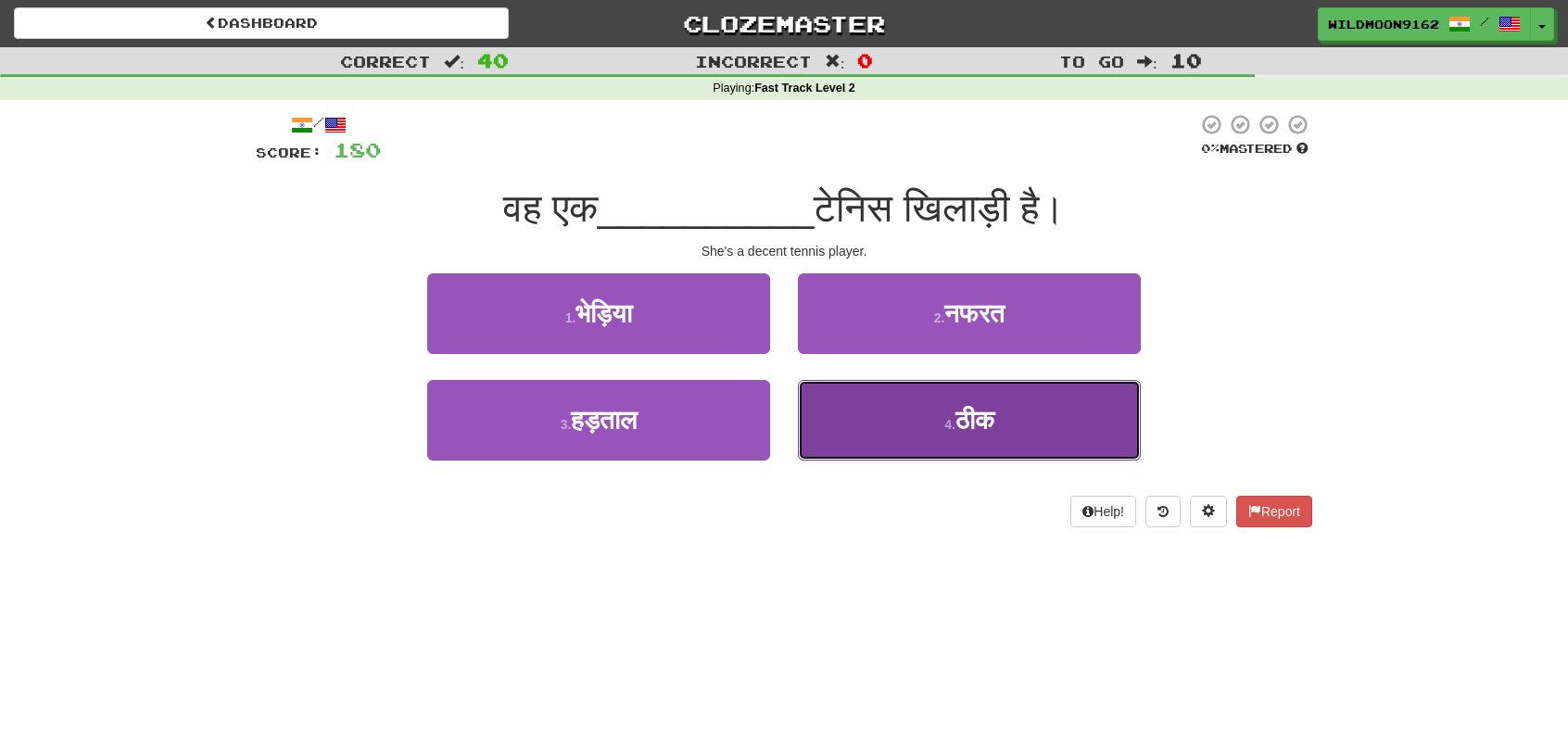
click at [947, 431] on button "4 . ठीक" at bounding box center [969, 420] width 343 height 81
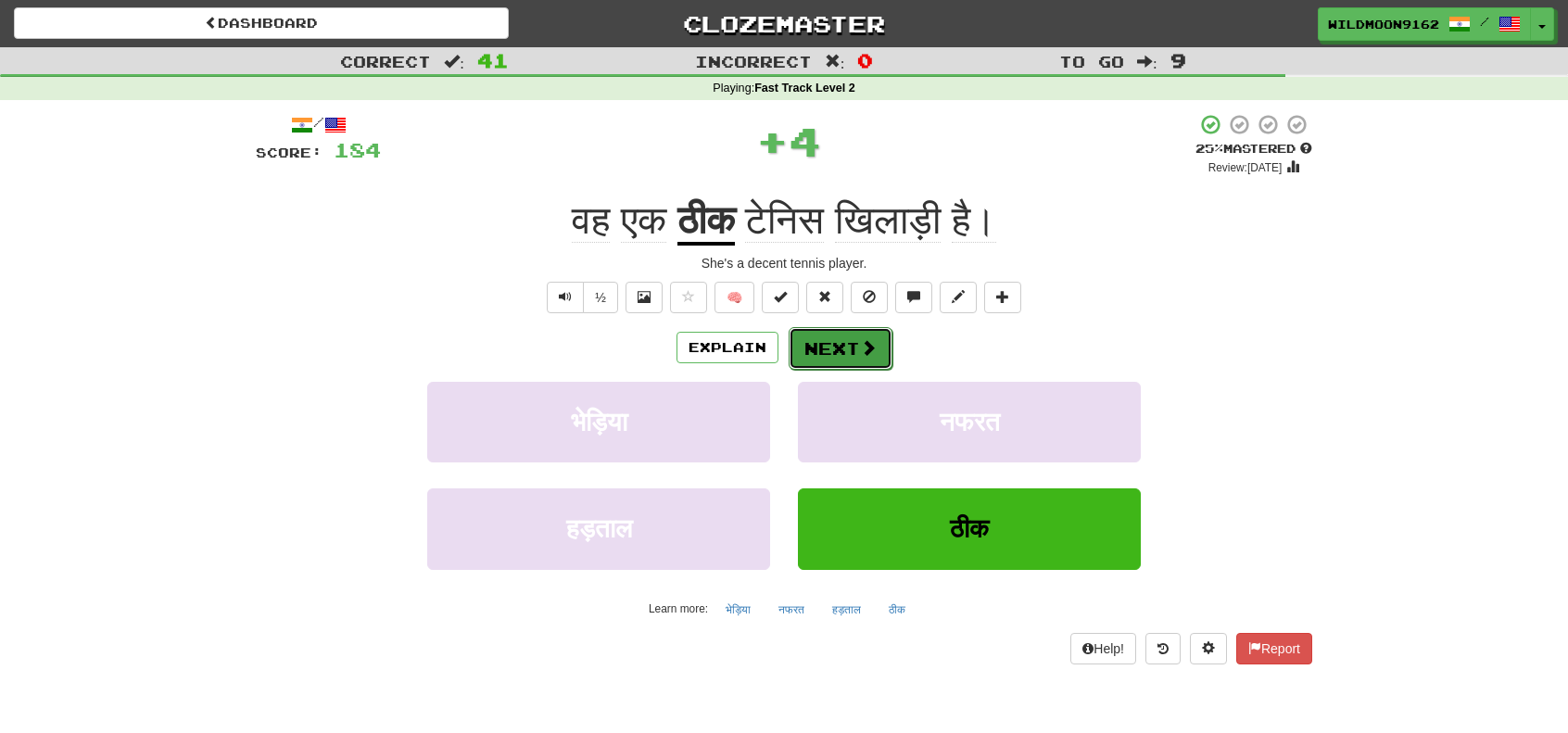
click at [819, 360] on button "Next" at bounding box center [839, 348] width 104 height 42
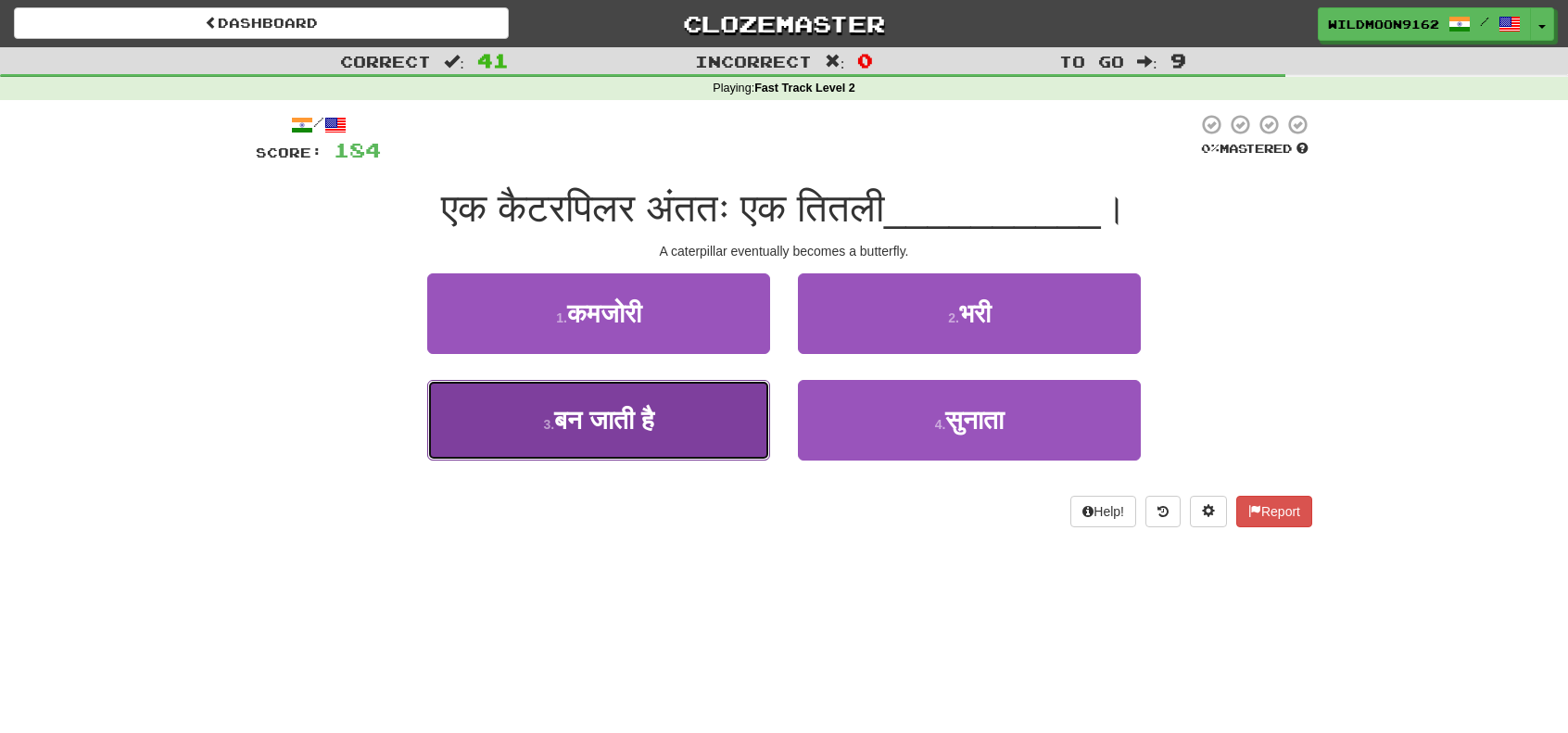
click at [627, 420] on span "बन जाती है" at bounding box center [604, 419] width 100 height 29
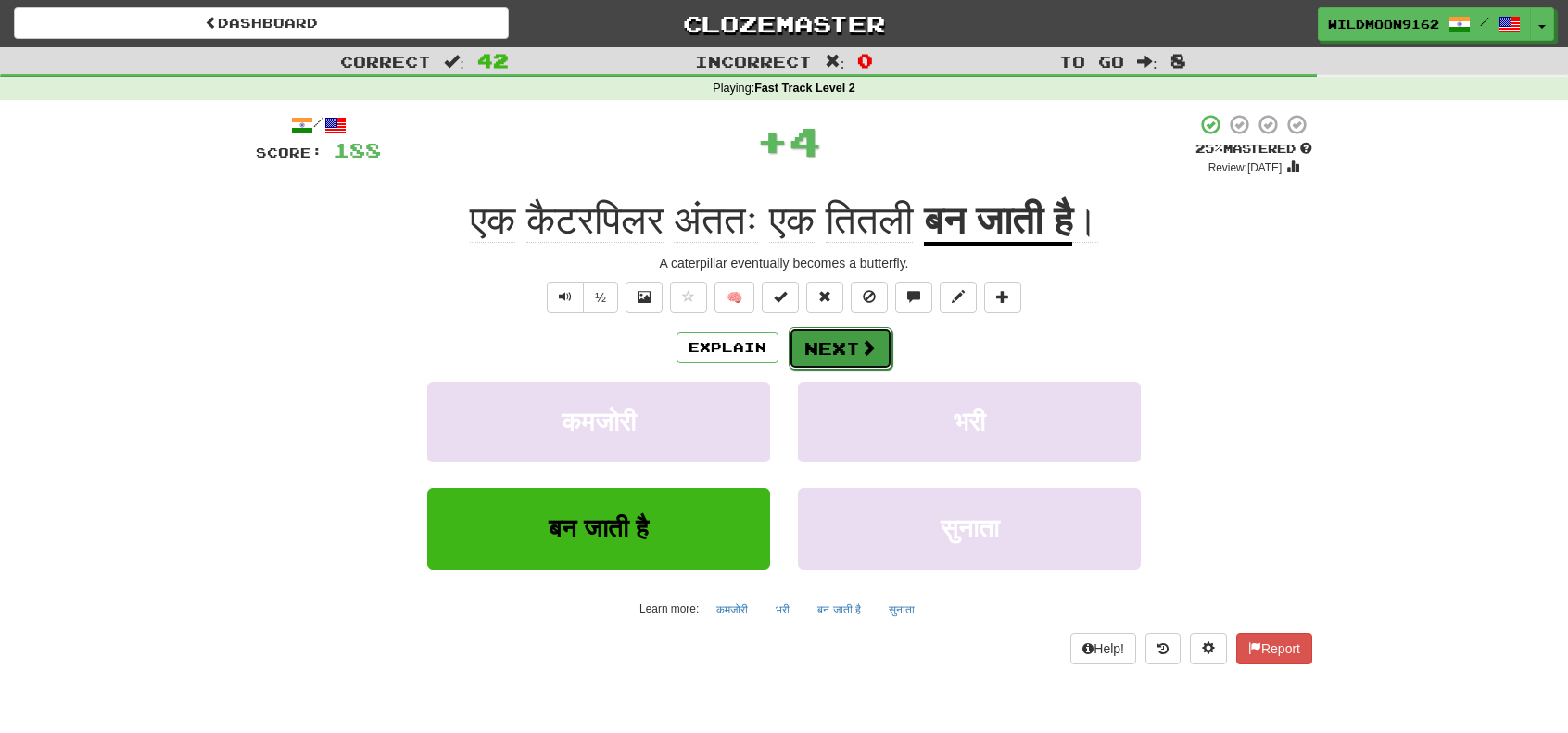
click at [826, 349] on button "Next" at bounding box center [839, 348] width 104 height 42
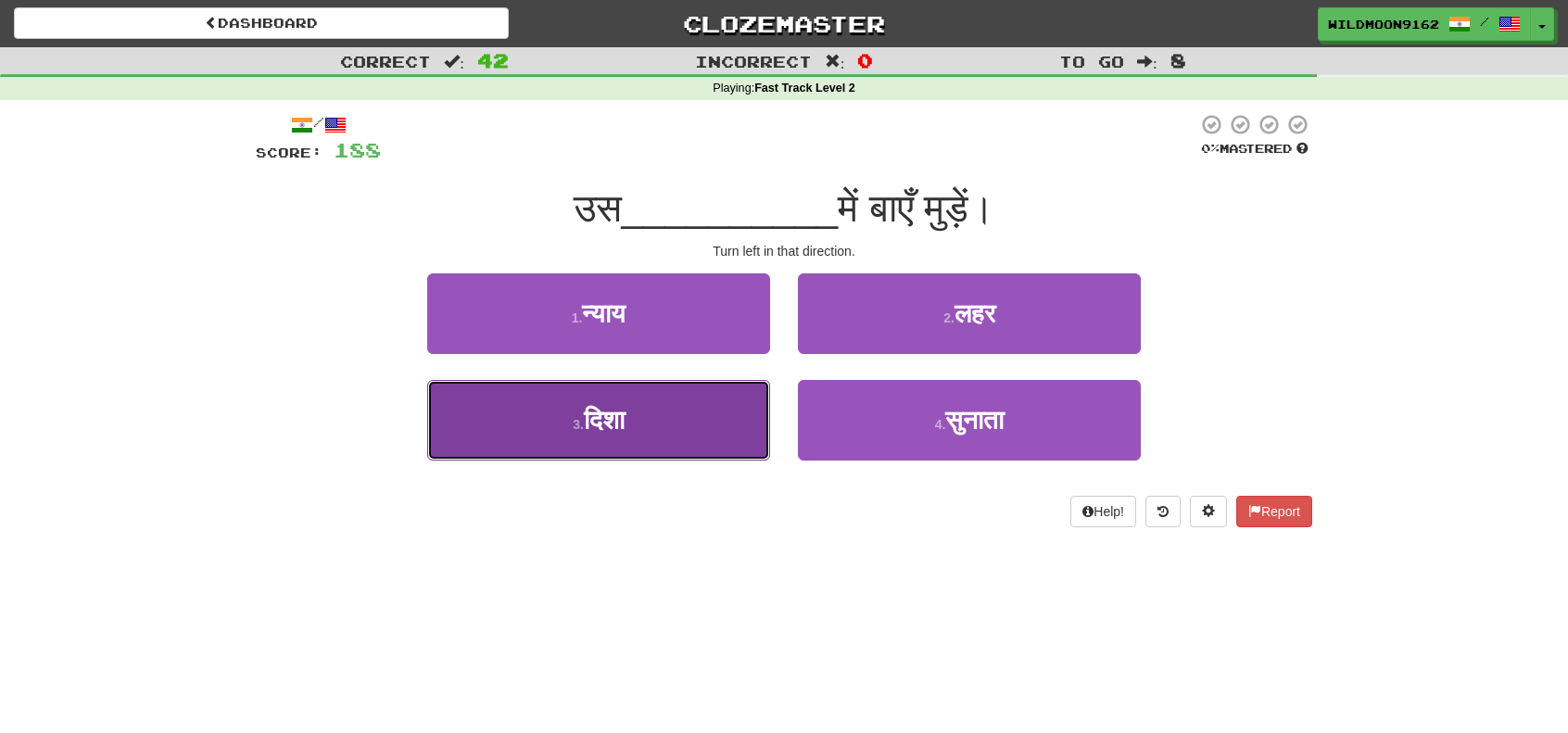
click at [683, 429] on button "3 . दिशा" at bounding box center [599, 420] width 343 height 81
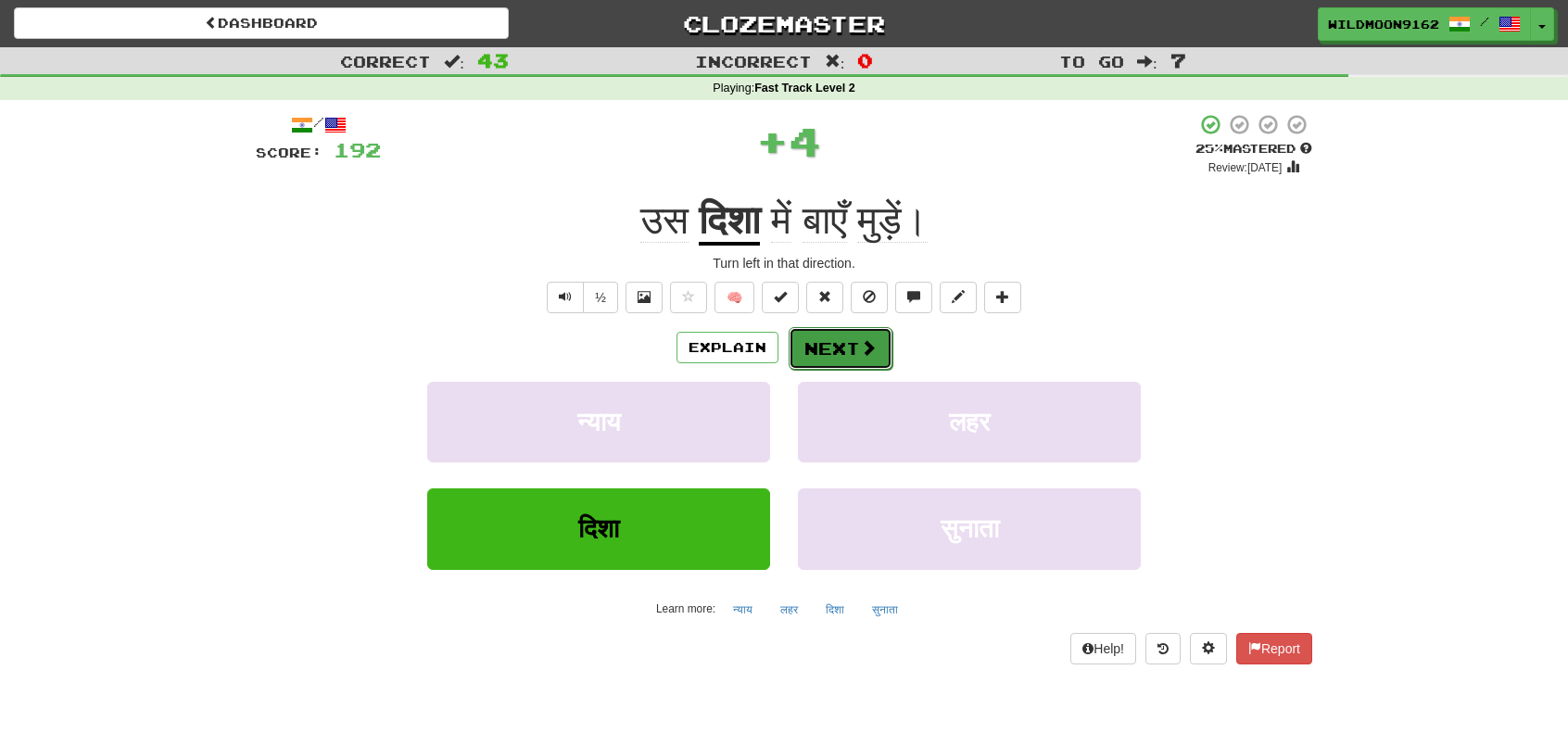
click at [803, 334] on button "Next" at bounding box center [839, 348] width 104 height 42
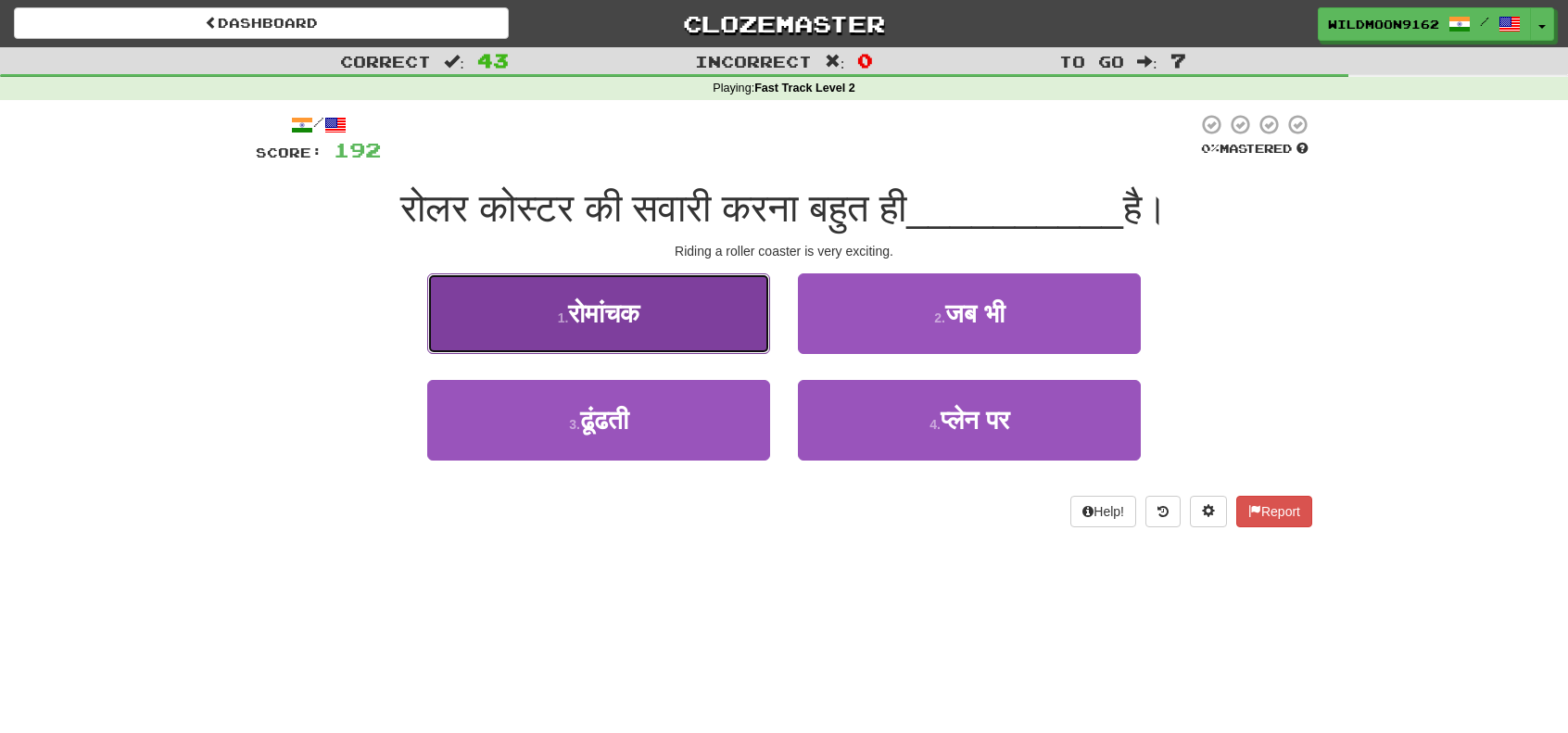
click at [712, 320] on button "1 . रोमांचक" at bounding box center [599, 314] width 343 height 81
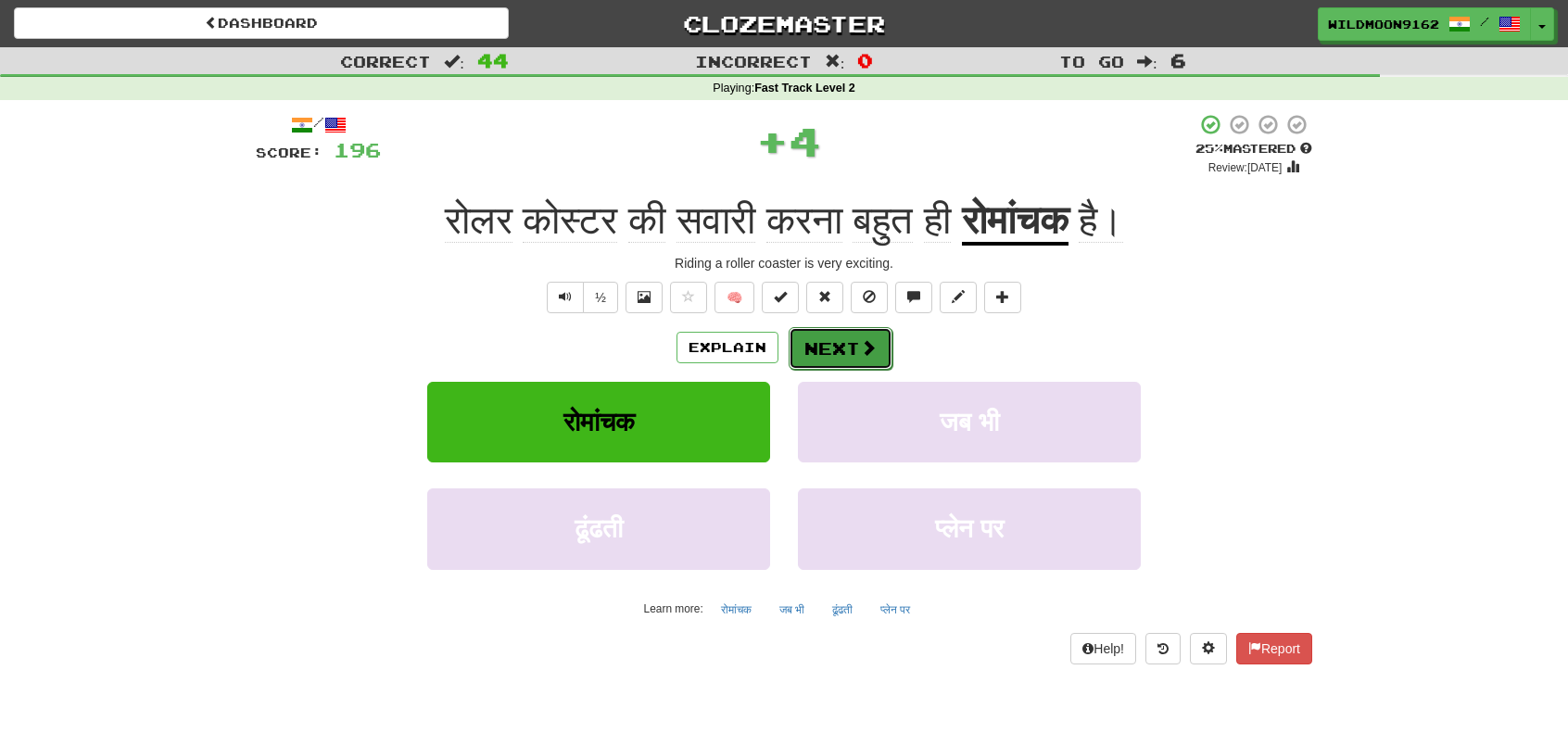
click at [854, 333] on button "Next" at bounding box center [839, 348] width 104 height 42
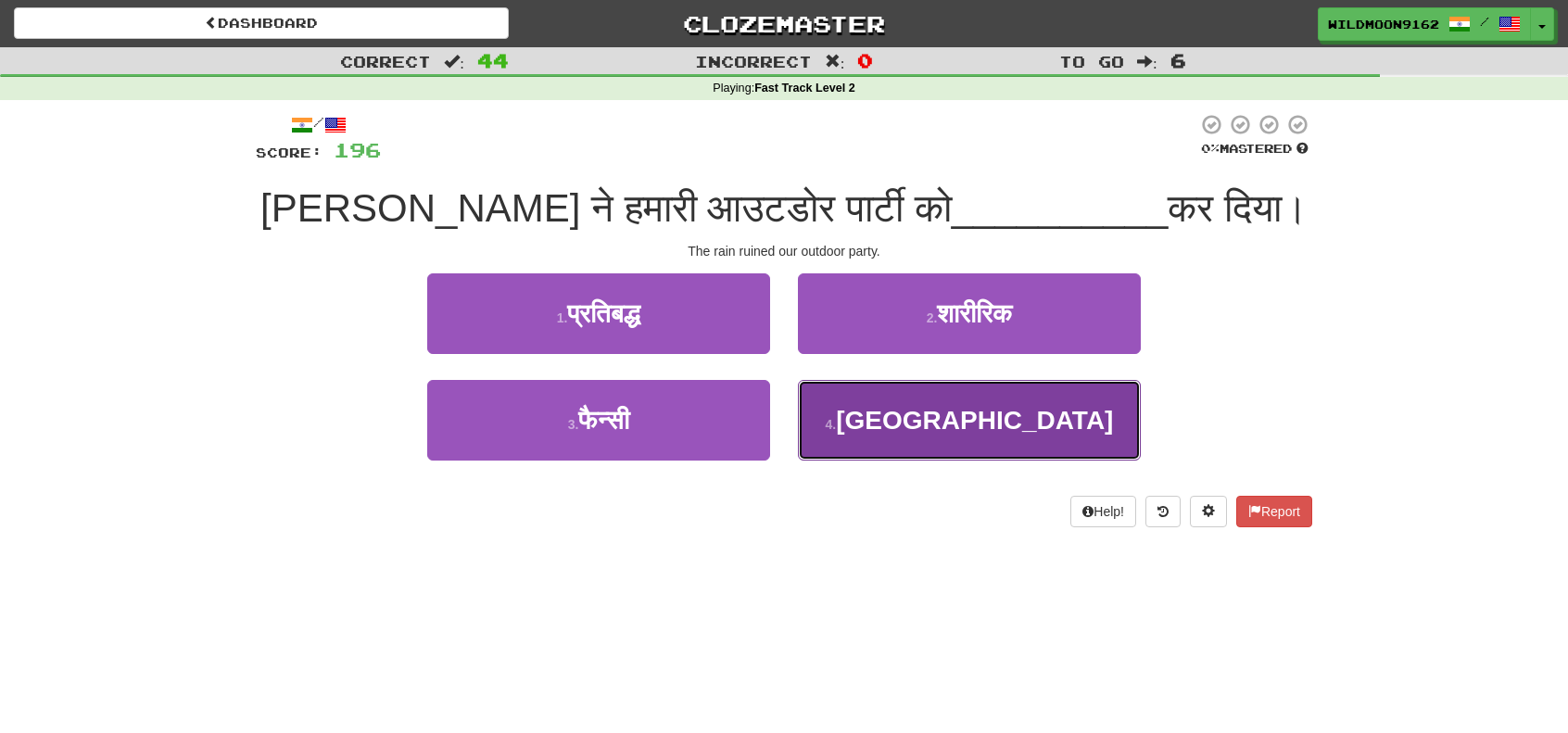
click at [836, 430] on small "4 ." at bounding box center [830, 424] width 11 height 15
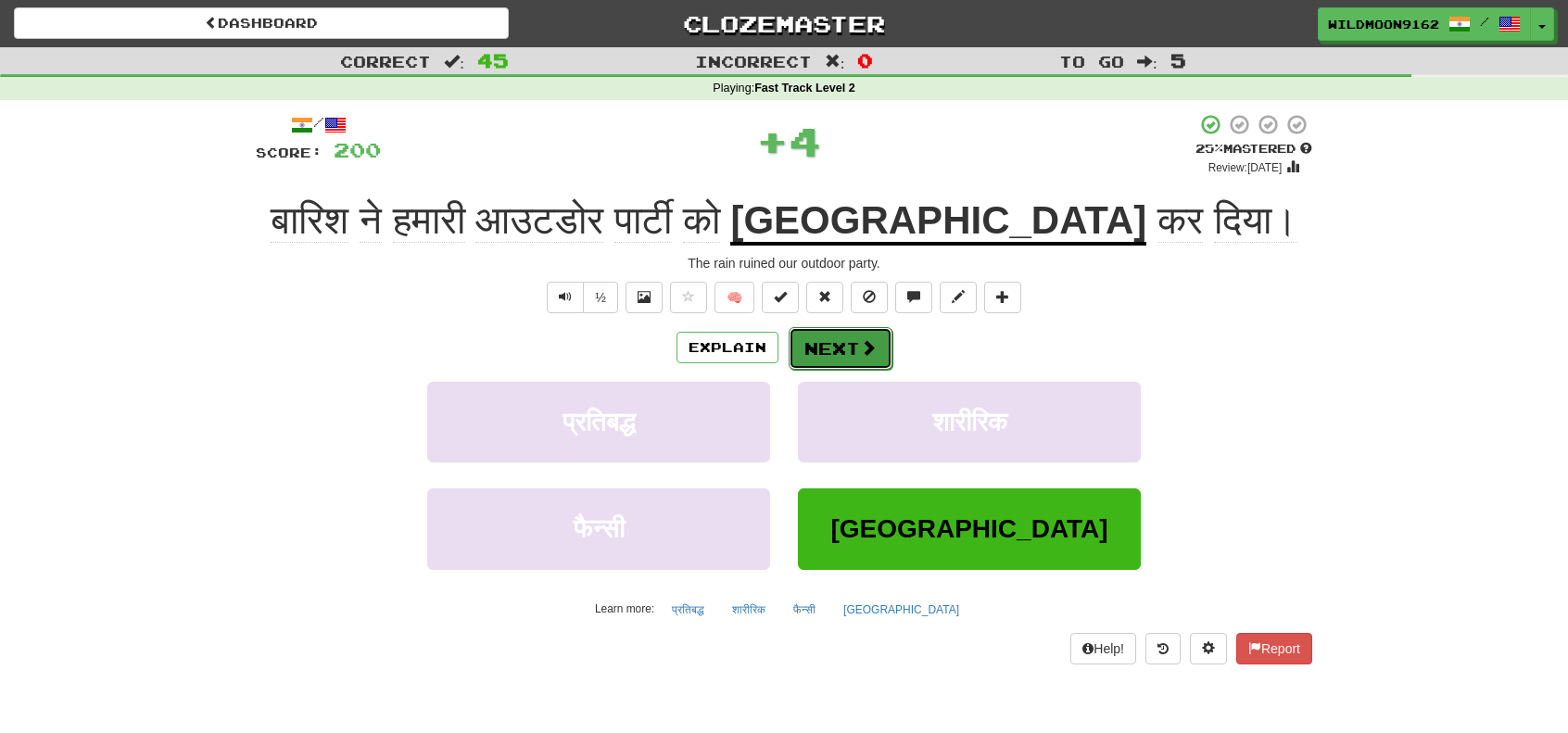
click at [865, 344] on span at bounding box center [868, 347] width 17 height 17
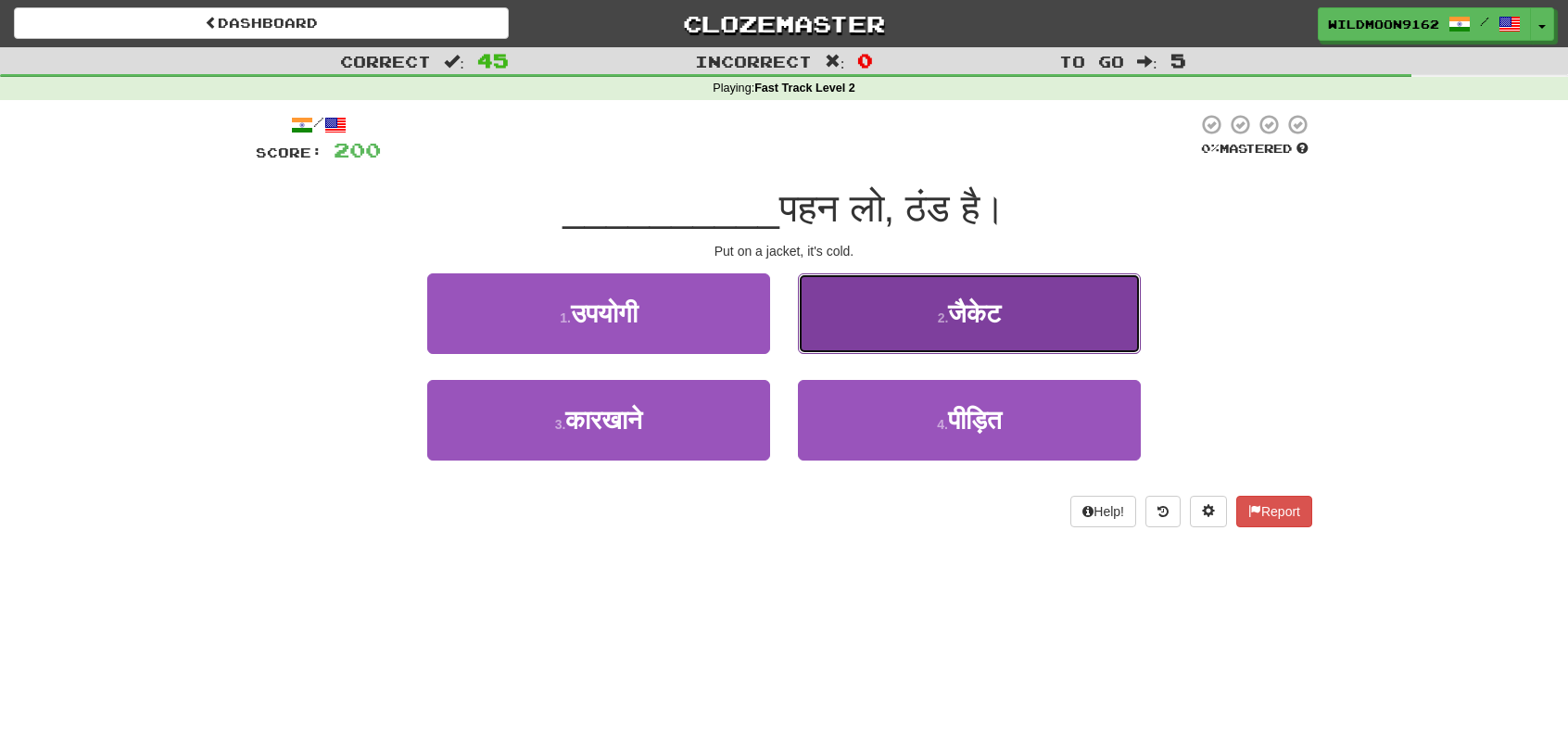
click at [1042, 328] on button "2 . जैकेट" at bounding box center [969, 314] width 343 height 81
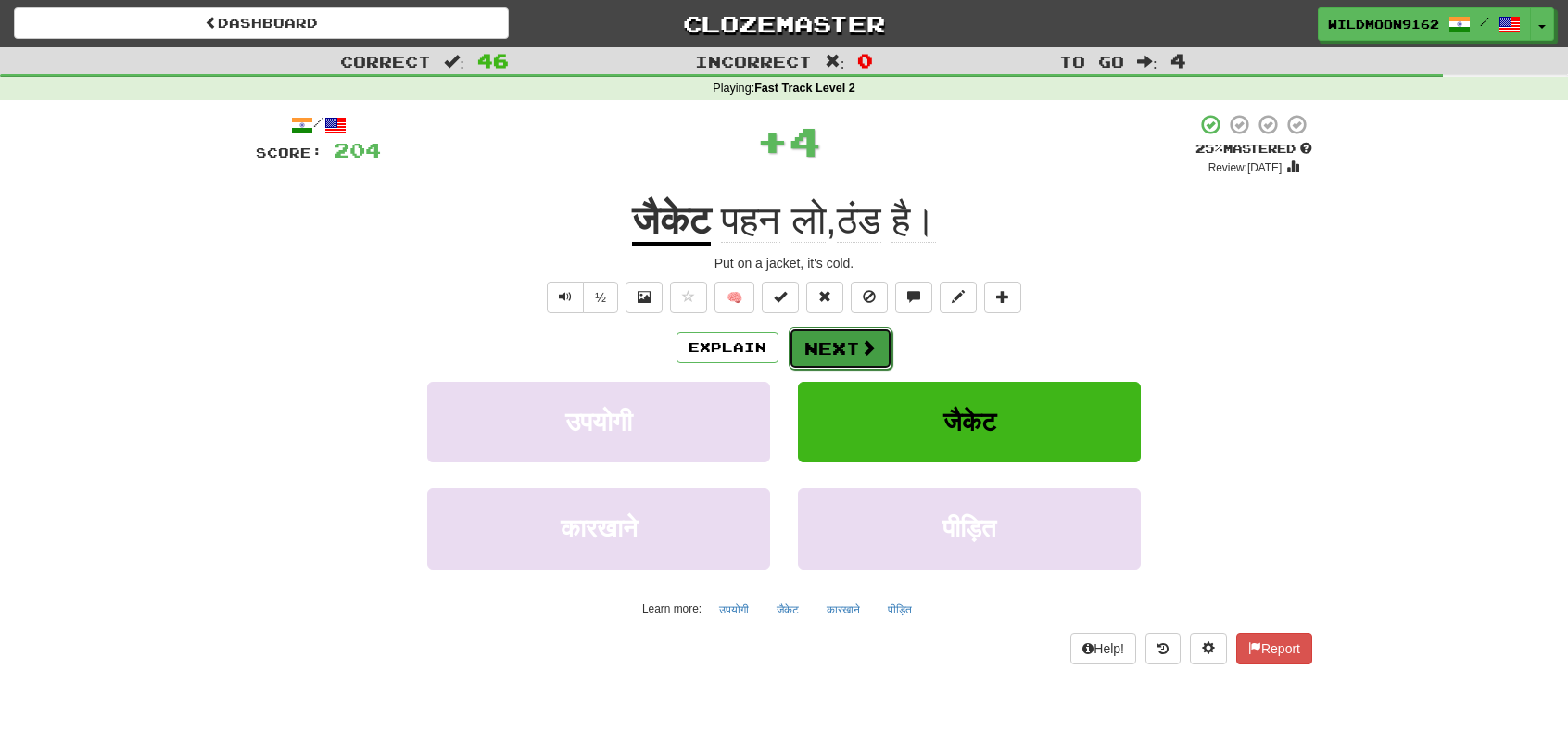
click at [845, 344] on button "Next" at bounding box center [839, 348] width 104 height 42
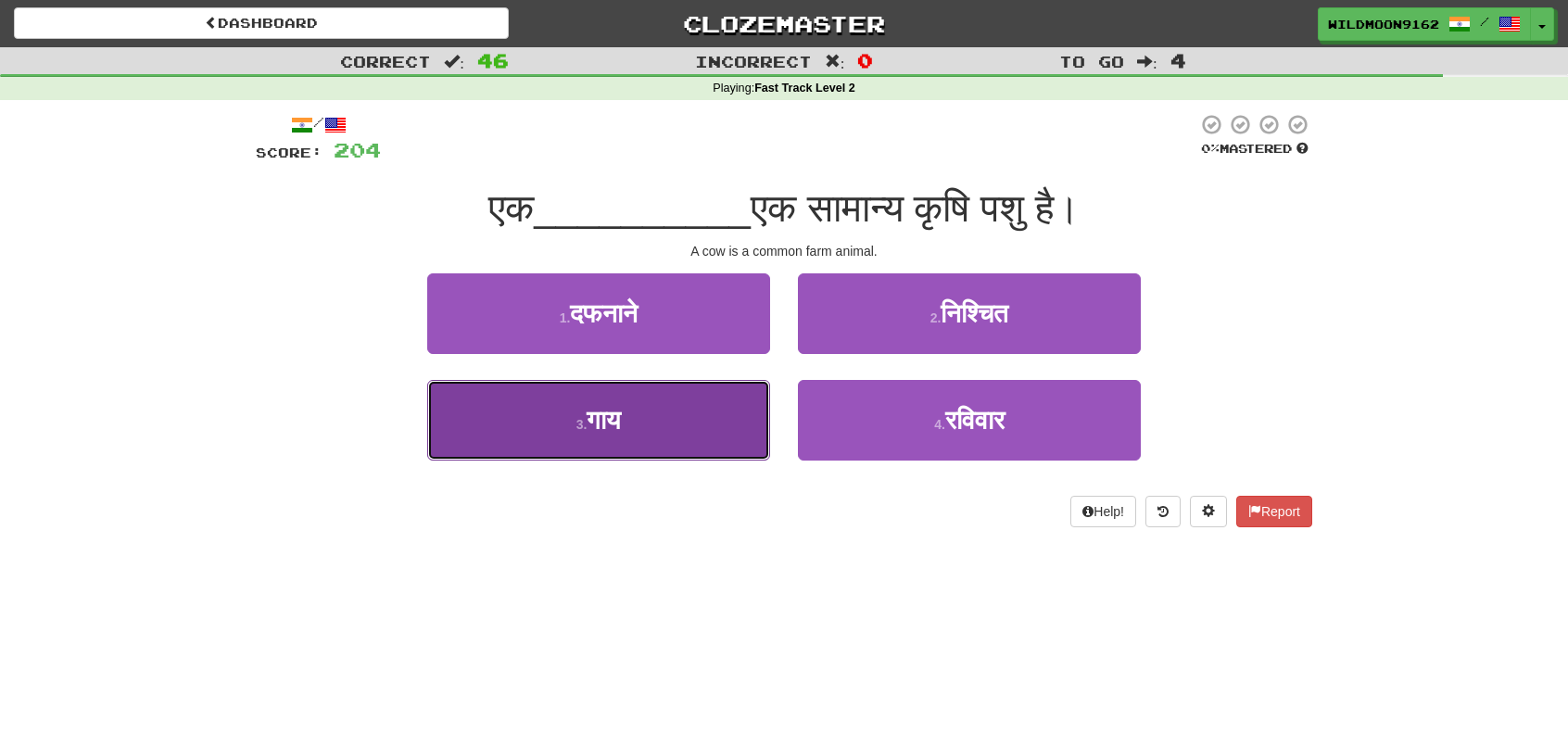
click at [615, 440] on button "3 . गाय" at bounding box center [599, 420] width 343 height 81
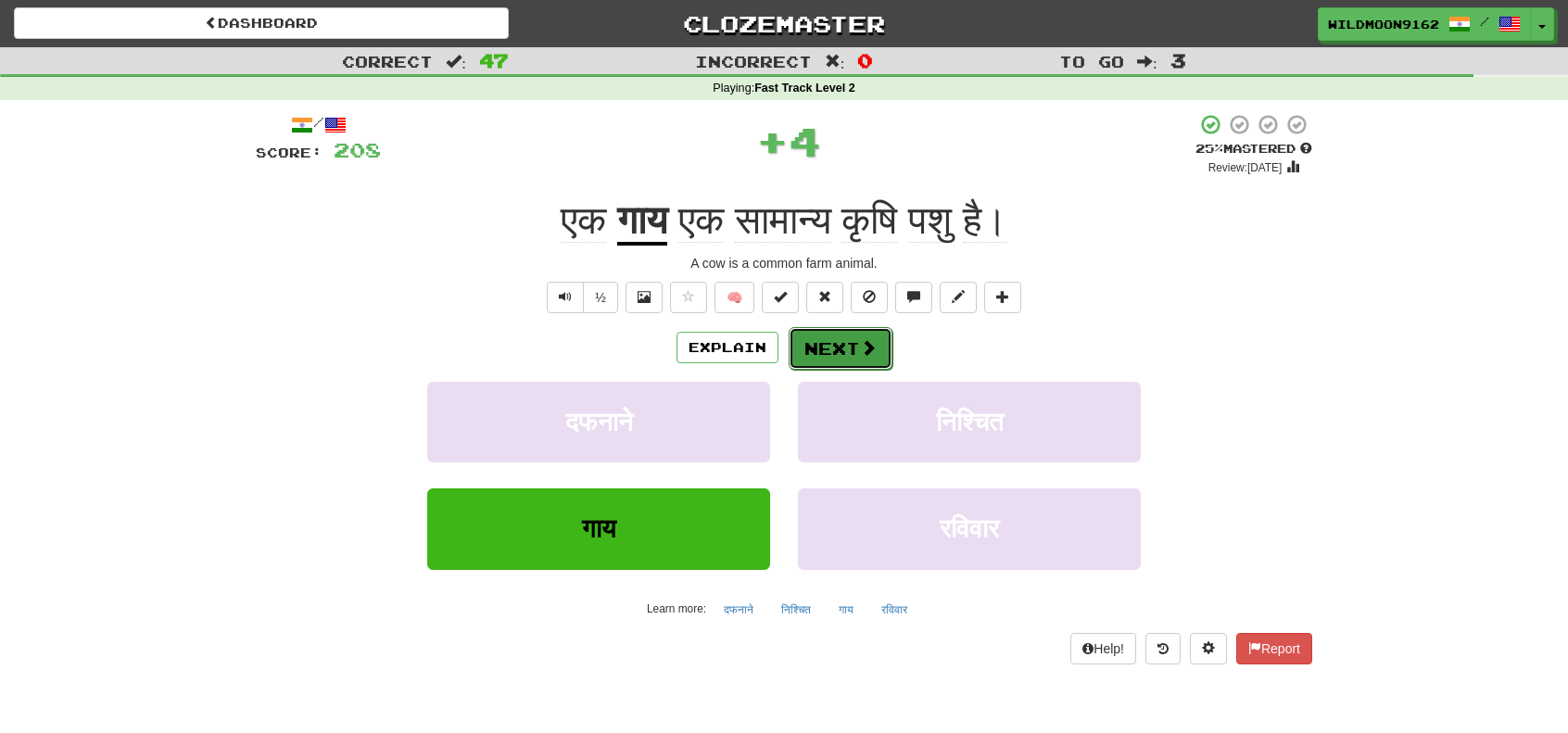
click at [820, 349] on button "Next" at bounding box center [839, 348] width 104 height 42
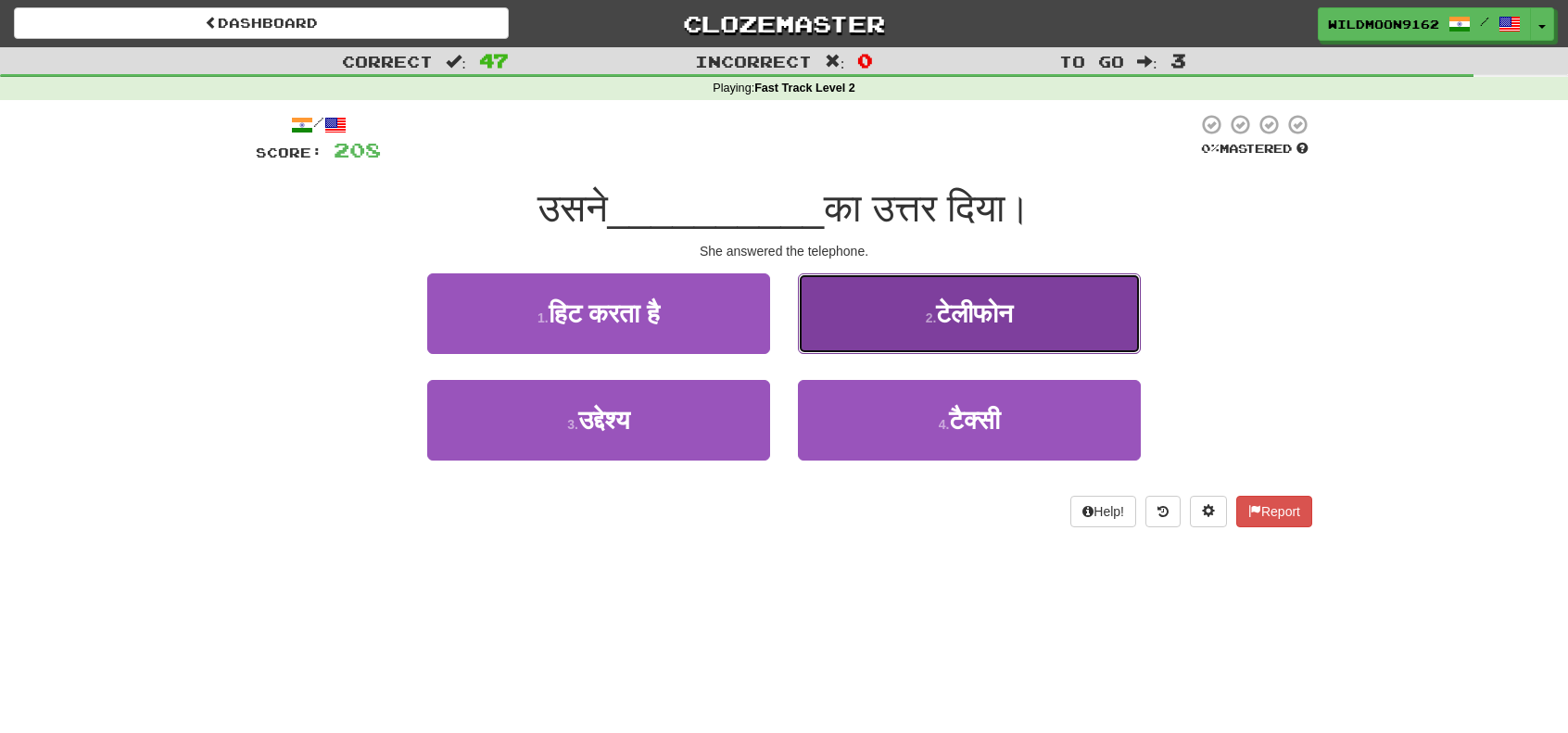
click at [936, 322] on span "टेलीफोन" at bounding box center [974, 313] width 77 height 29
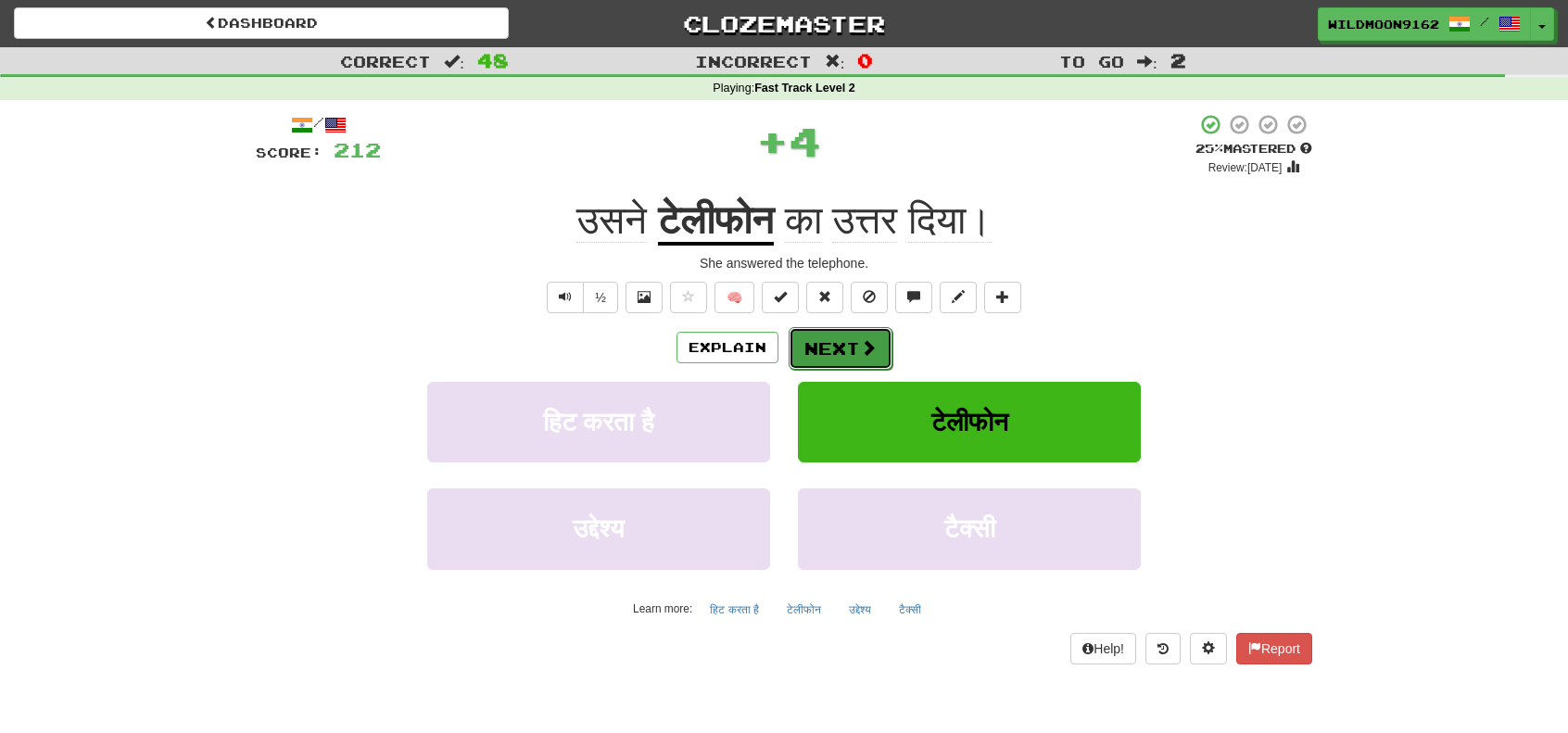
click at [819, 339] on button "Next" at bounding box center [839, 348] width 104 height 42
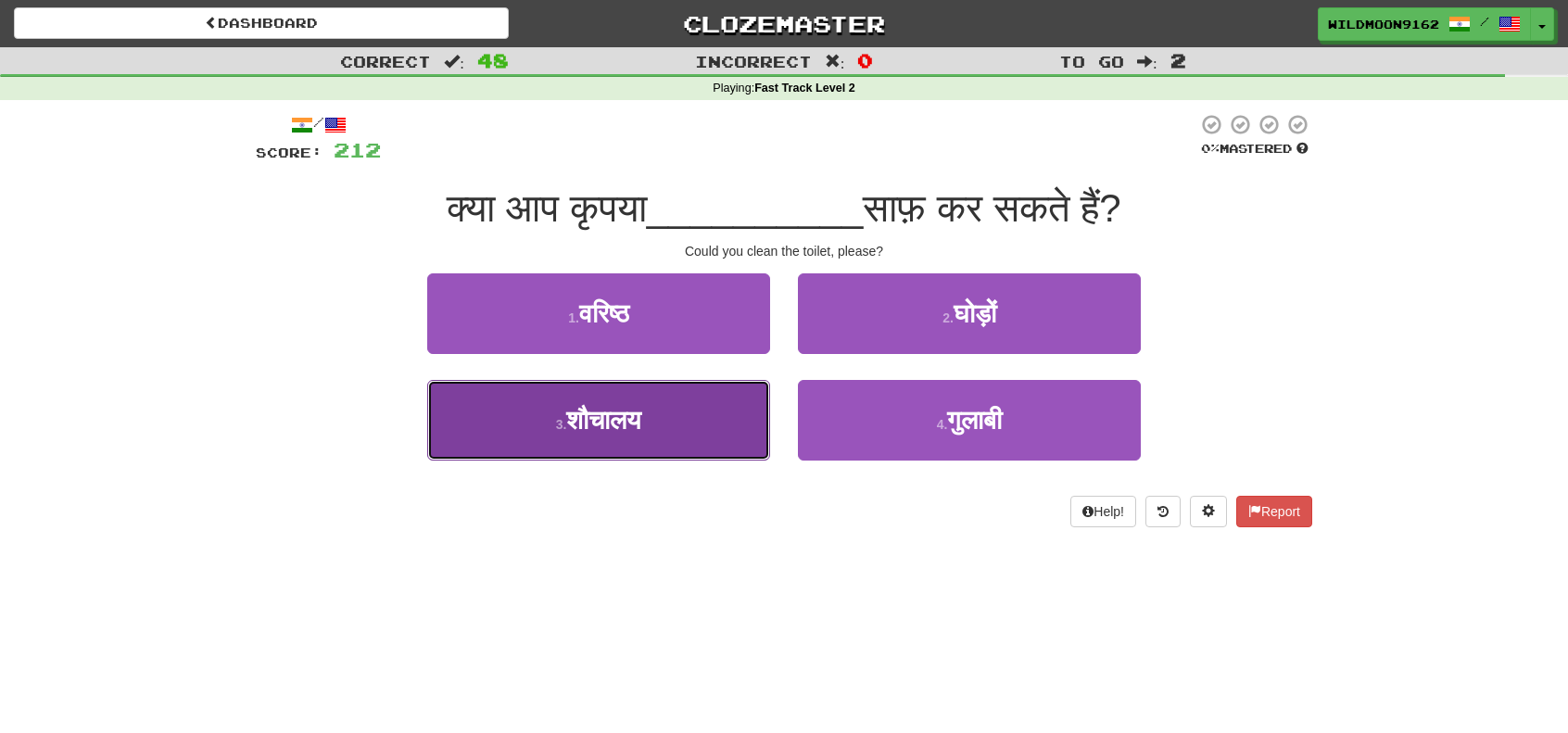
click at [661, 429] on button "3 . शौचालय" at bounding box center [599, 420] width 343 height 81
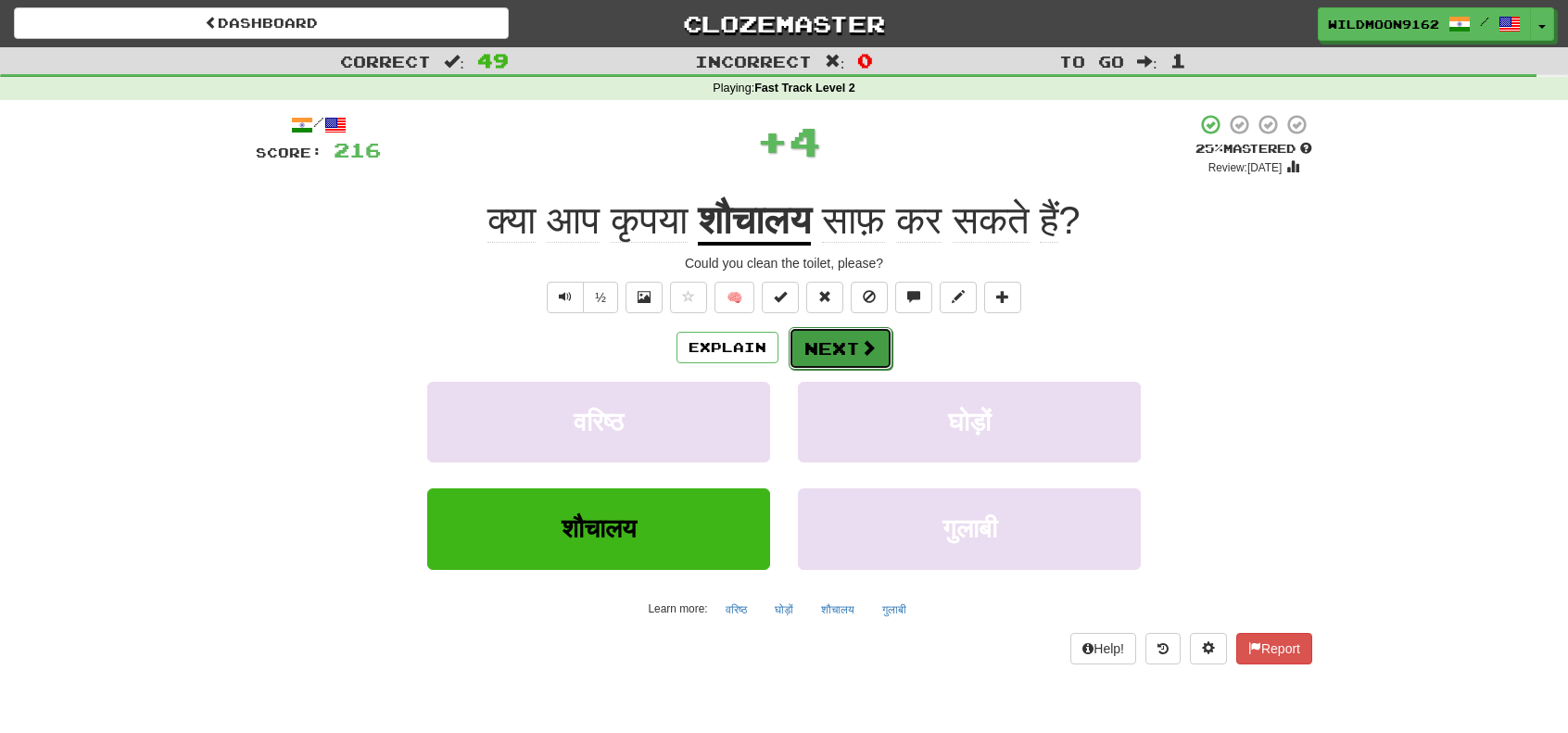
click at [854, 351] on button "Next" at bounding box center [839, 348] width 104 height 42
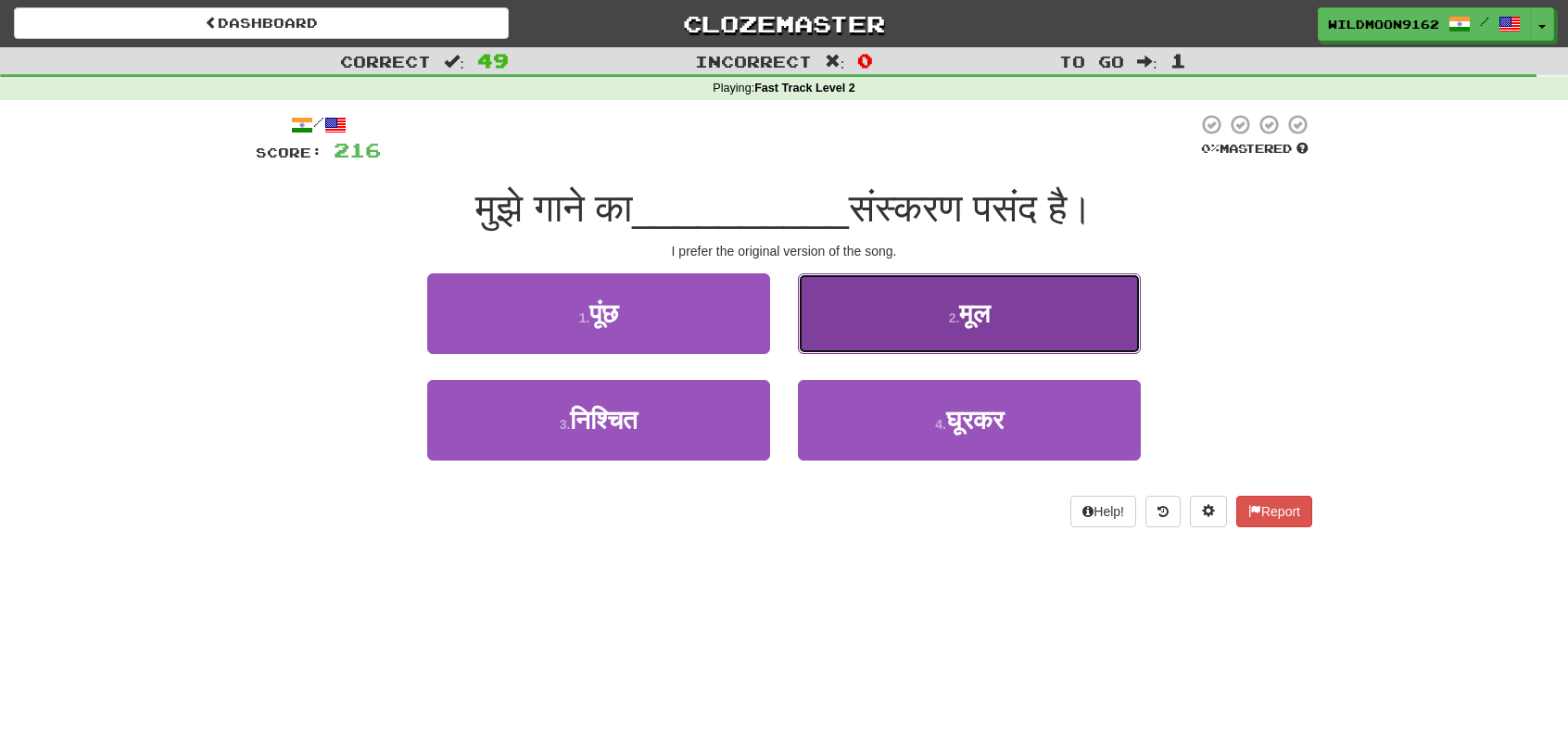
click at [926, 307] on button "2 . मूल" at bounding box center [969, 314] width 343 height 81
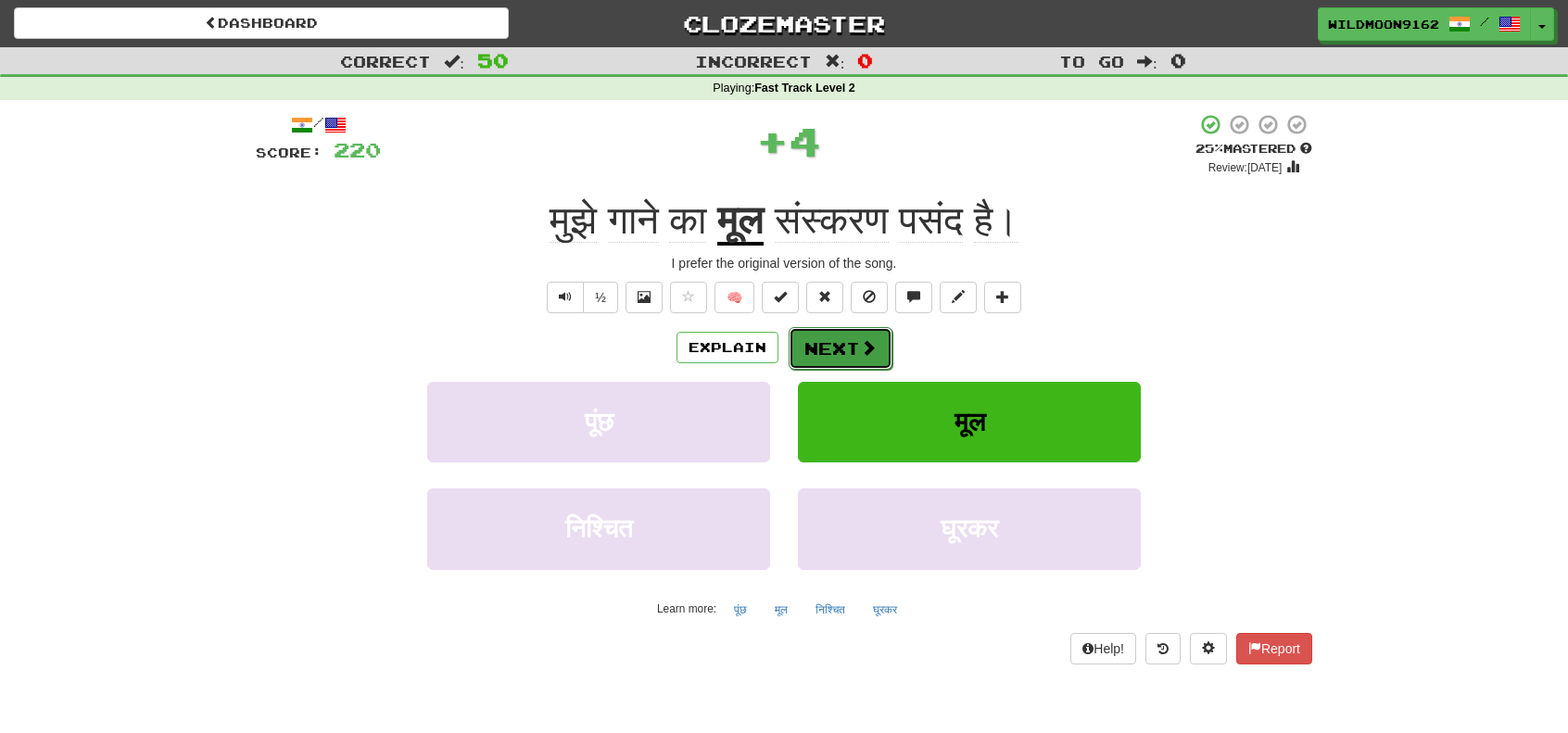
click at [836, 339] on button "Next" at bounding box center [839, 348] width 104 height 42
